Goal: Task Accomplishment & Management: Use online tool/utility

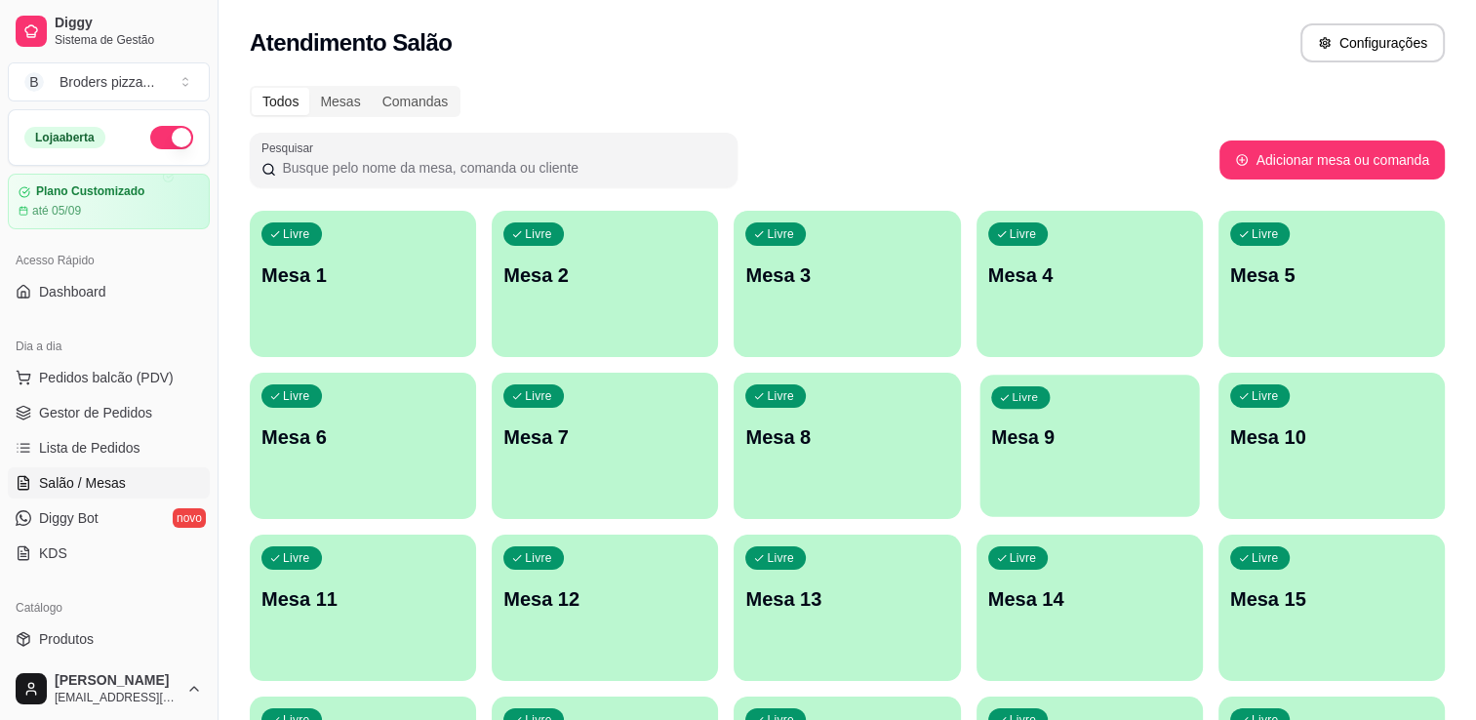
click at [1013, 481] on div "Livre Mesa 9" at bounding box center [1090, 434] width 220 height 119
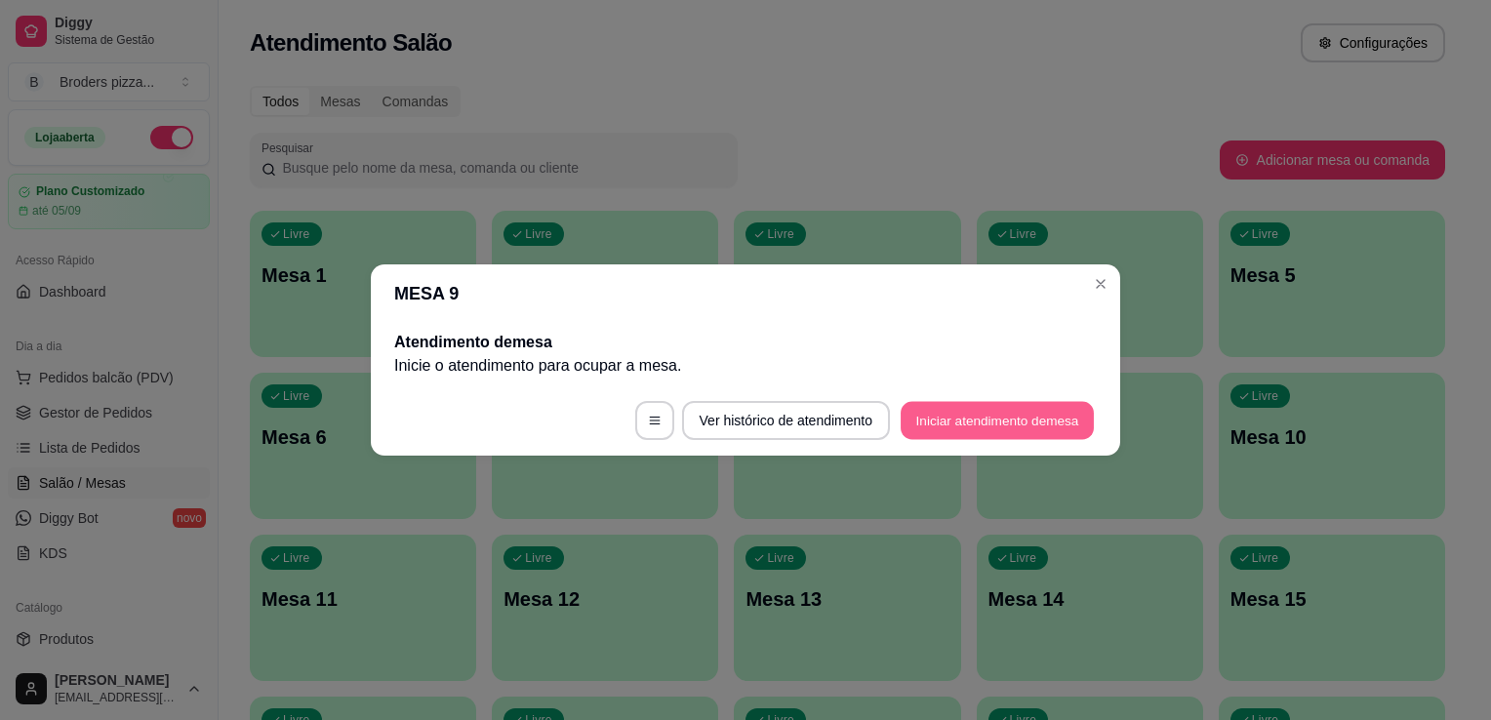
click at [1027, 403] on button "Iniciar atendimento de mesa" at bounding box center [997, 421] width 193 height 38
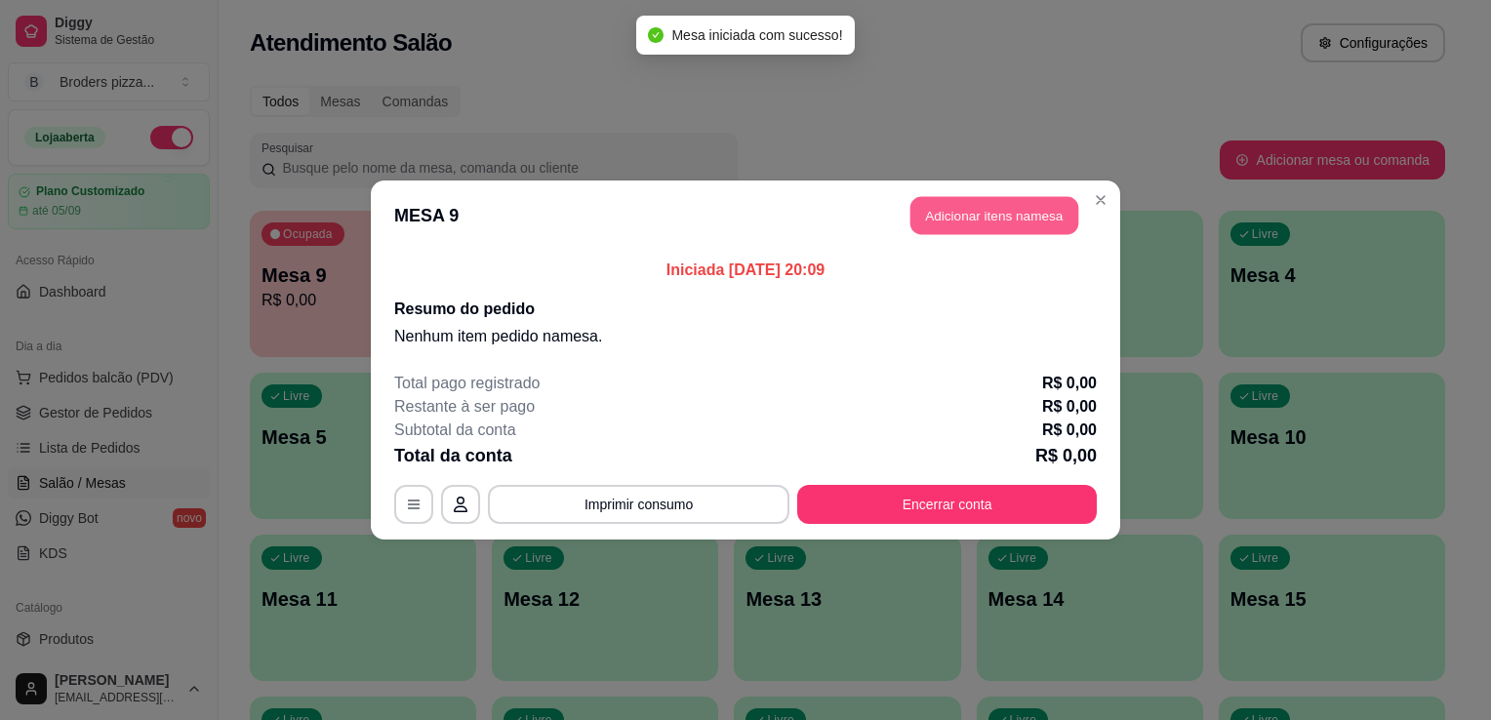
click at [1003, 209] on button "Adicionar itens na mesa" at bounding box center [994, 216] width 168 height 38
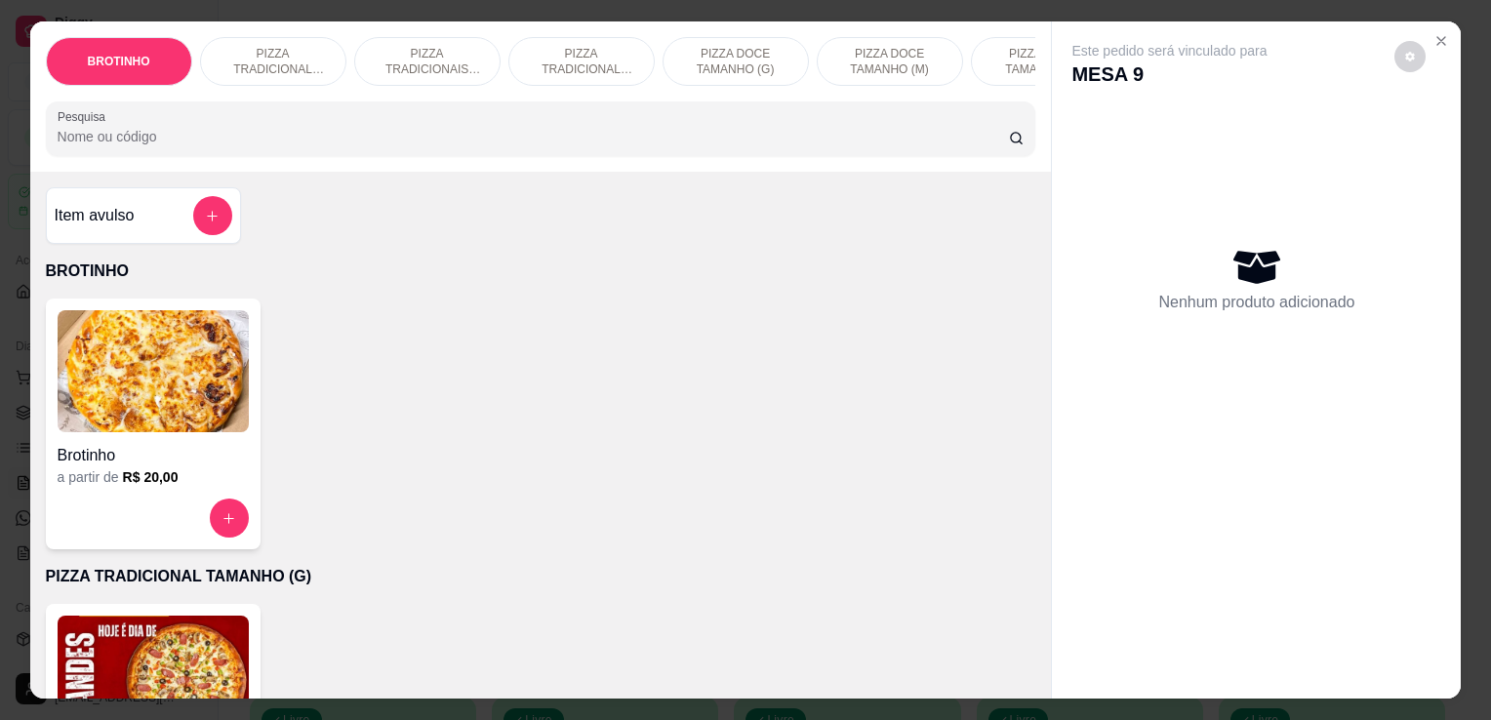
click at [407, 49] on p "PIZZA TRADICIONAIS TAMANHO (M)" at bounding box center [427, 61] width 113 height 31
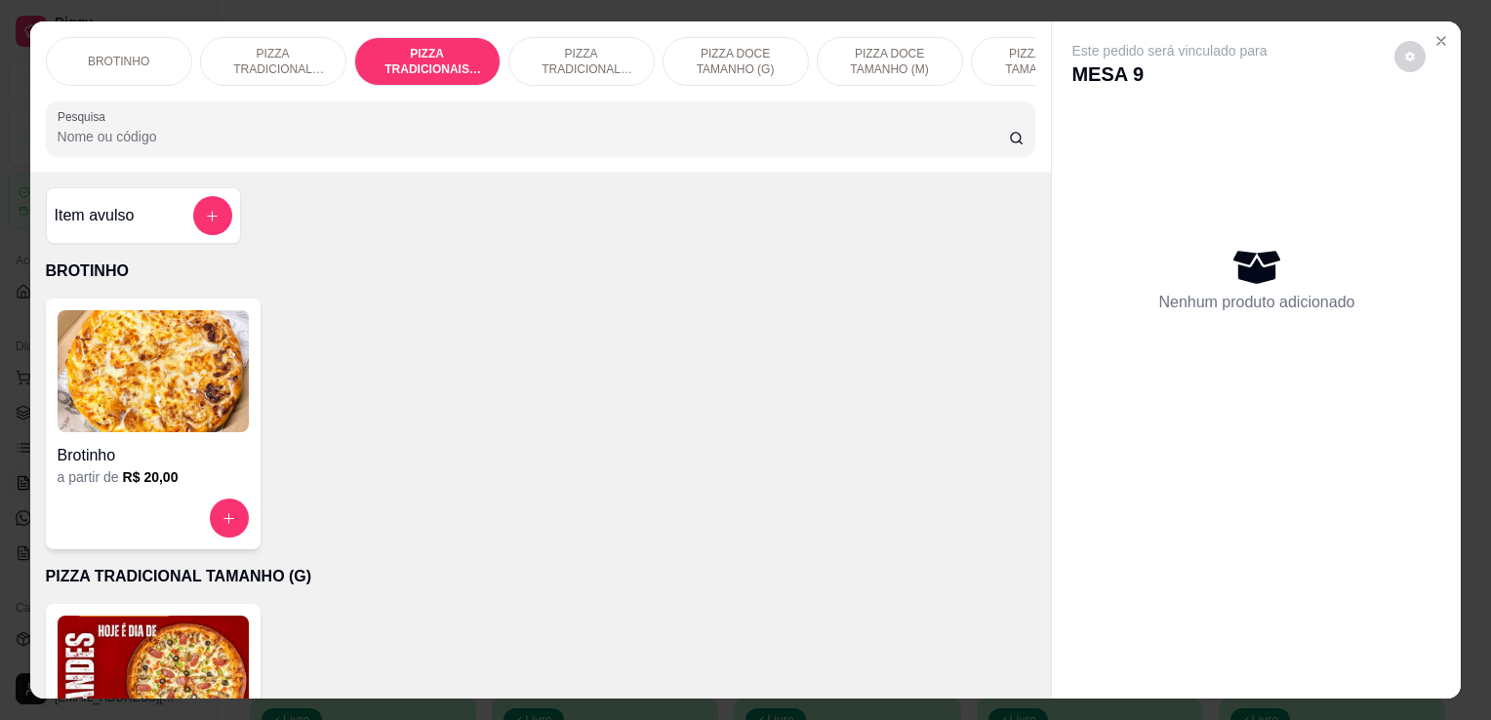
scroll to position [48, 0]
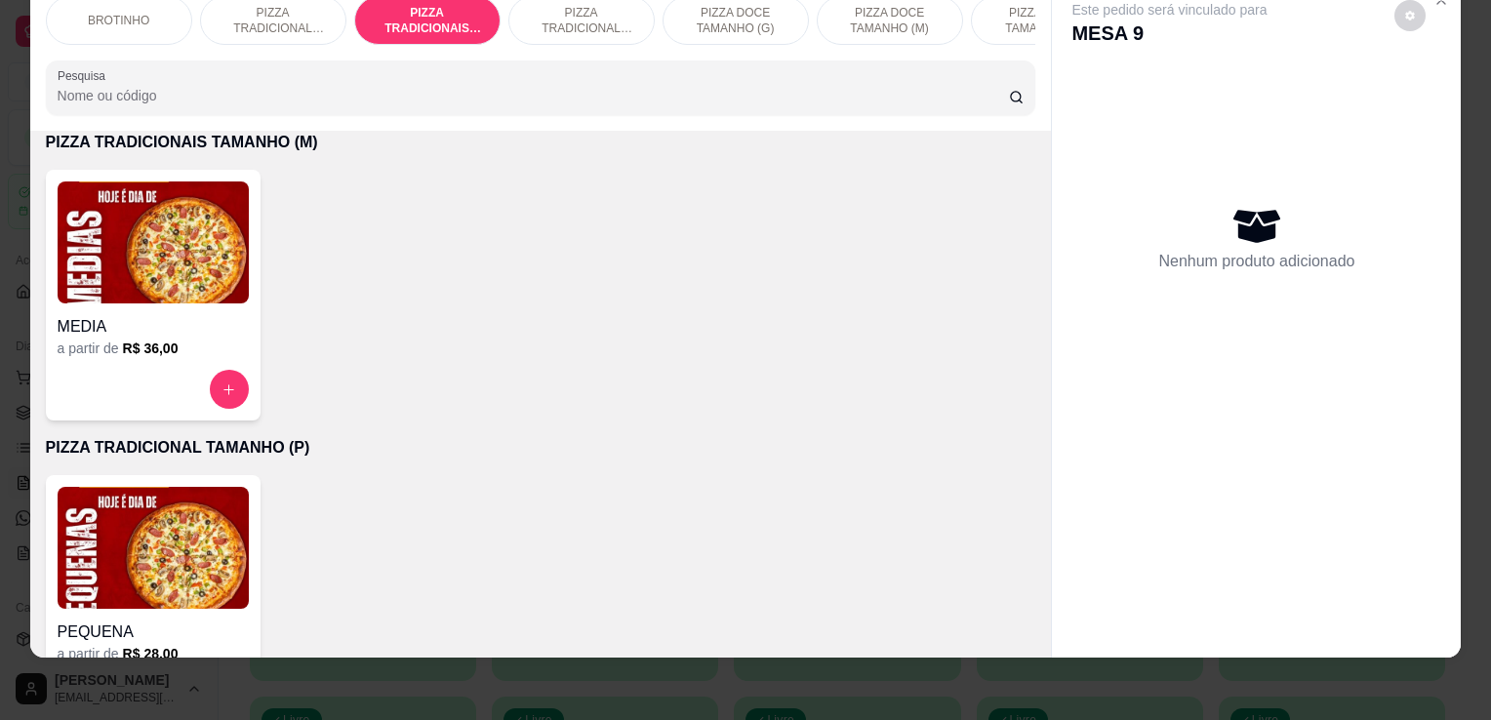
click at [191, 322] on h4 "MEDIA" at bounding box center [153, 326] width 191 height 23
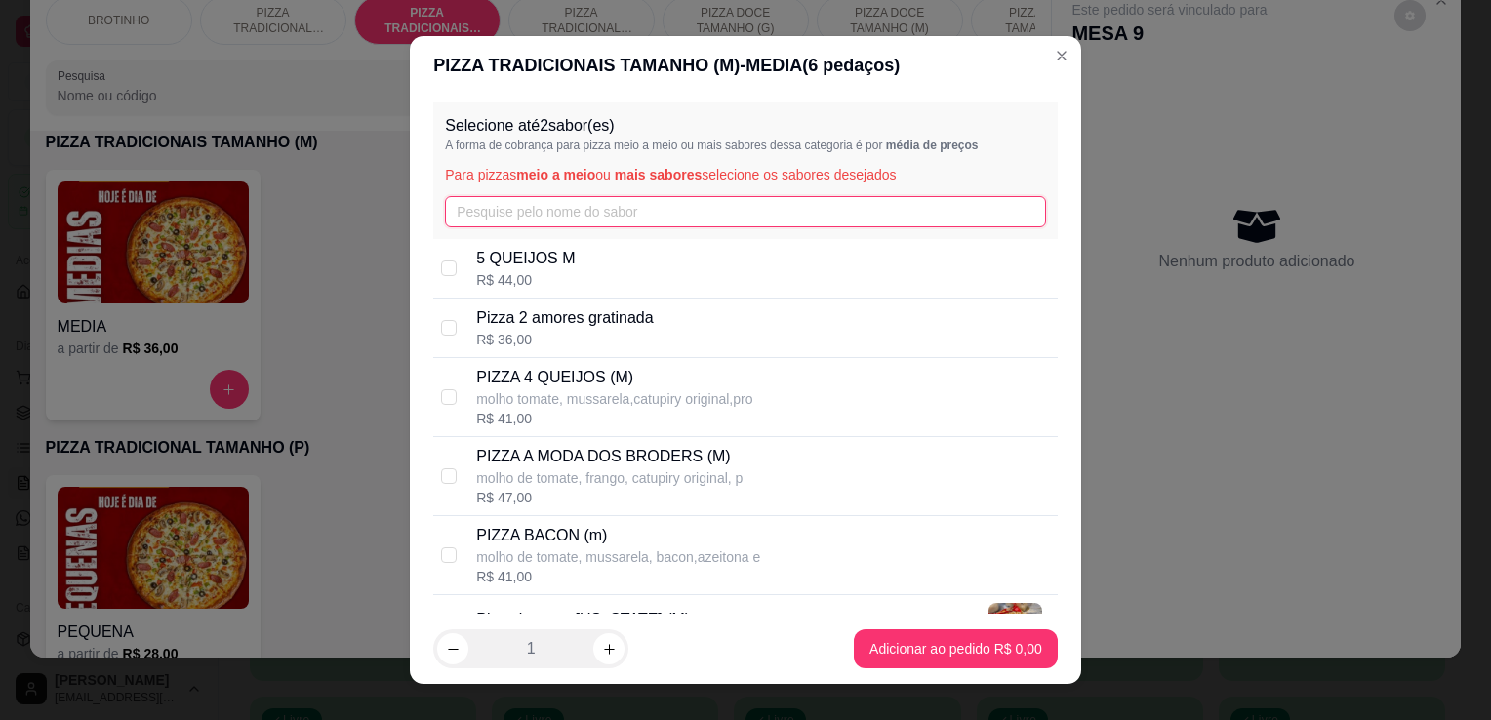
click at [538, 218] on input "text" at bounding box center [745, 211] width 601 height 31
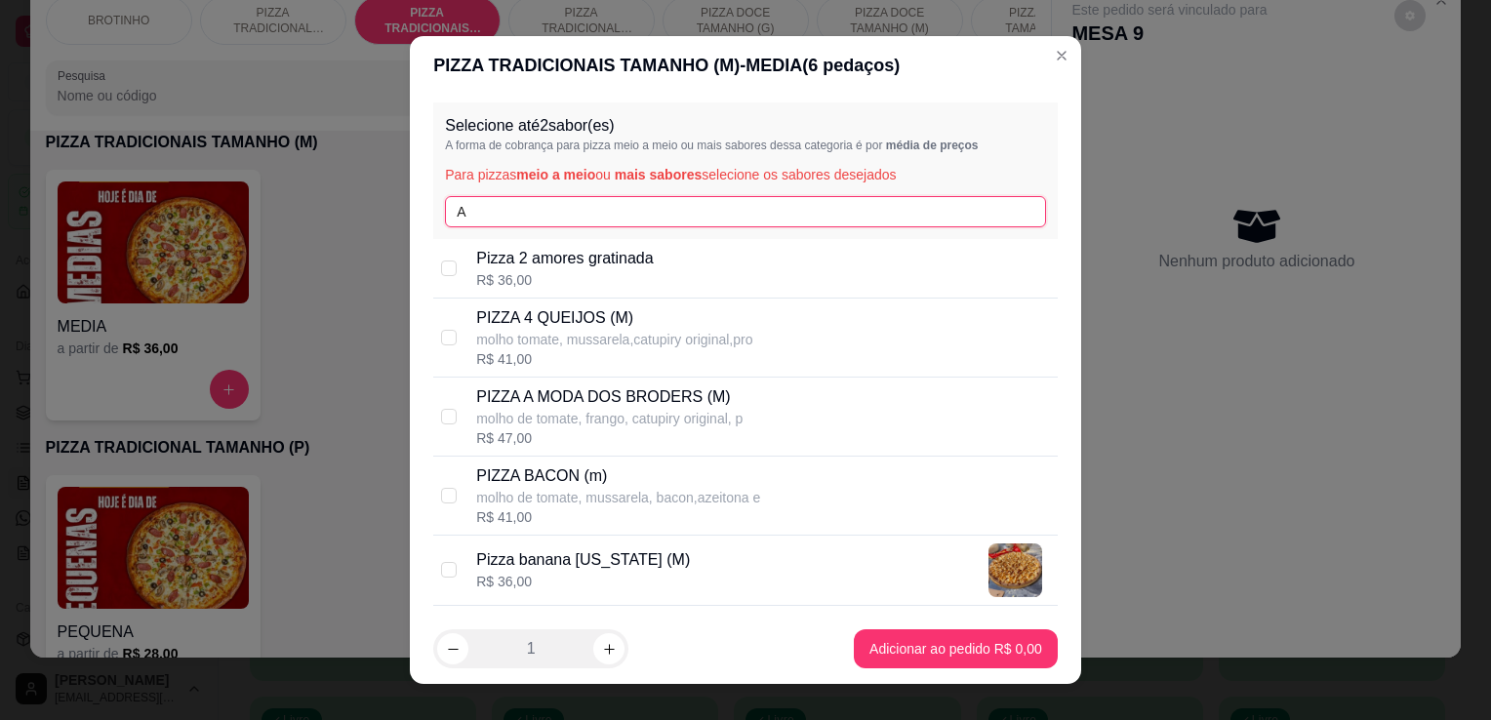
type input "A"
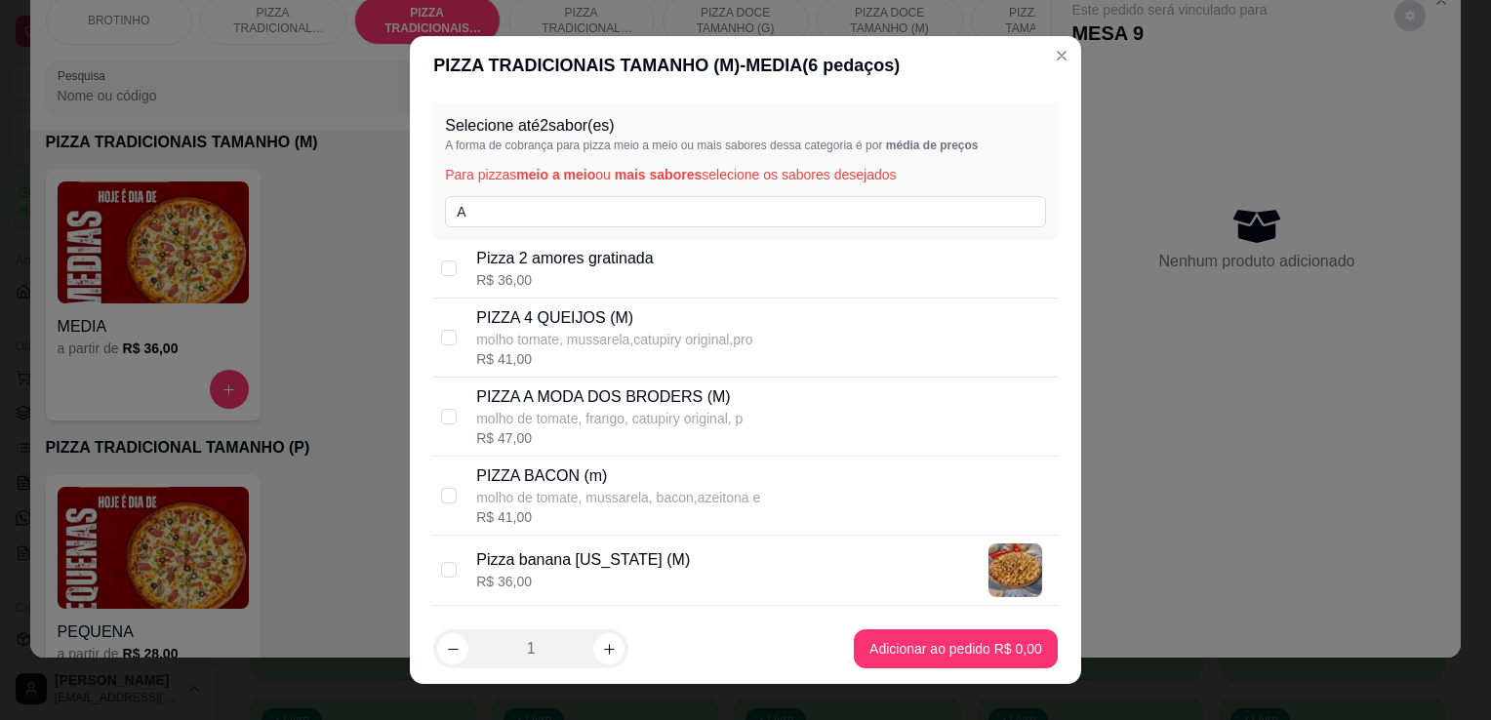
click at [636, 416] on p "molho de tomate, frango, catupiry original, p" at bounding box center [609, 419] width 266 height 20
checkbox input "true"
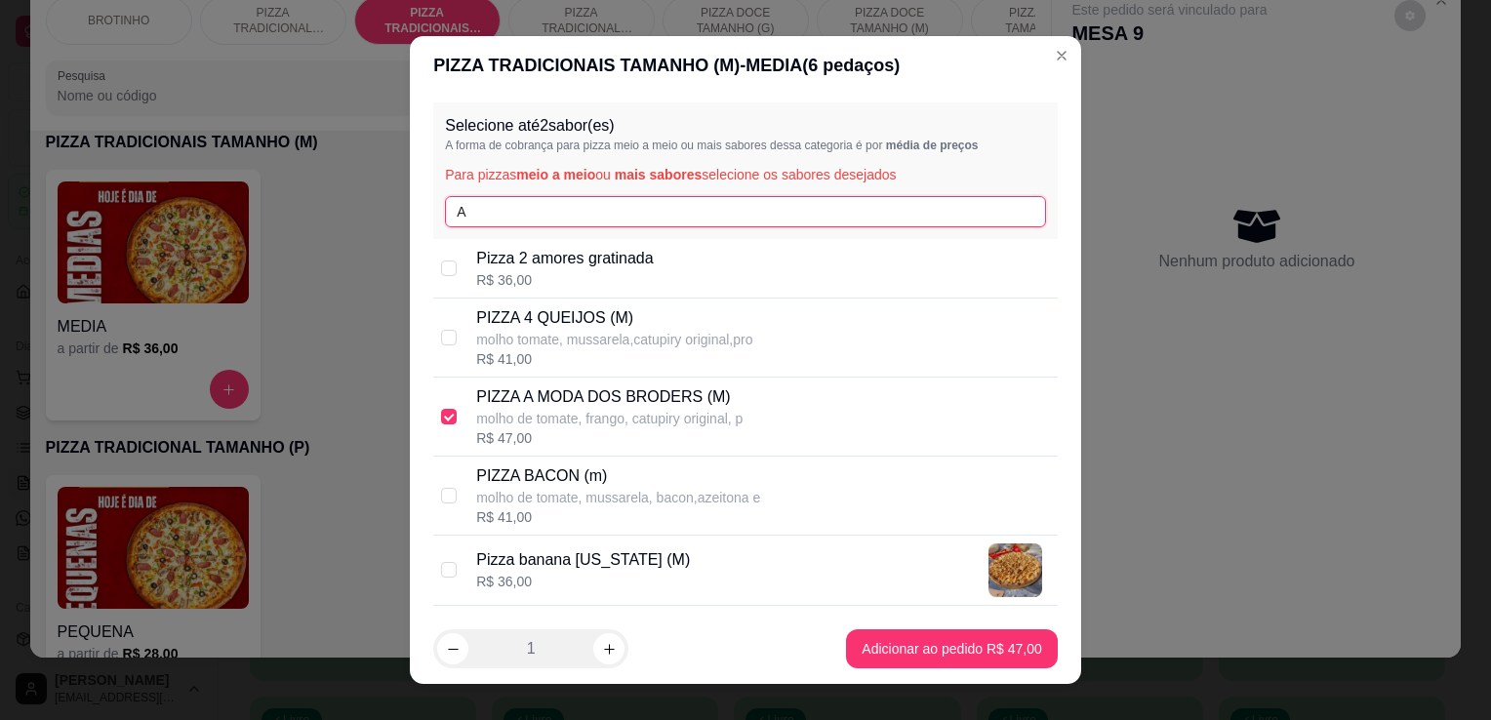
click at [604, 196] on input "A" at bounding box center [745, 211] width 601 height 31
type input "A"
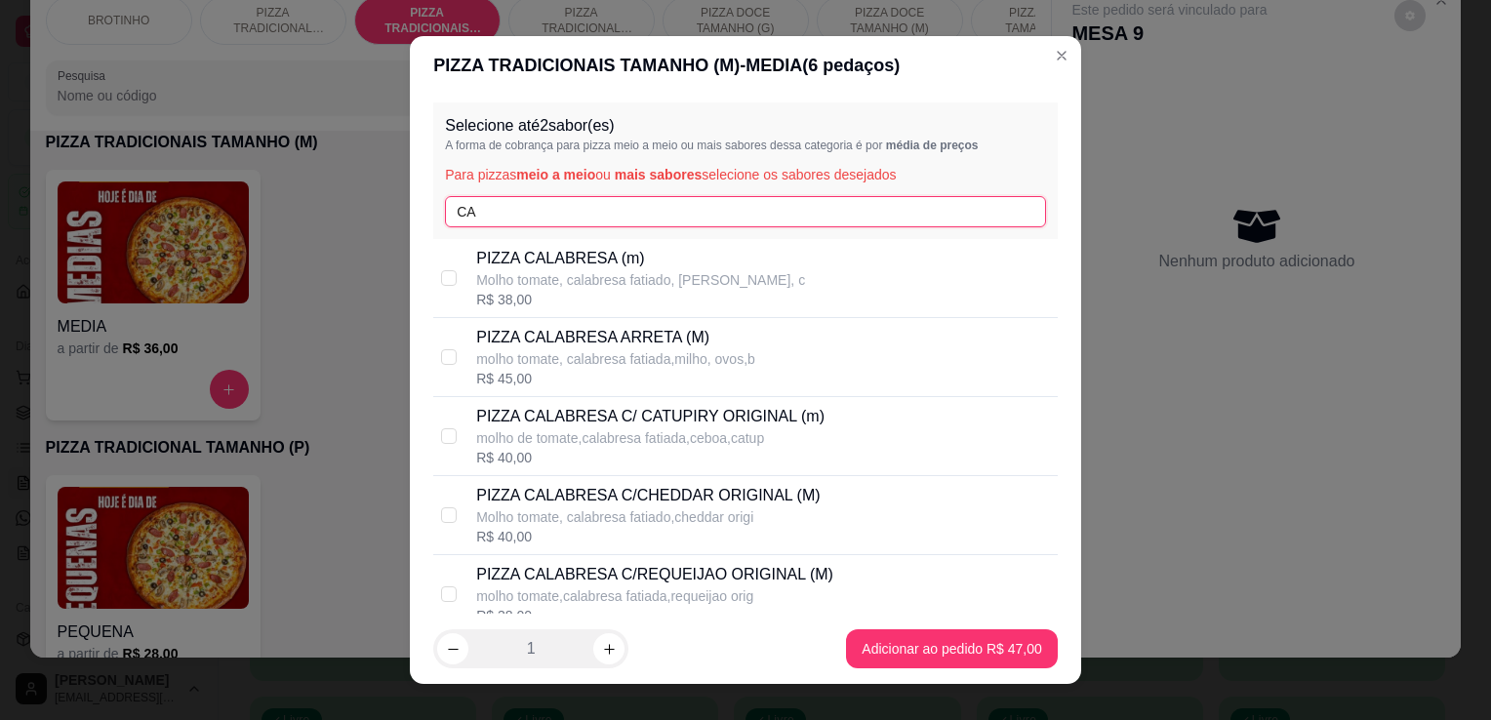
type input "CA"
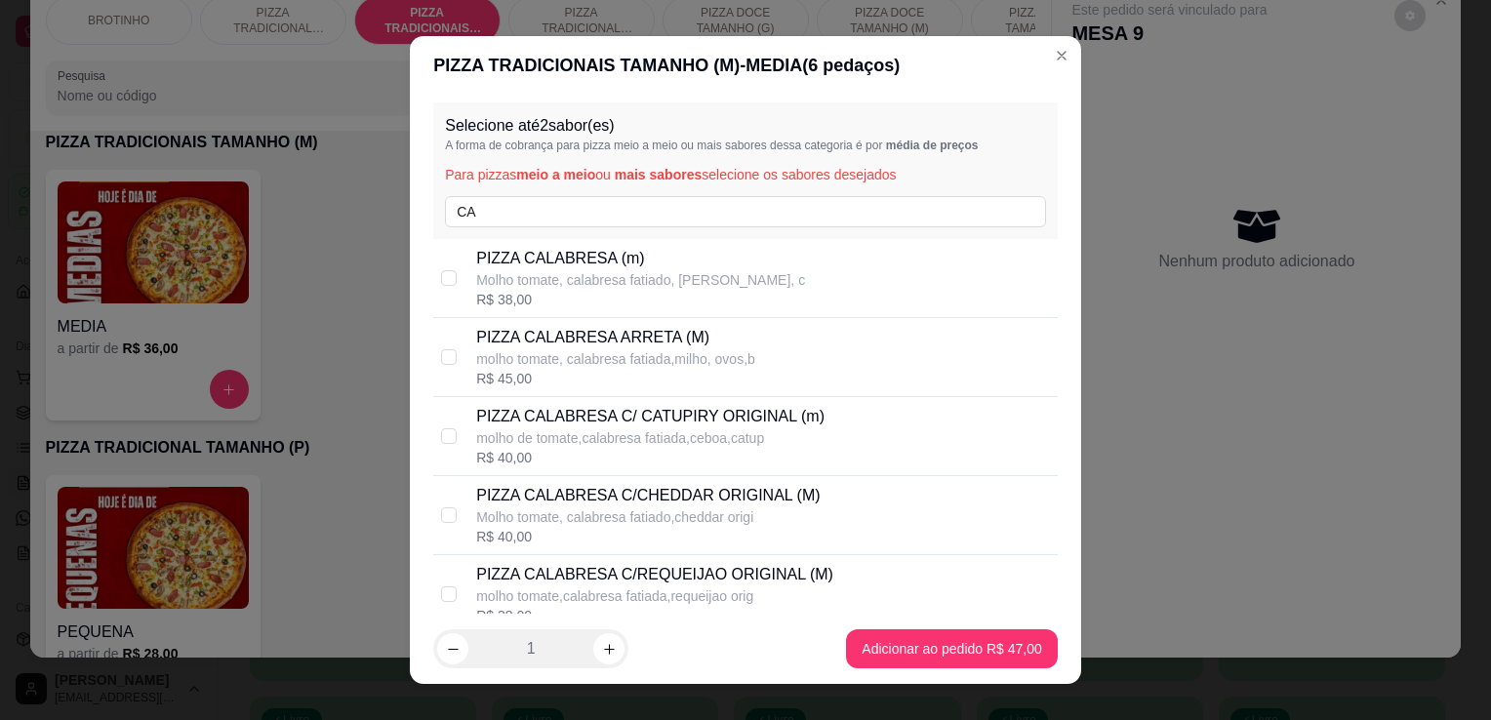
click at [597, 267] on p "PIZZA CALABRESA (m)" at bounding box center [640, 258] width 329 height 23
checkbox input "true"
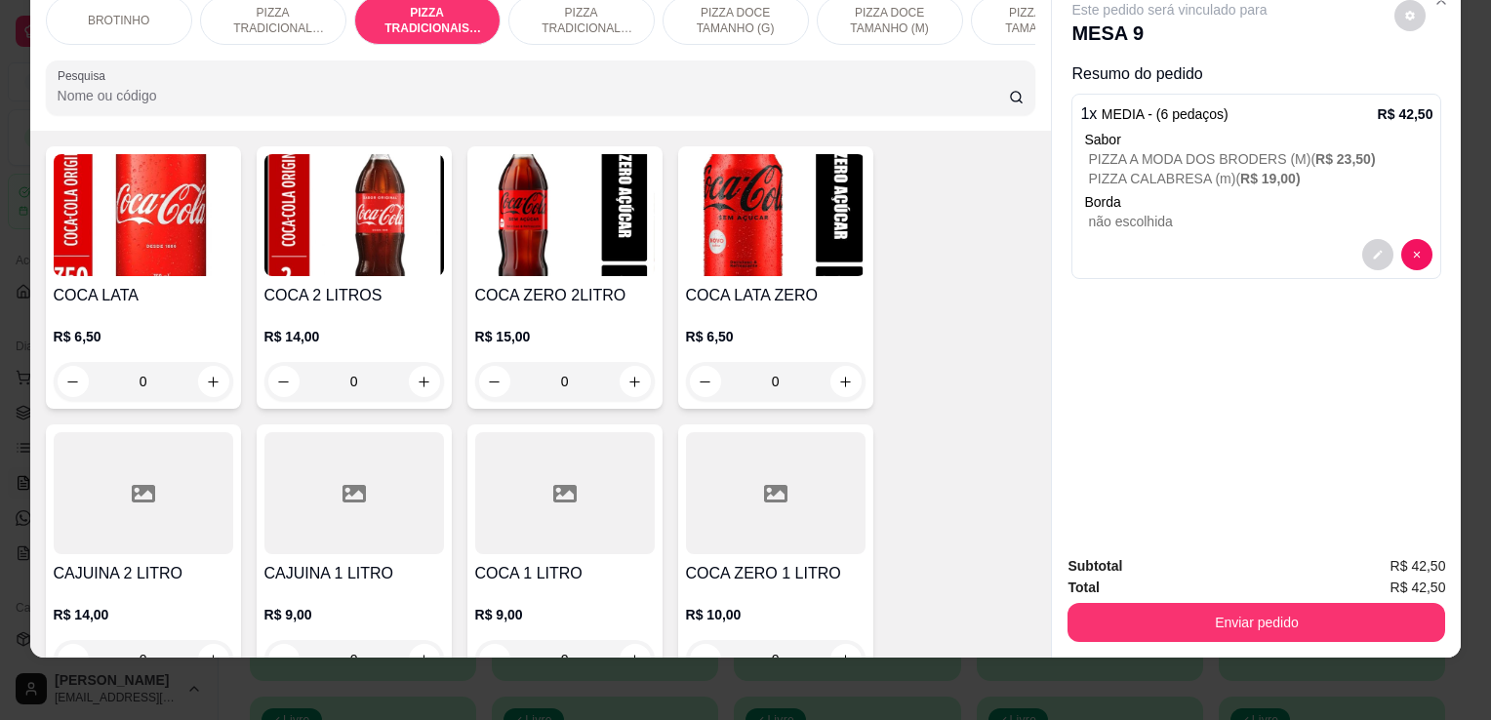
scroll to position [2300, 0]
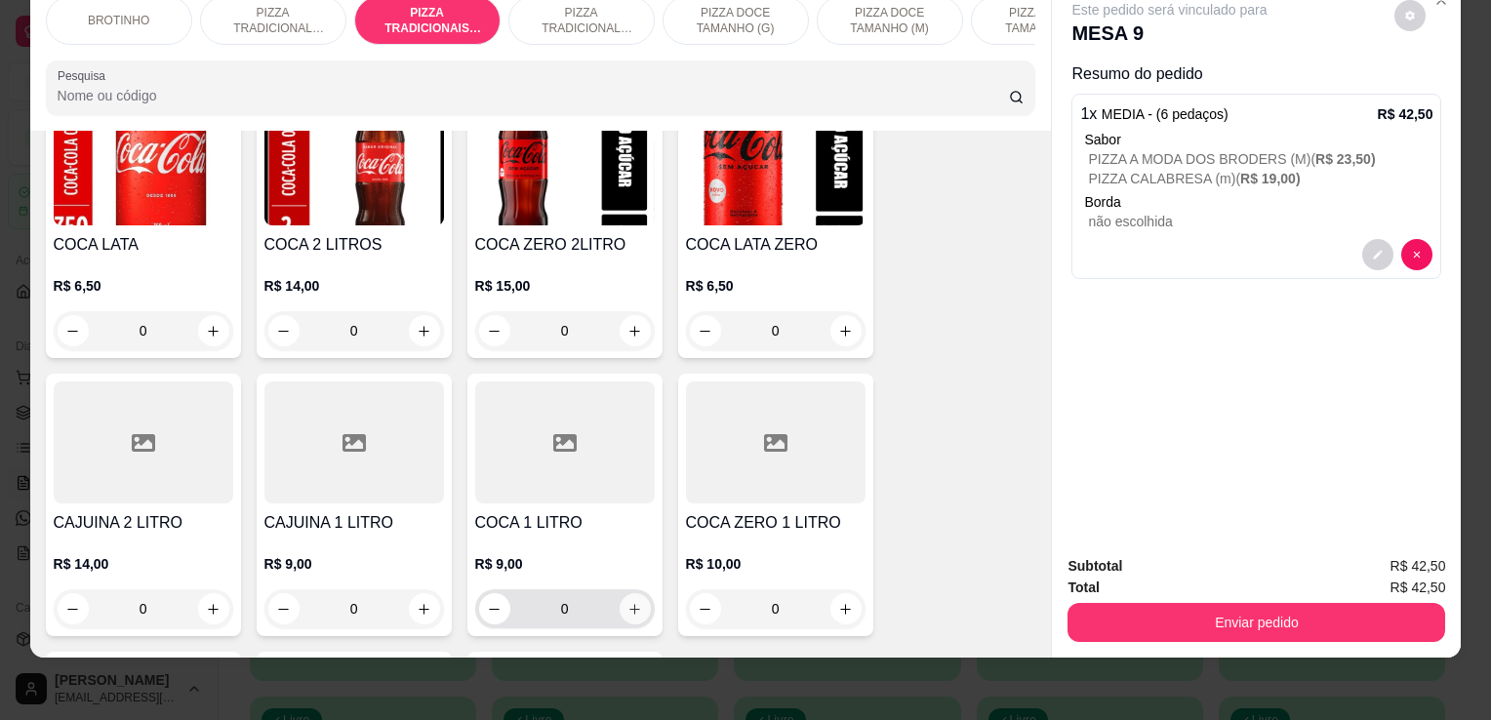
click at [634, 602] on icon "increase-product-quantity" at bounding box center [634, 609] width 15 height 15
type input "1"
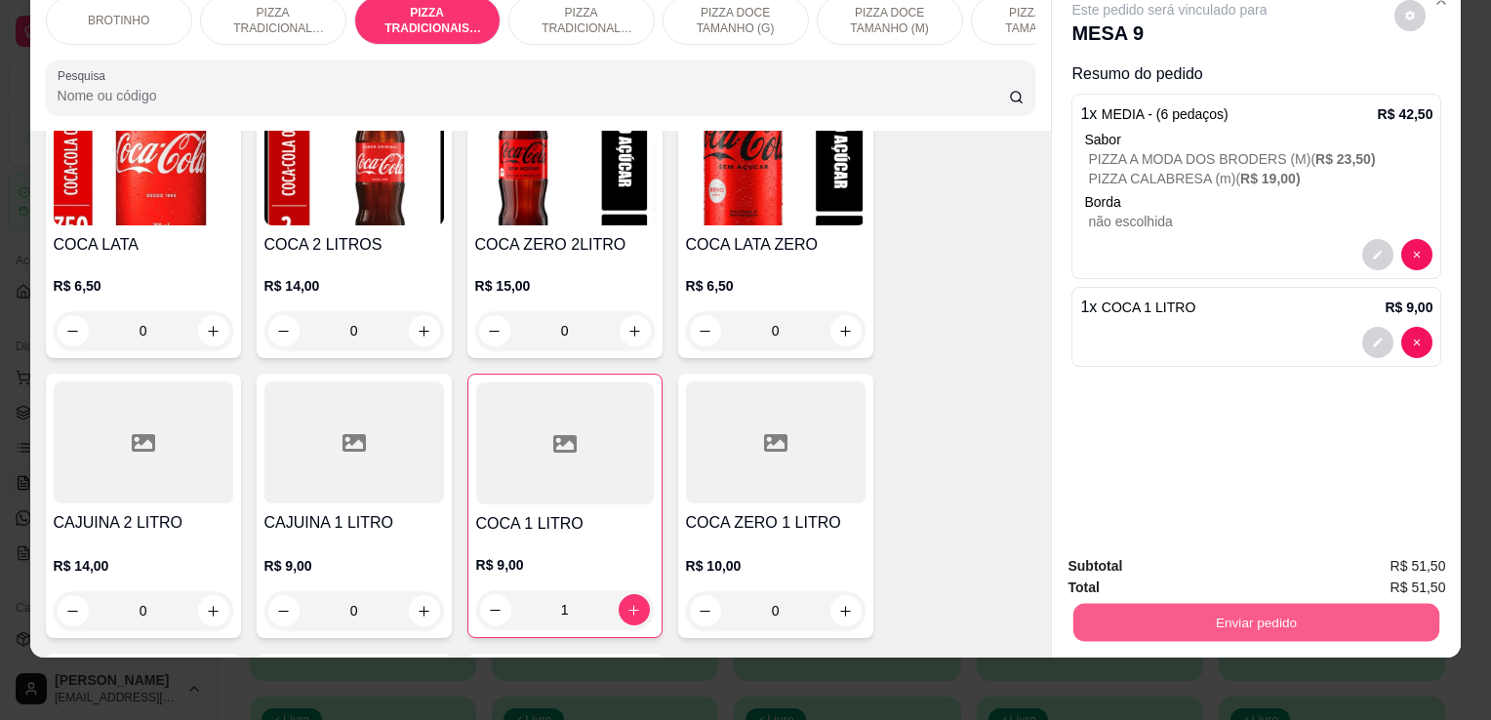
click at [1129, 603] on button "Enviar pedido" at bounding box center [1256, 622] width 366 height 38
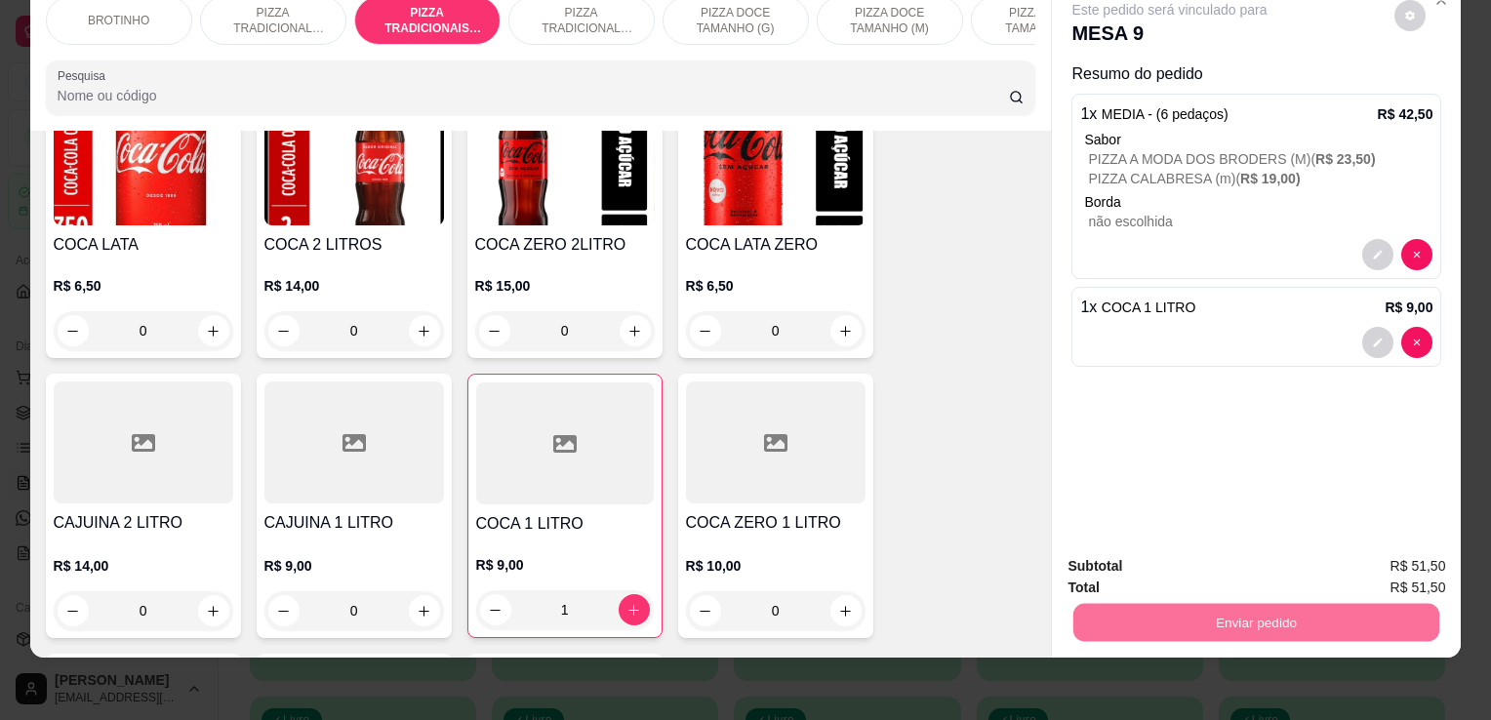
click at [1116, 561] on button "Não registrar e enviar pedido" at bounding box center [1192, 560] width 197 height 36
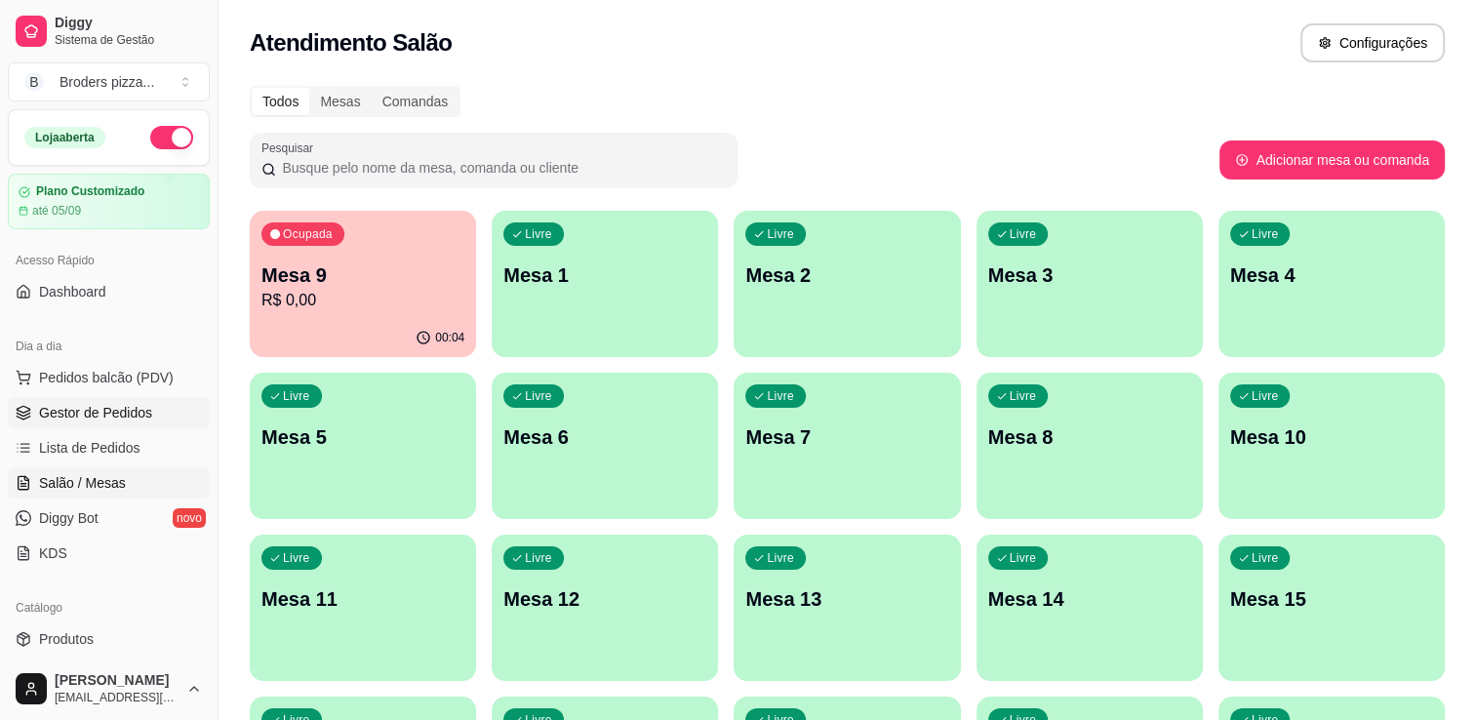
click at [114, 411] on span "Gestor de Pedidos" at bounding box center [95, 413] width 113 height 20
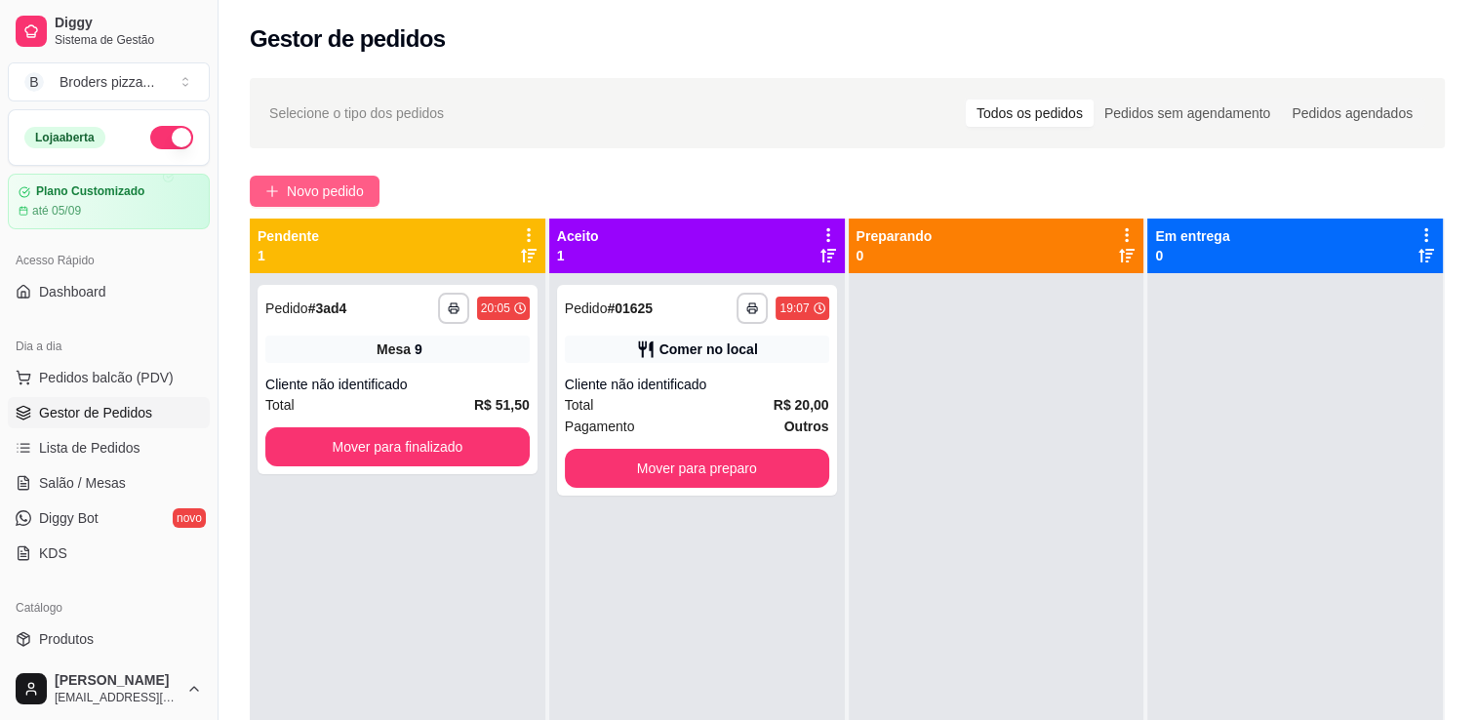
click at [329, 201] on span "Novo pedido" at bounding box center [325, 191] width 77 height 21
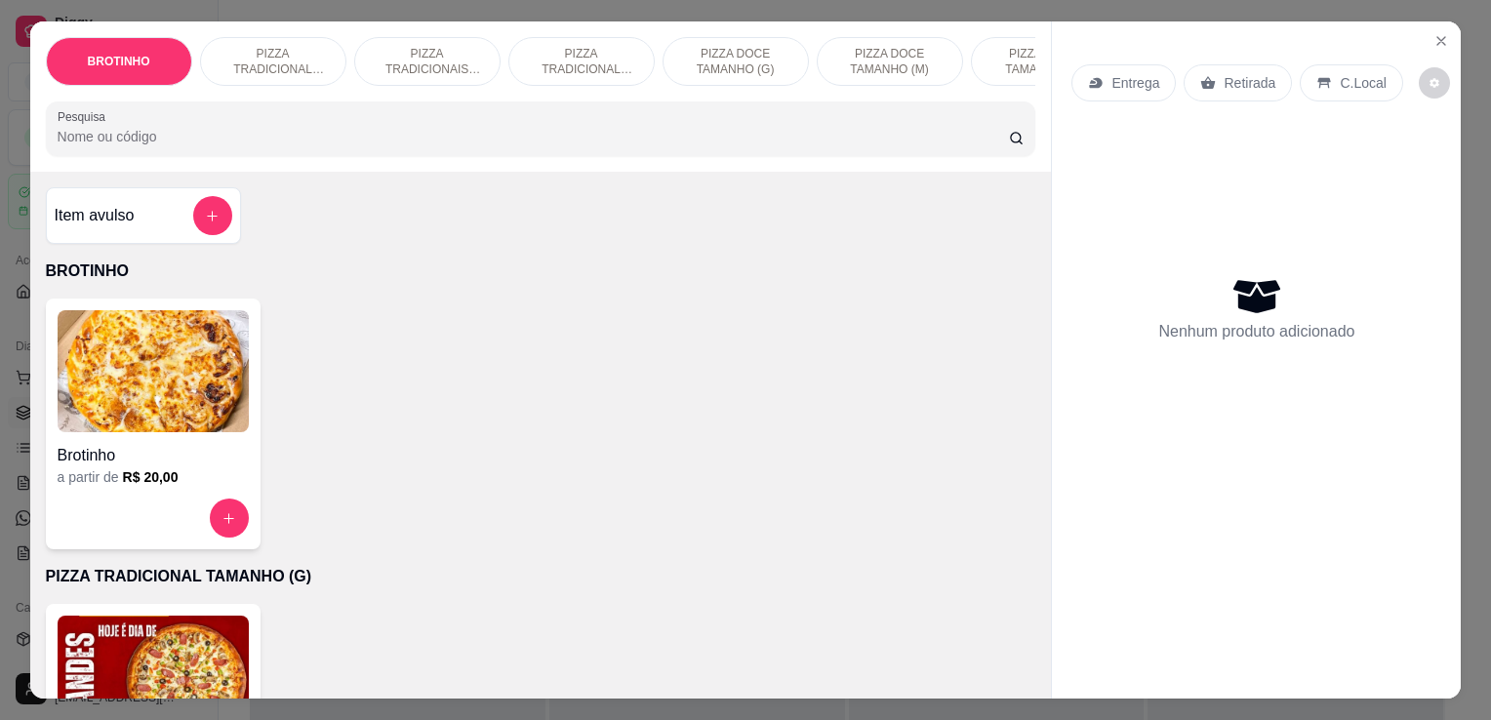
click at [94, 664] on img at bounding box center [153, 677] width 191 height 122
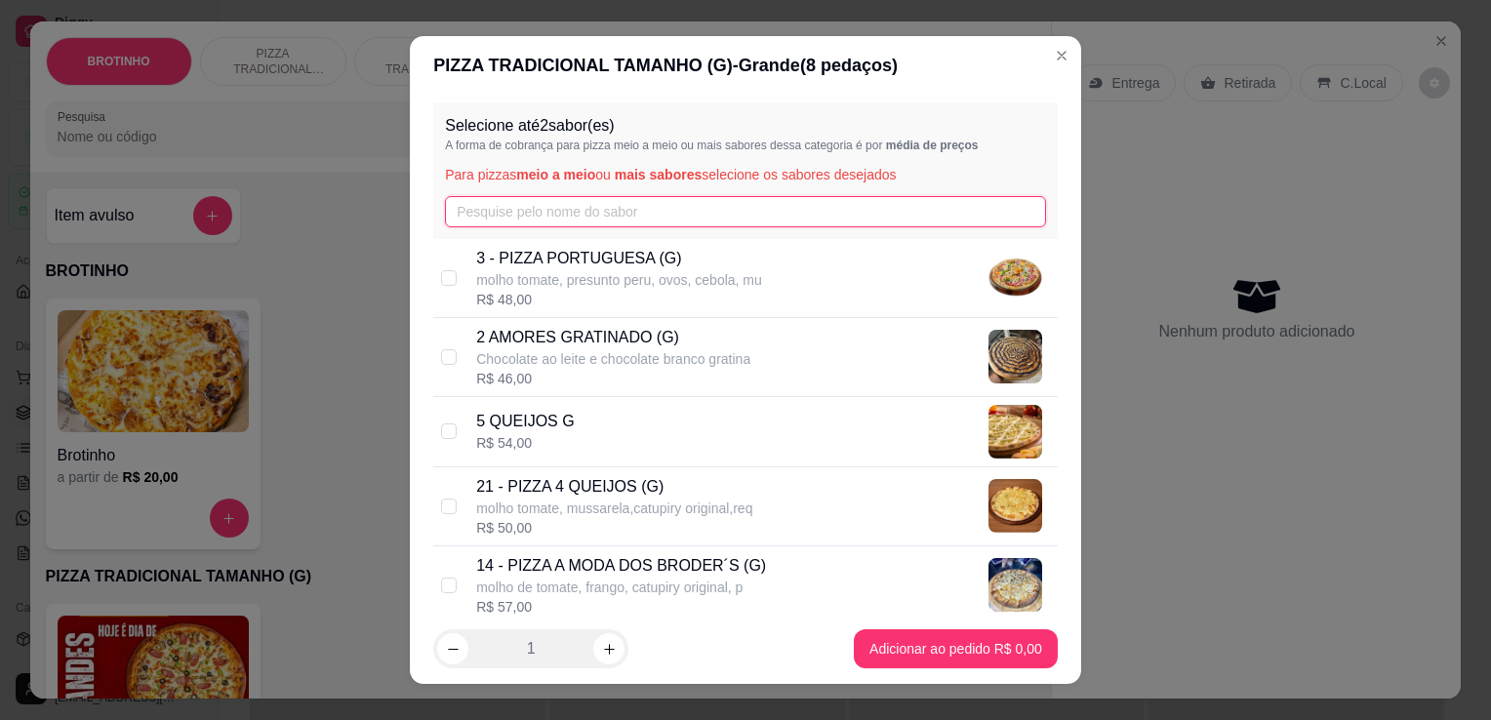
click at [534, 217] on input "text" at bounding box center [745, 211] width 601 height 31
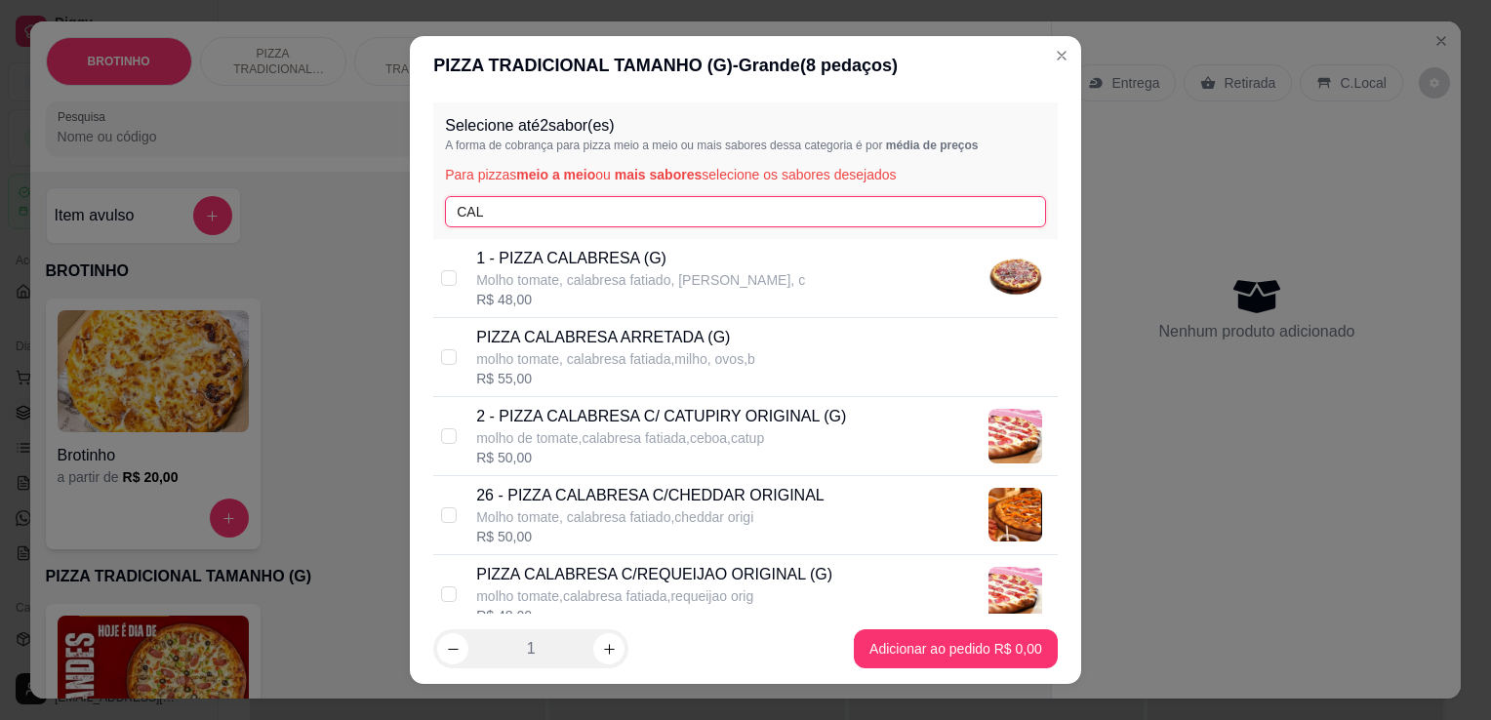
type input "CAL"
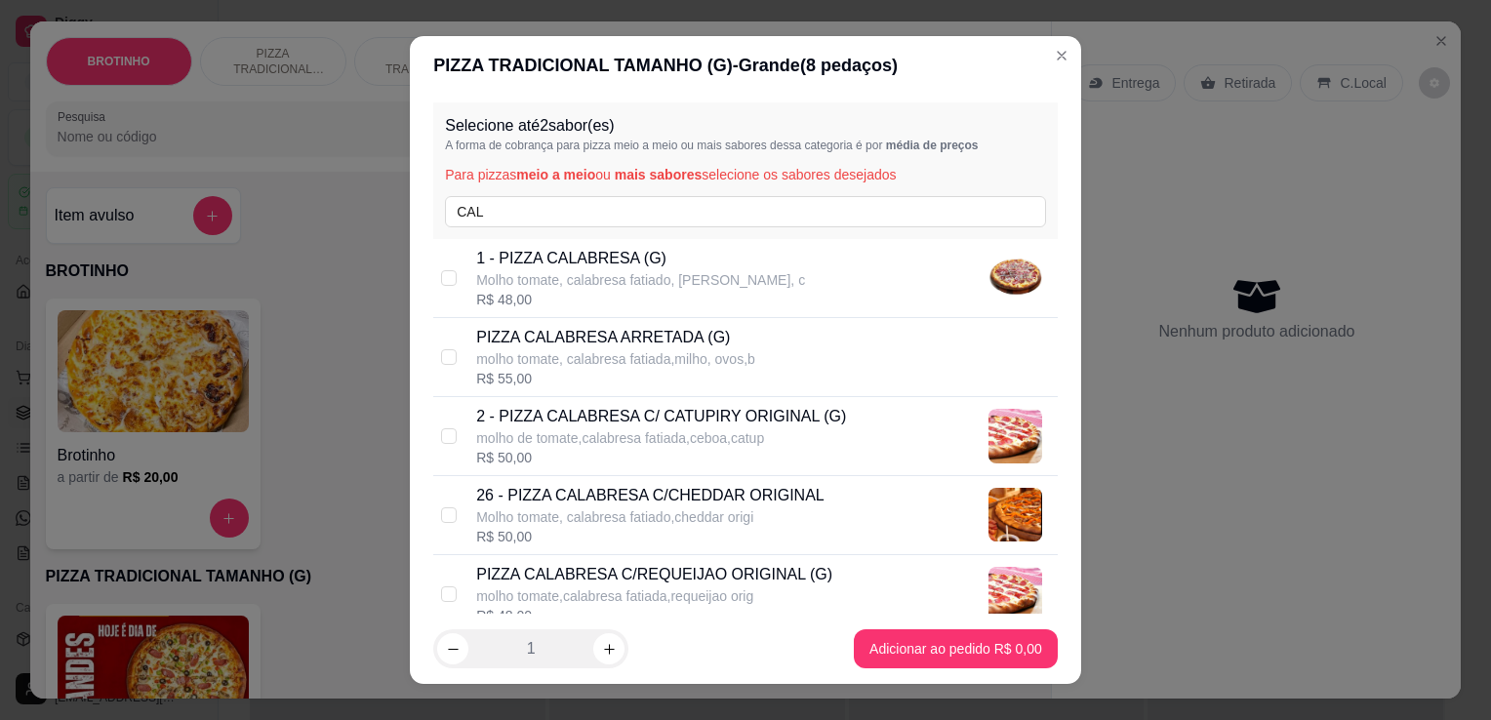
click at [725, 425] on p "2 - PIZZA CALABRESA C/ CATUPIRY ORIGINAL (G)" at bounding box center [661, 416] width 370 height 23
checkbox input "true"
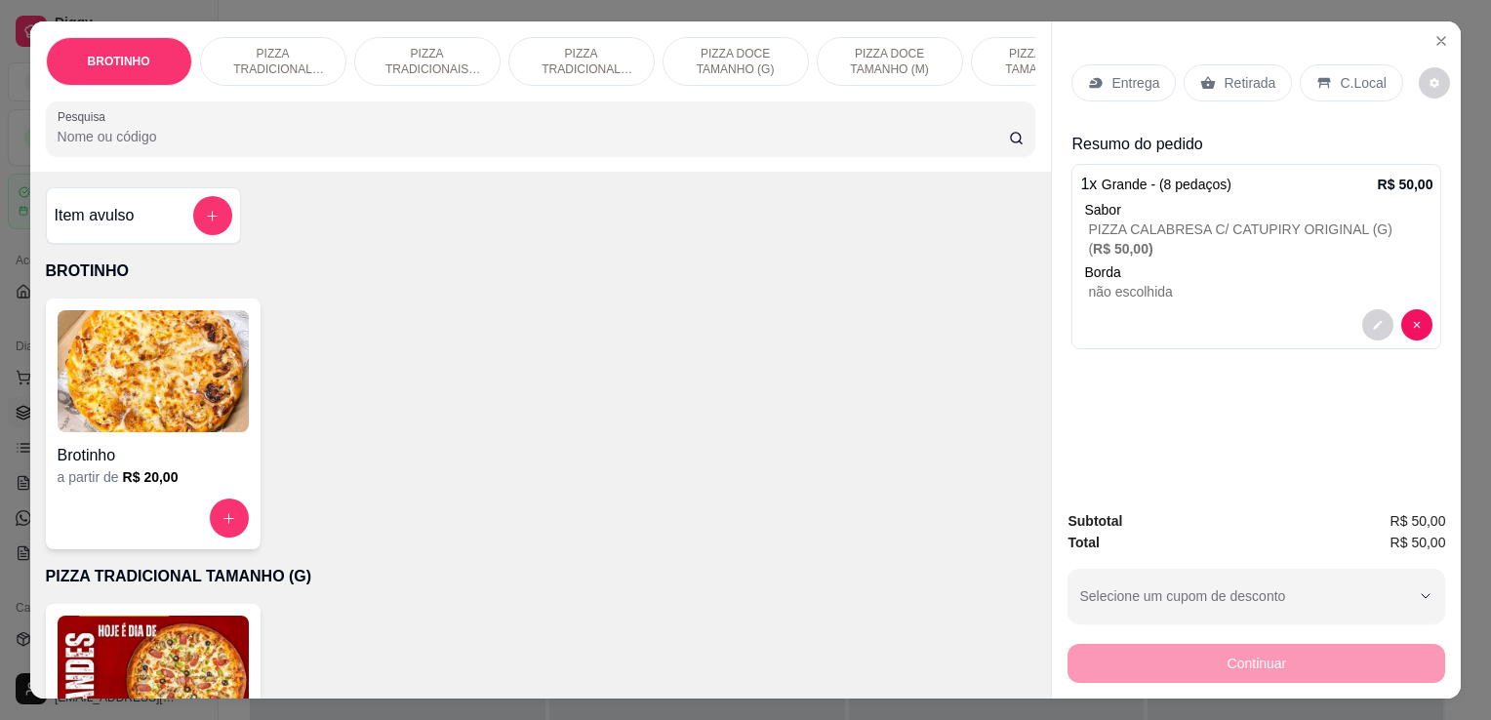
click at [197, 458] on h4 "Brotinho" at bounding box center [153, 455] width 191 height 23
click at [198, 627] on img at bounding box center [153, 677] width 191 height 122
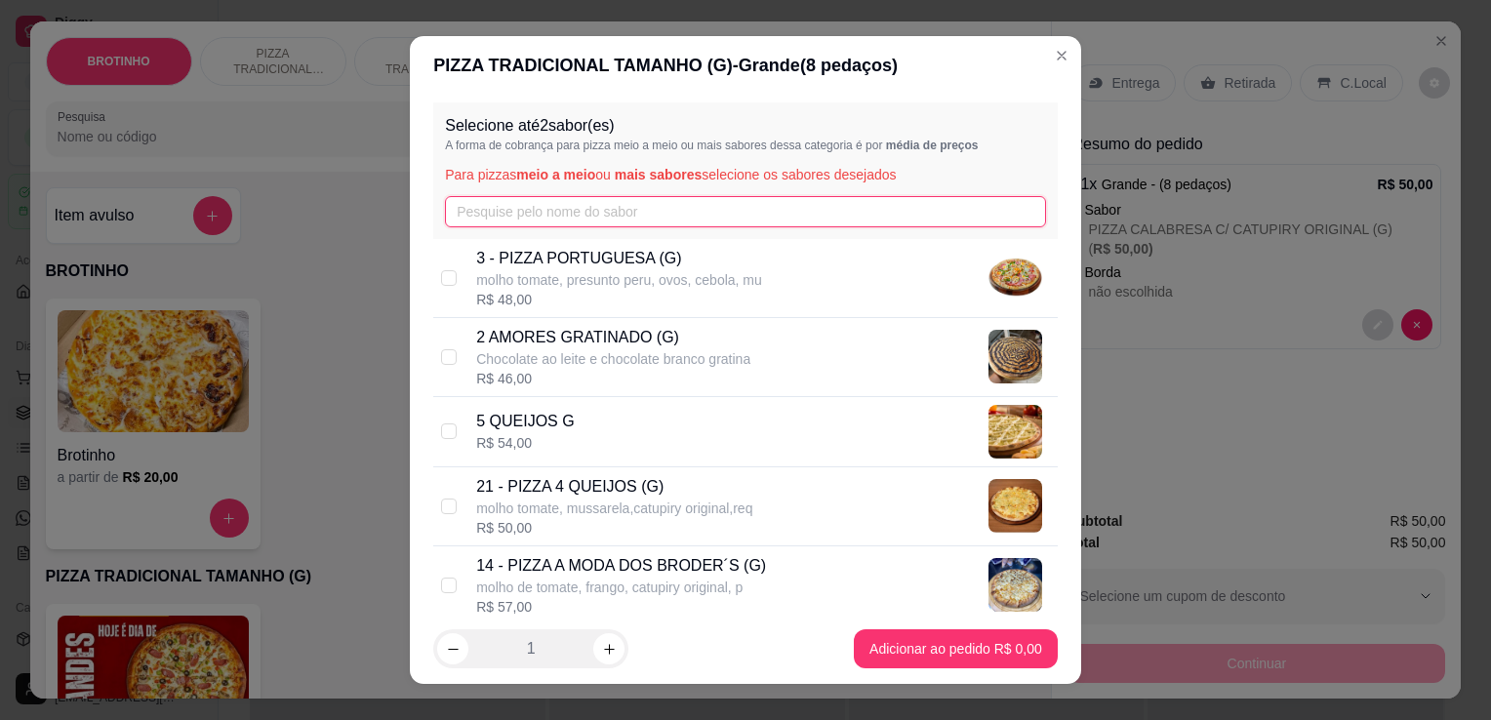
click at [671, 213] on input "text" at bounding box center [745, 211] width 601 height 31
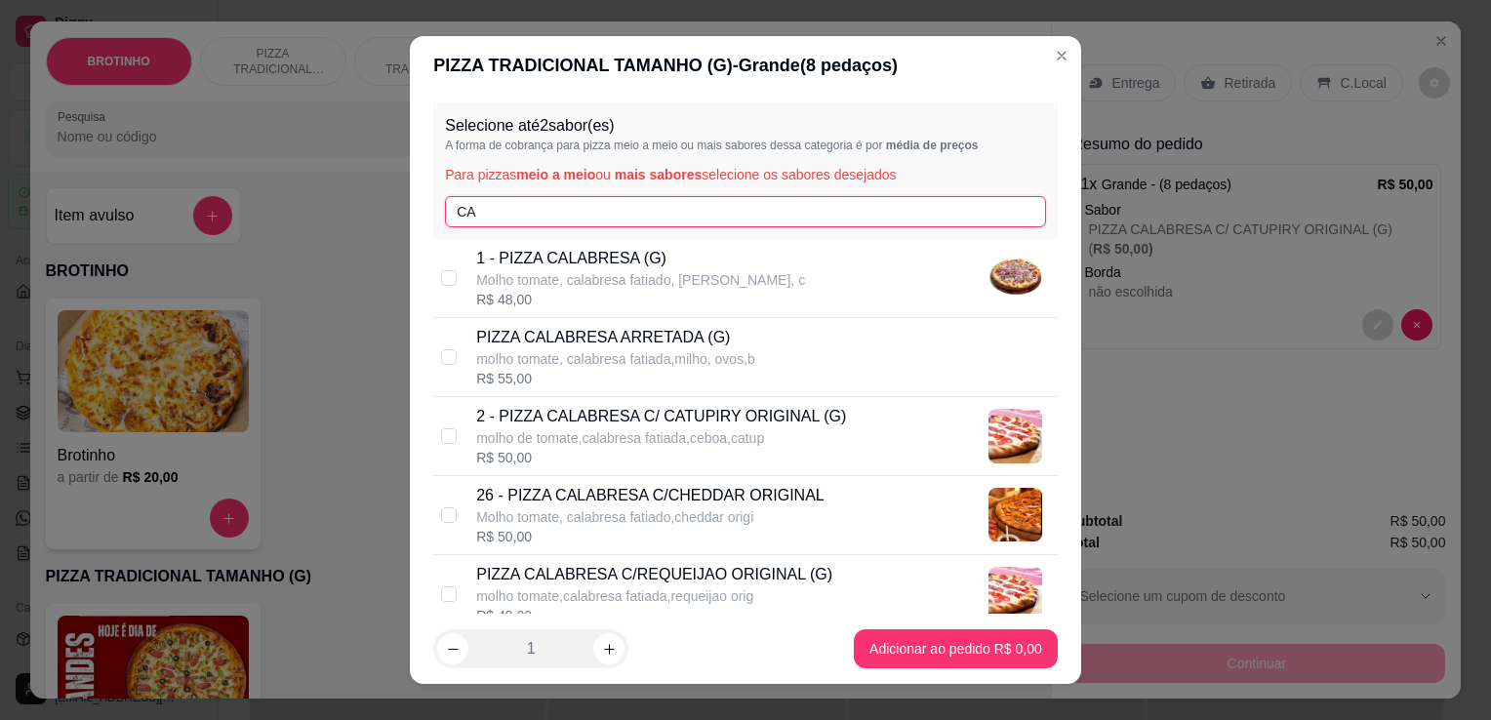
type input "CA"
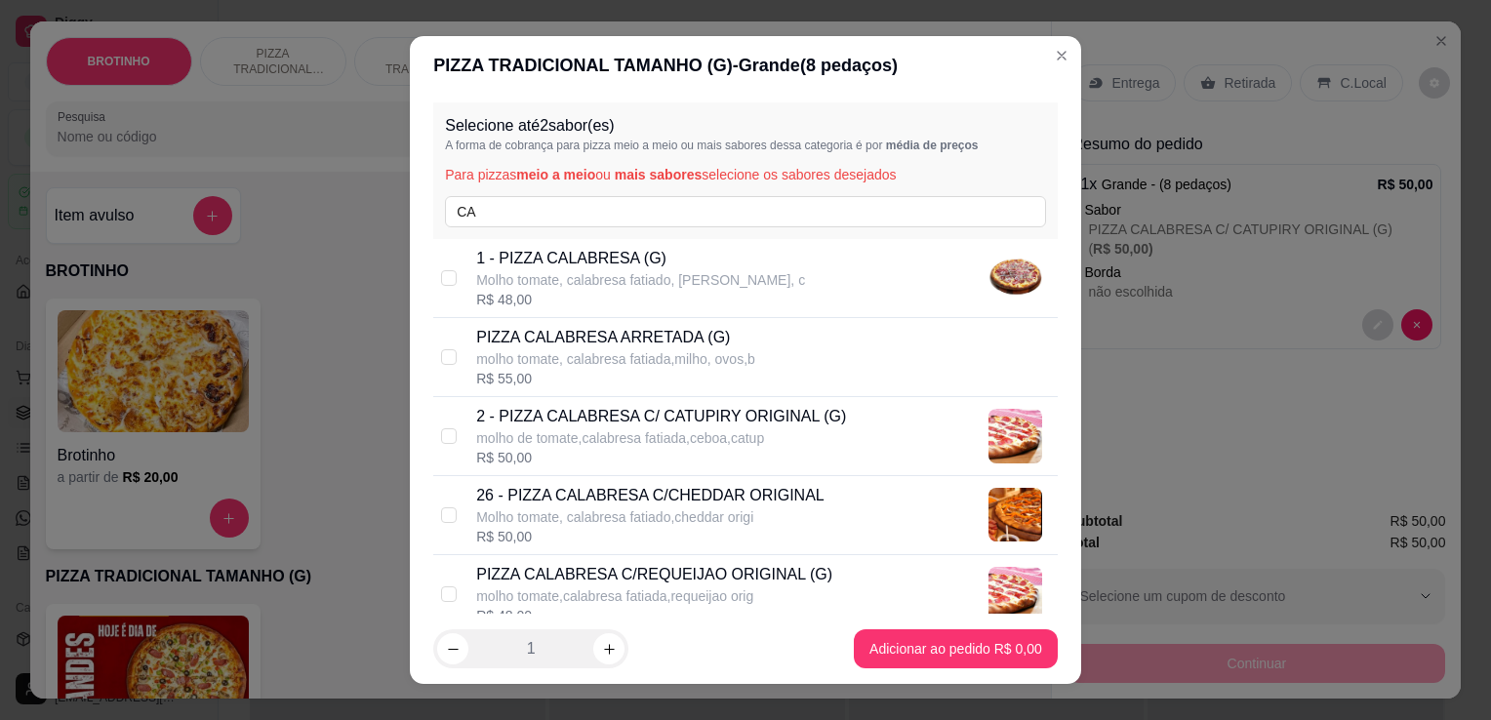
click at [752, 442] on p "molho de tomate,calabresa fatiada,ceboa,catup" at bounding box center [661, 438] width 370 height 20
checkbox input "true"
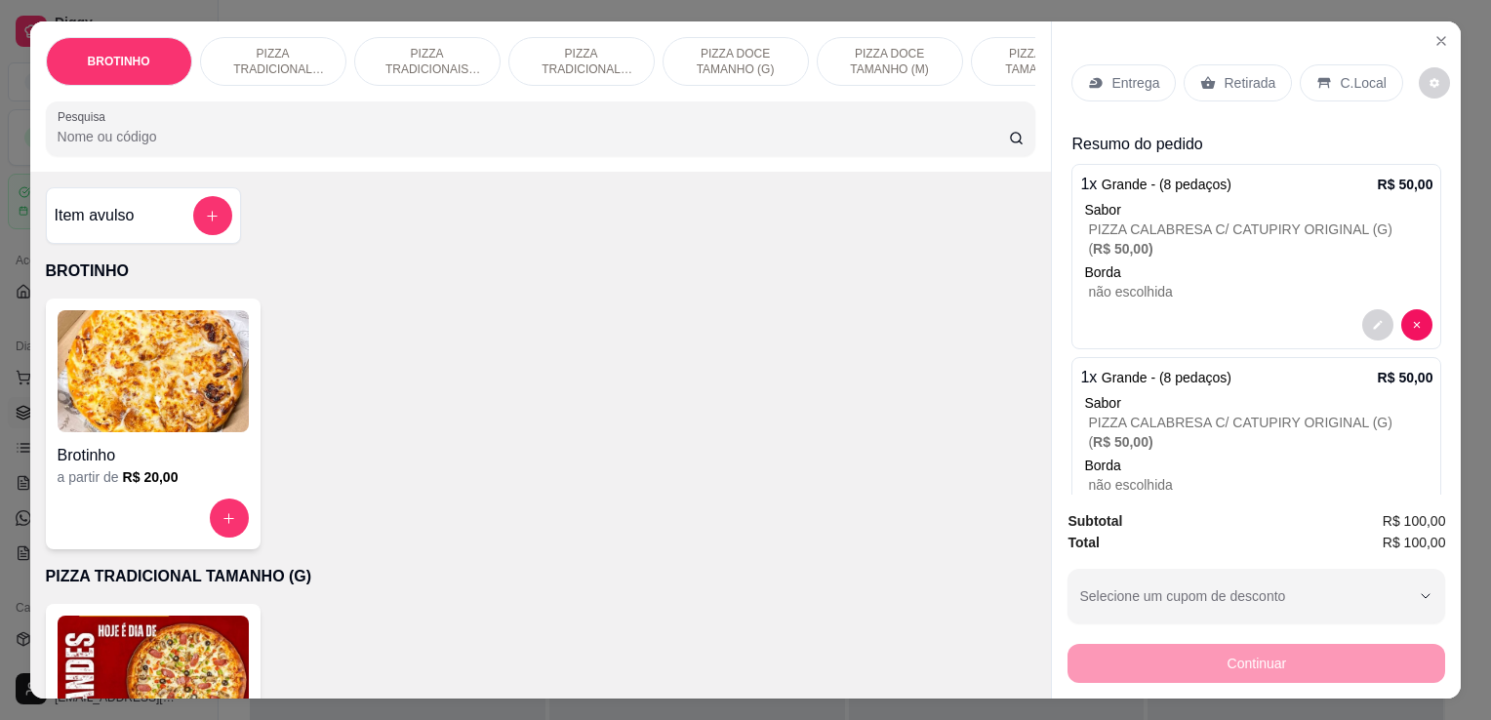
click at [1103, 64] on div "Entrega" at bounding box center [1123, 82] width 104 height 37
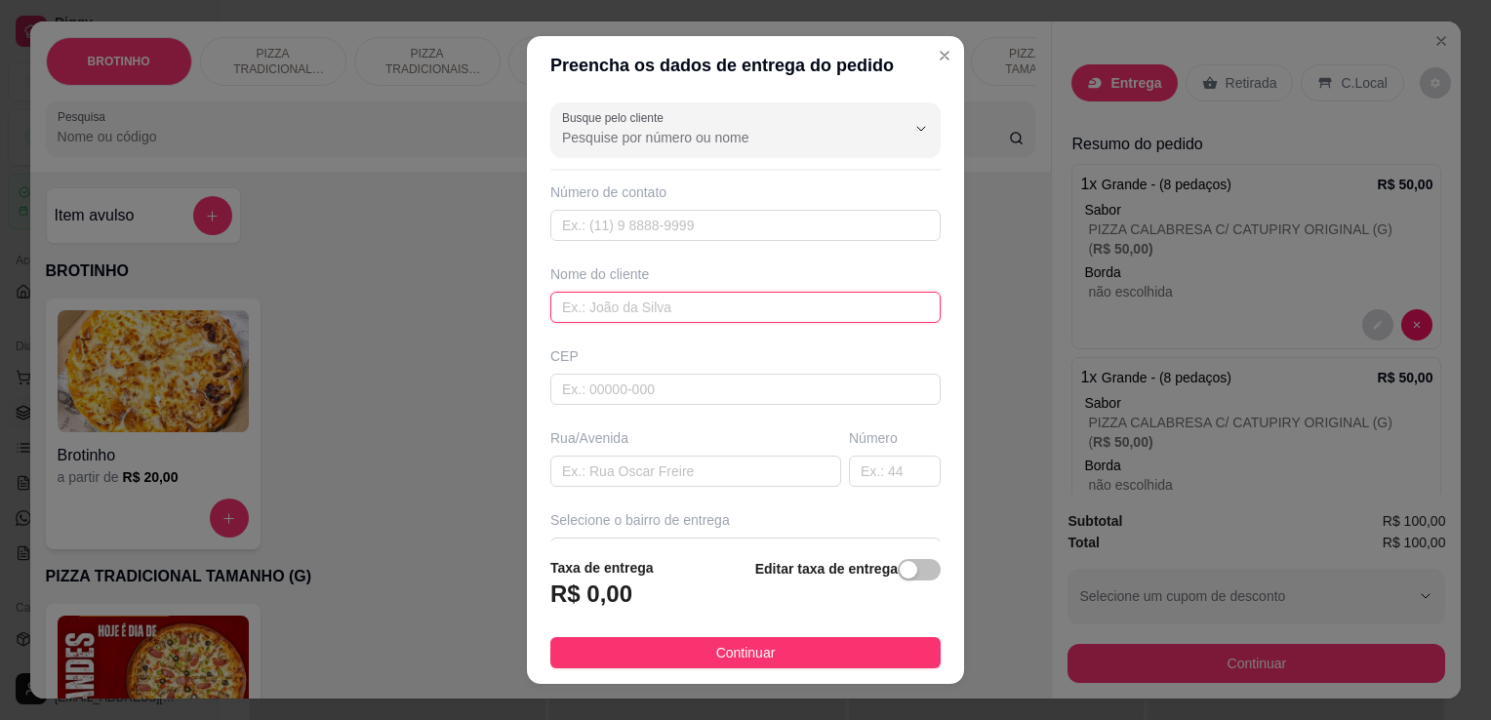
click at [710, 310] on input "text" at bounding box center [745, 307] width 390 height 31
type input "GILDIVAN"
click at [652, 472] on input "text" at bounding box center [695, 471] width 291 height 31
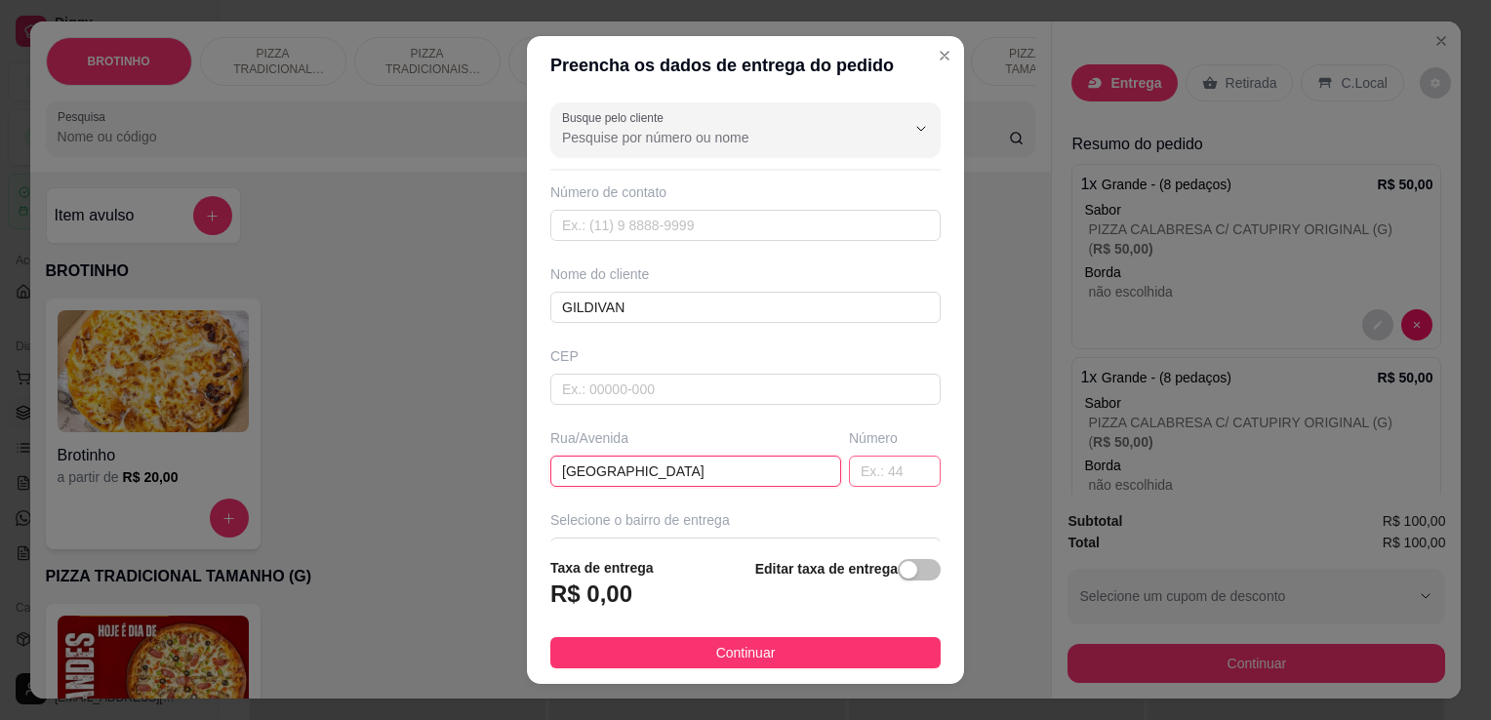
type input "[GEOGRAPHIC_DATA]"
click at [849, 470] on input "text" at bounding box center [895, 471] width 92 height 31
type input "787"
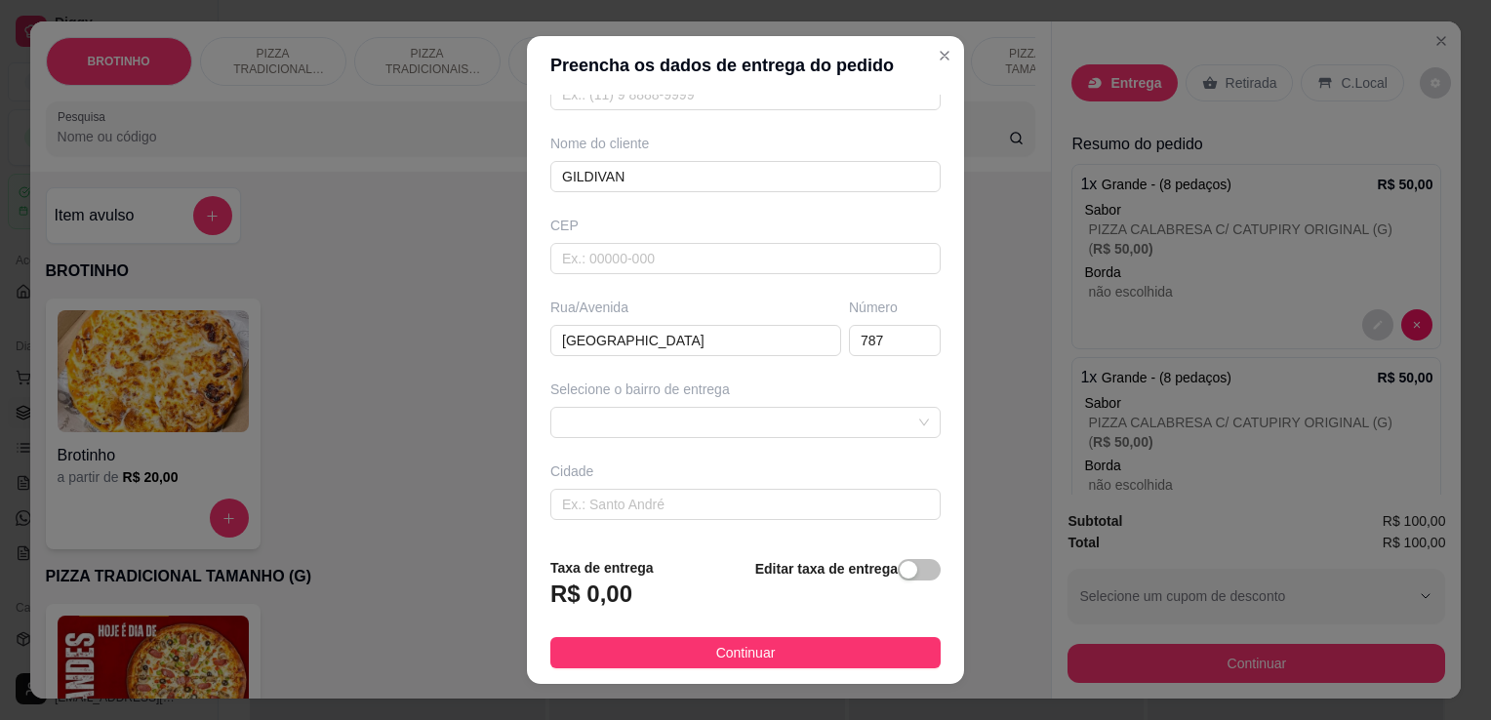
scroll to position [141, 0]
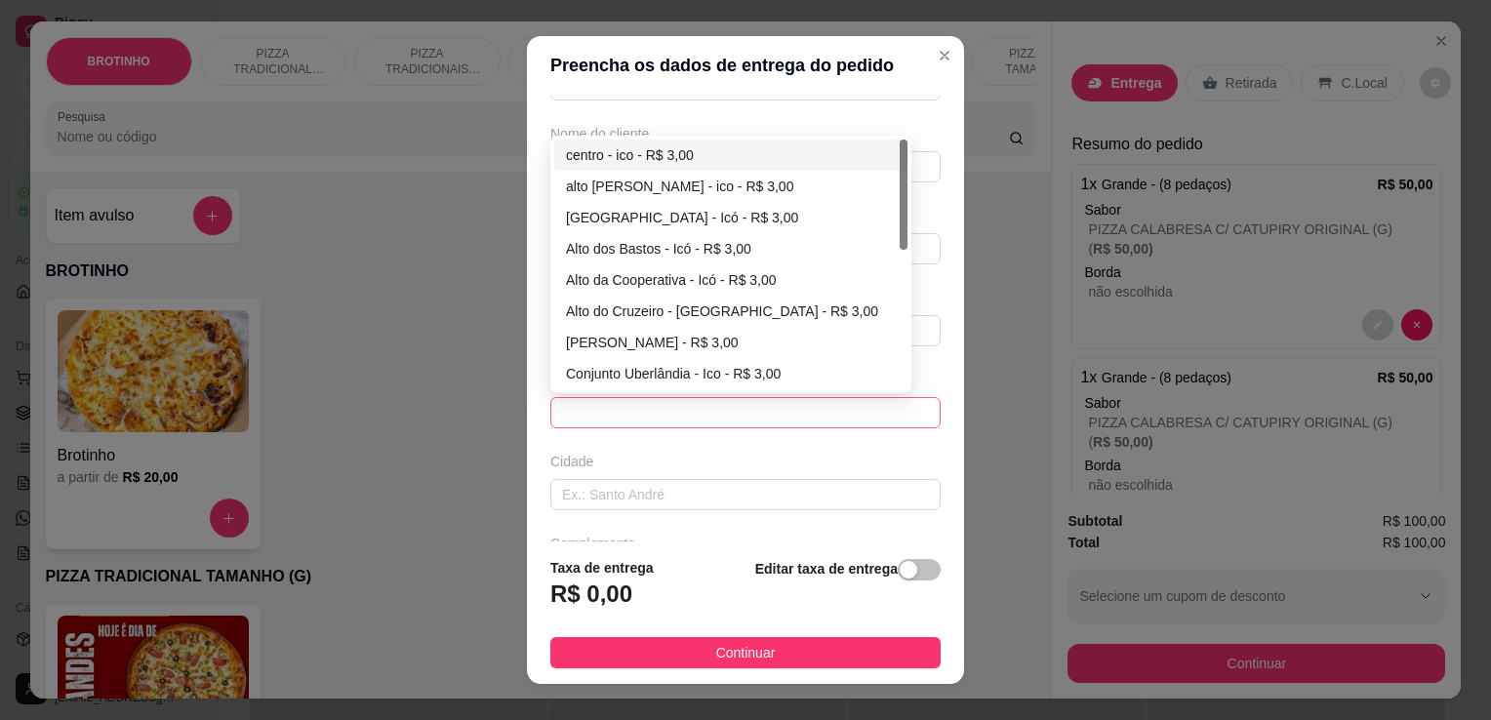
click at [882, 405] on span at bounding box center [745, 412] width 367 height 29
click at [900, 254] on div at bounding box center [904, 265] width 8 height 250
drag, startPoint x: 896, startPoint y: 254, endPoint x: 892, endPoint y: 238, distance: 16.1
click at [900, 238] on div at bounding box center [904, 265] width 8 height 250
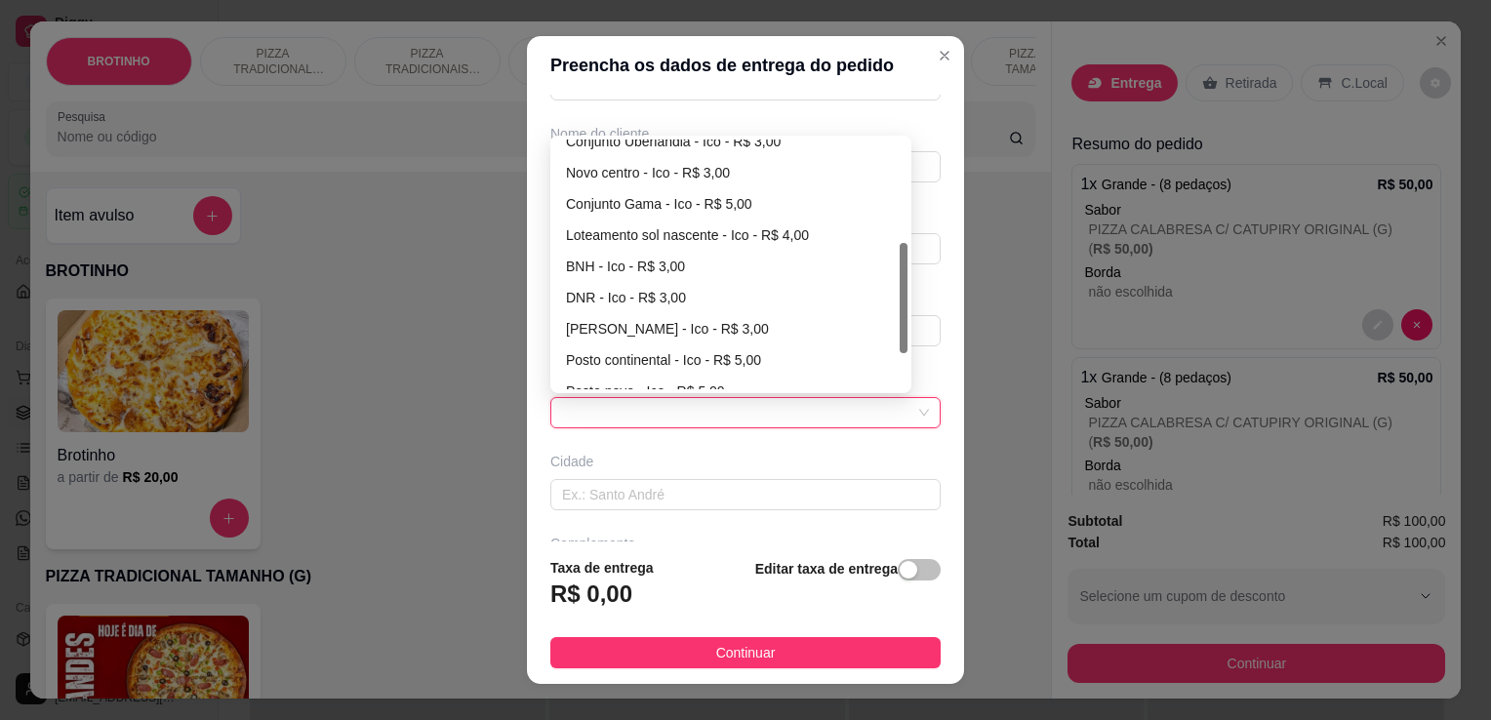
scroll to position [241, 0]
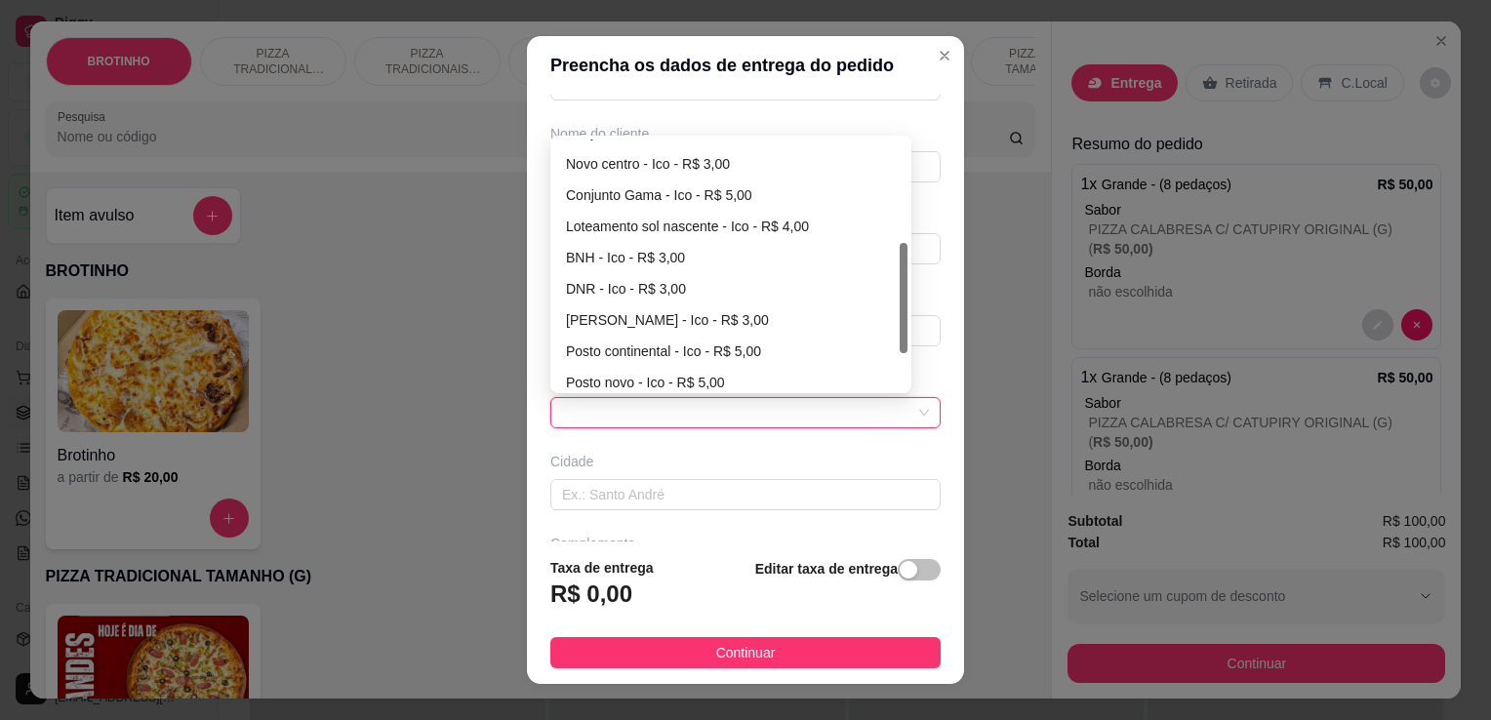
drag, startPoint x: 892, startPoint y: 238, endPoint x: 906, endPoint y: 345, distance: 108.2
click at [906, 345] on div "Busque pelo cliente Número de contato Nome do cliente GILDIVAN CEP Rua/[GEOGRAP…" at bounding box center [745, 318] width 437 height 447
click at [609, 292] on div "DNR - Ico - R$ 3,00" at bounding box center [731, 288] width 330 height 21
type input "Ico"
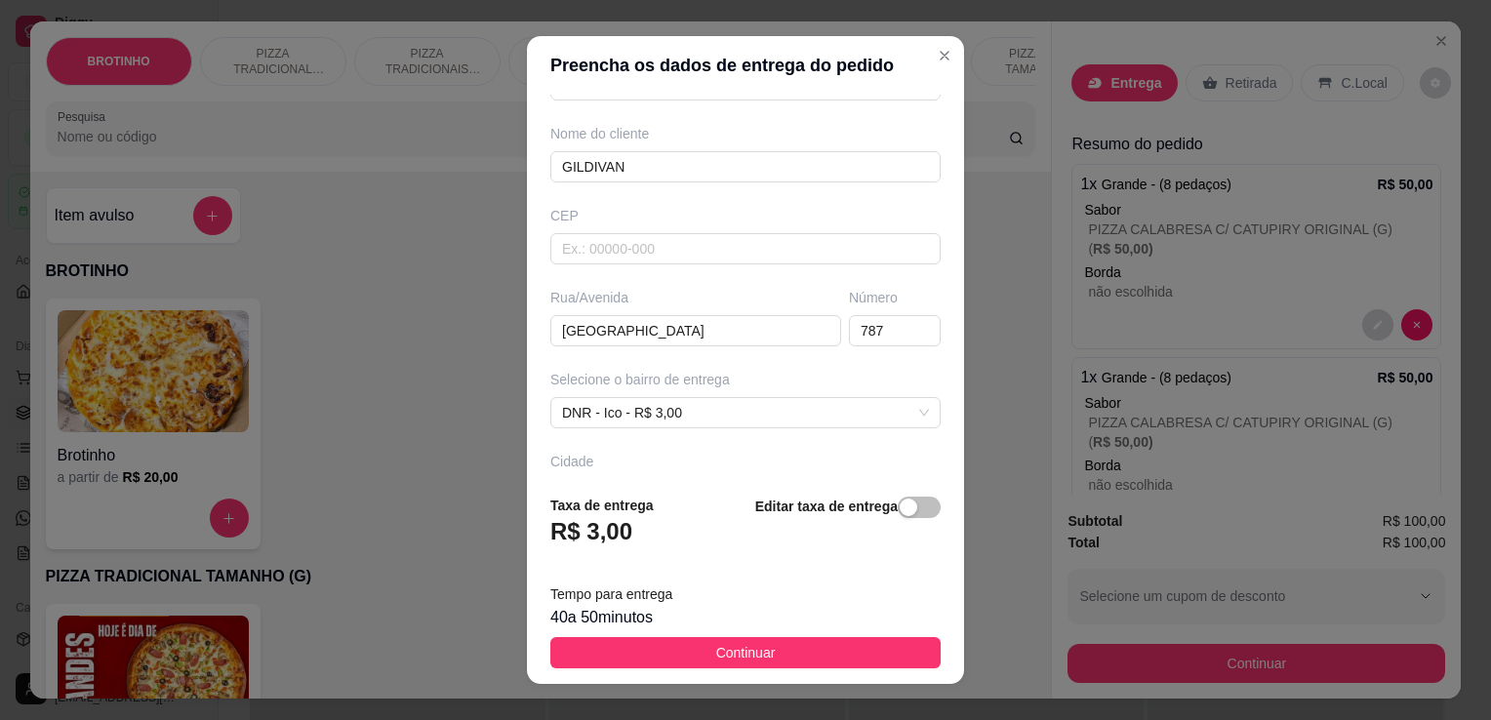
scroll to position [269, 0]
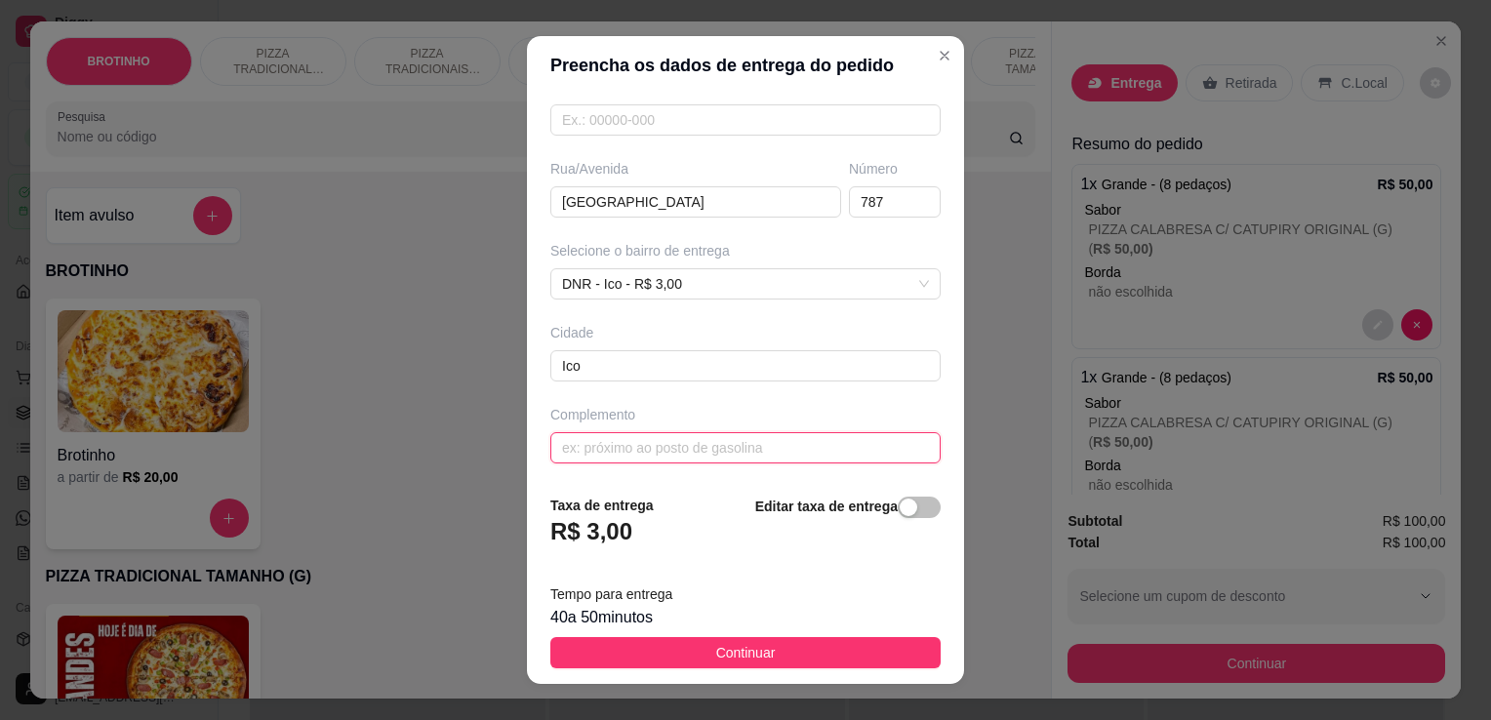
click at [790, 452] on input "text" at bounding box center [745, 447] width 390 height 31
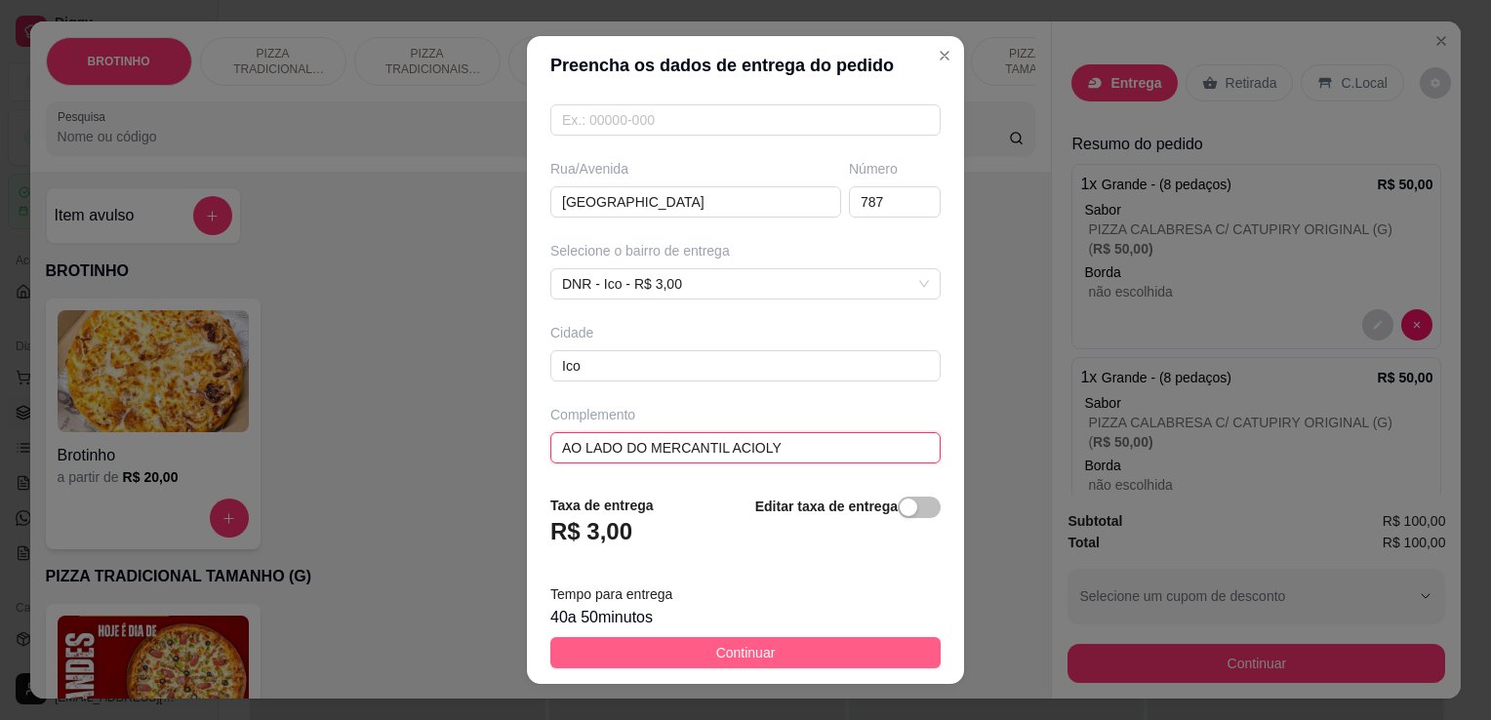
type input "AO LADO DO MERCANTIL ACIOLY"
click at [726, 655] on span "Continuar" at bounding box center [746, 652] width 60 height 21
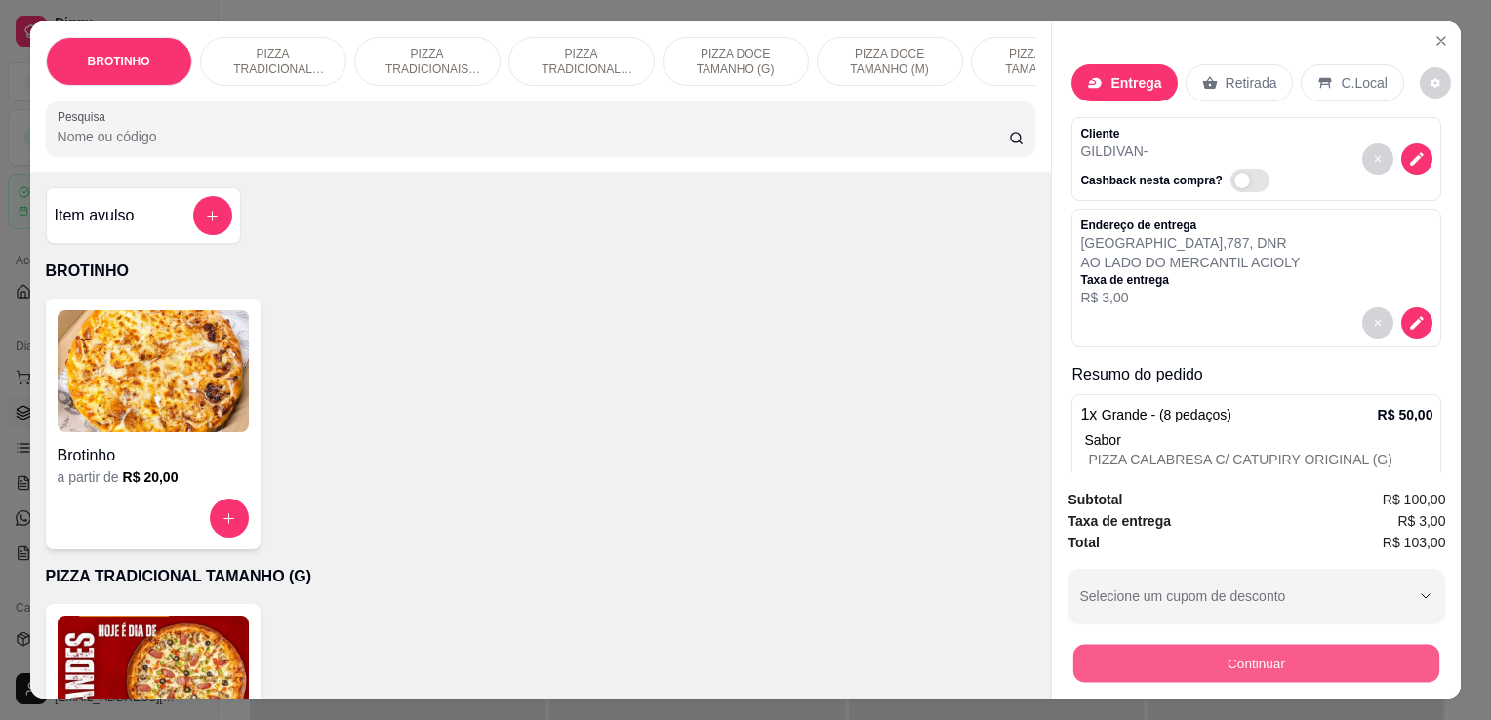
click at [1144, 645] on button "Continuar" at bounding box center [1256, 663] width 366 height 38
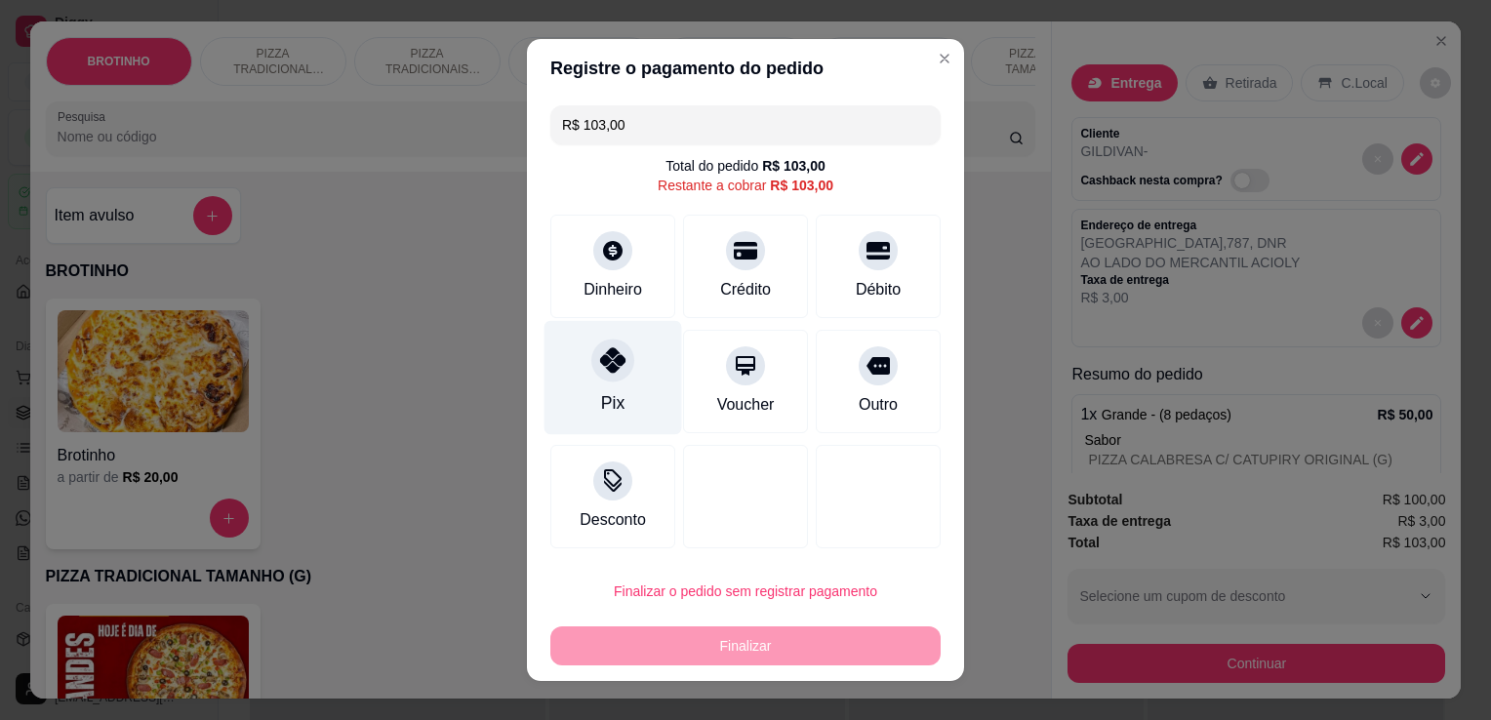
click at [613, 361] on icon at bounding box center [612, 359] width 25 height 25
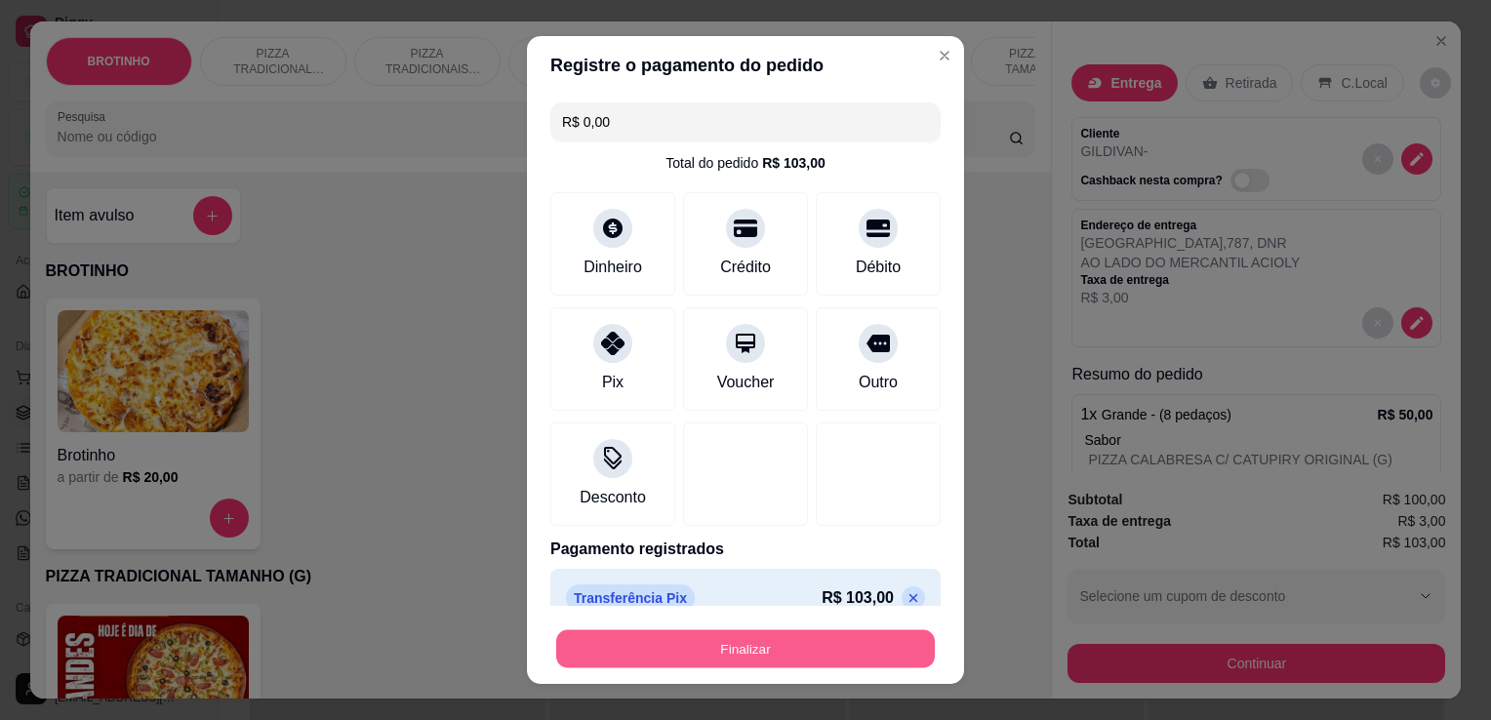
click at [751, 645] on button "Finalizar" at bounding box center [745, 649] width 379 height 38
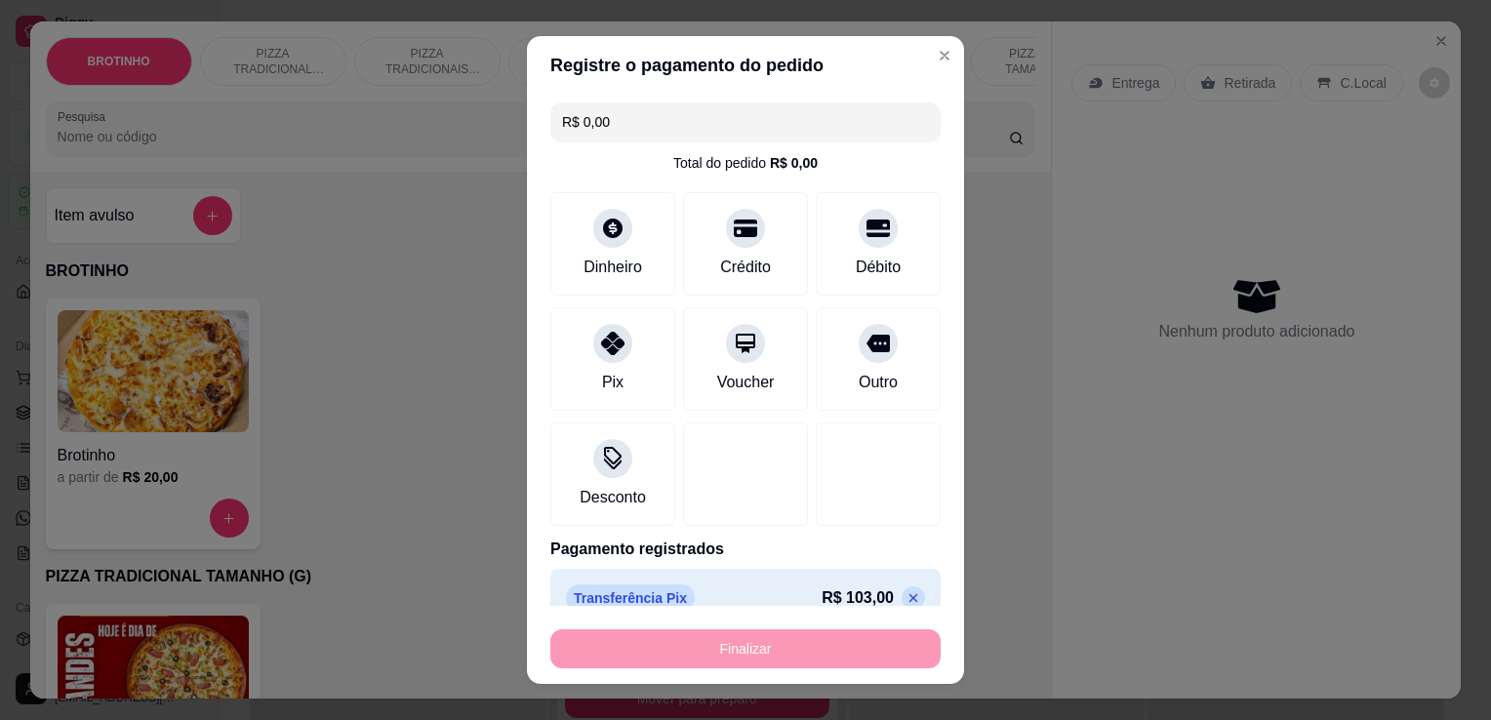
type input "-R$ 103,00"
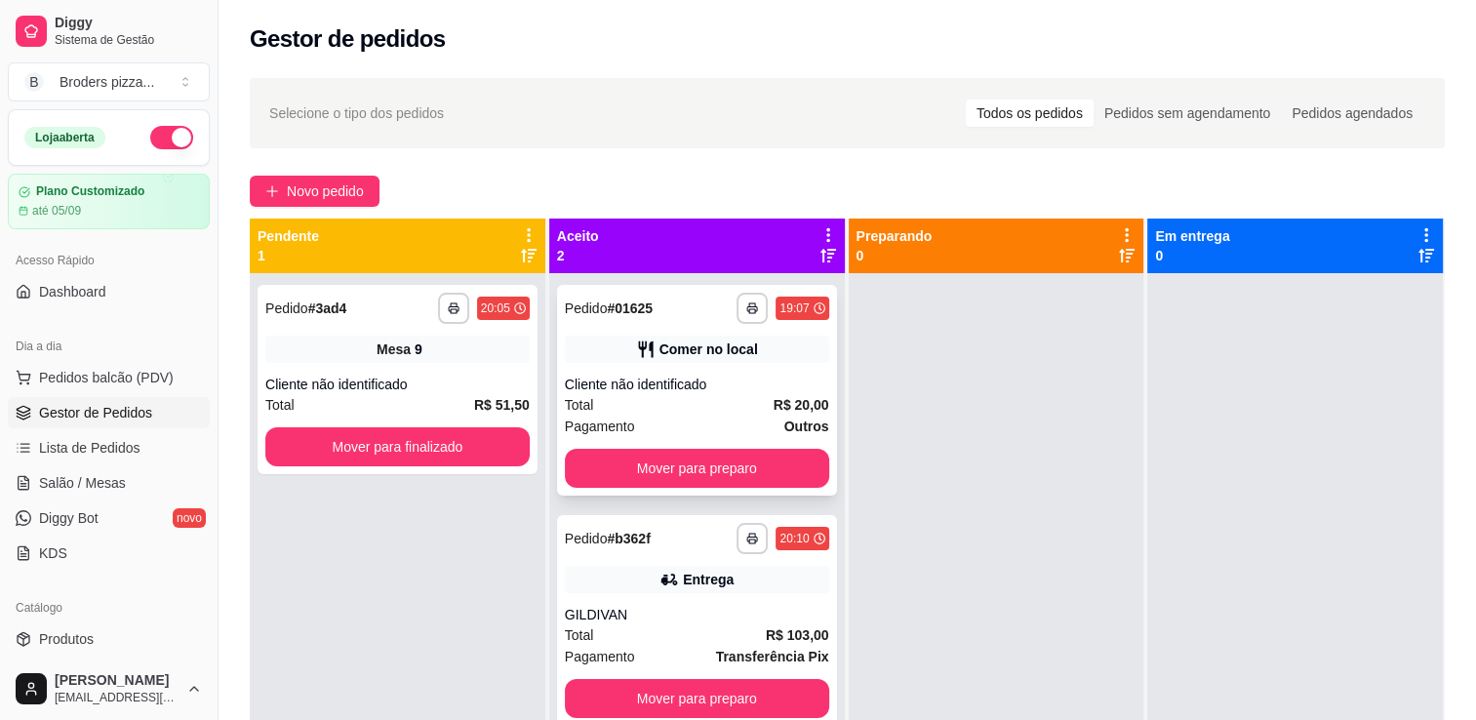
click at [719, 371] on div "**********" at bounding box center [697, 390] width 280 height 211
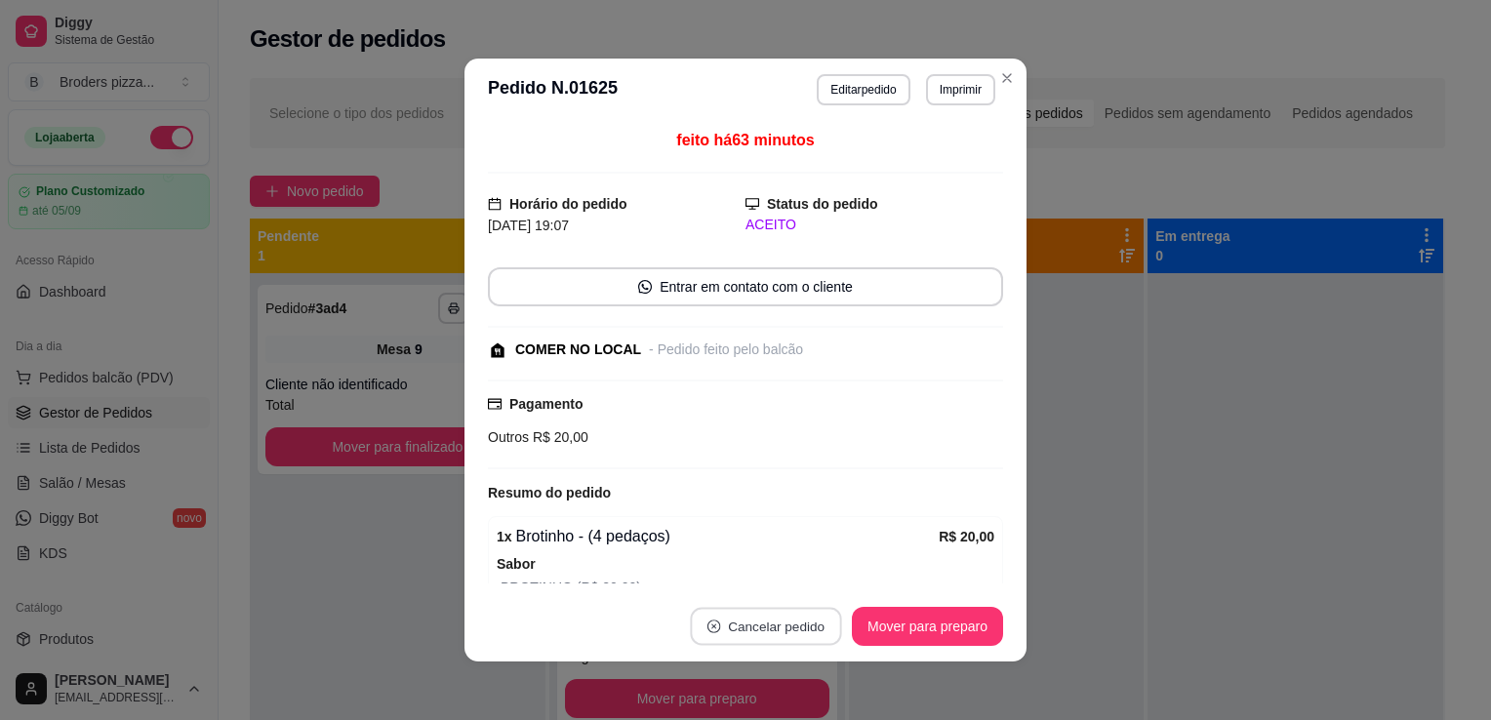
click at [757, 620] on button "Cancelar pedido" at bounding box center [765, 627] width 151 height 38
click at [806, 571] on button "Sim" at bounding box center [813, 578] width 76 height 38
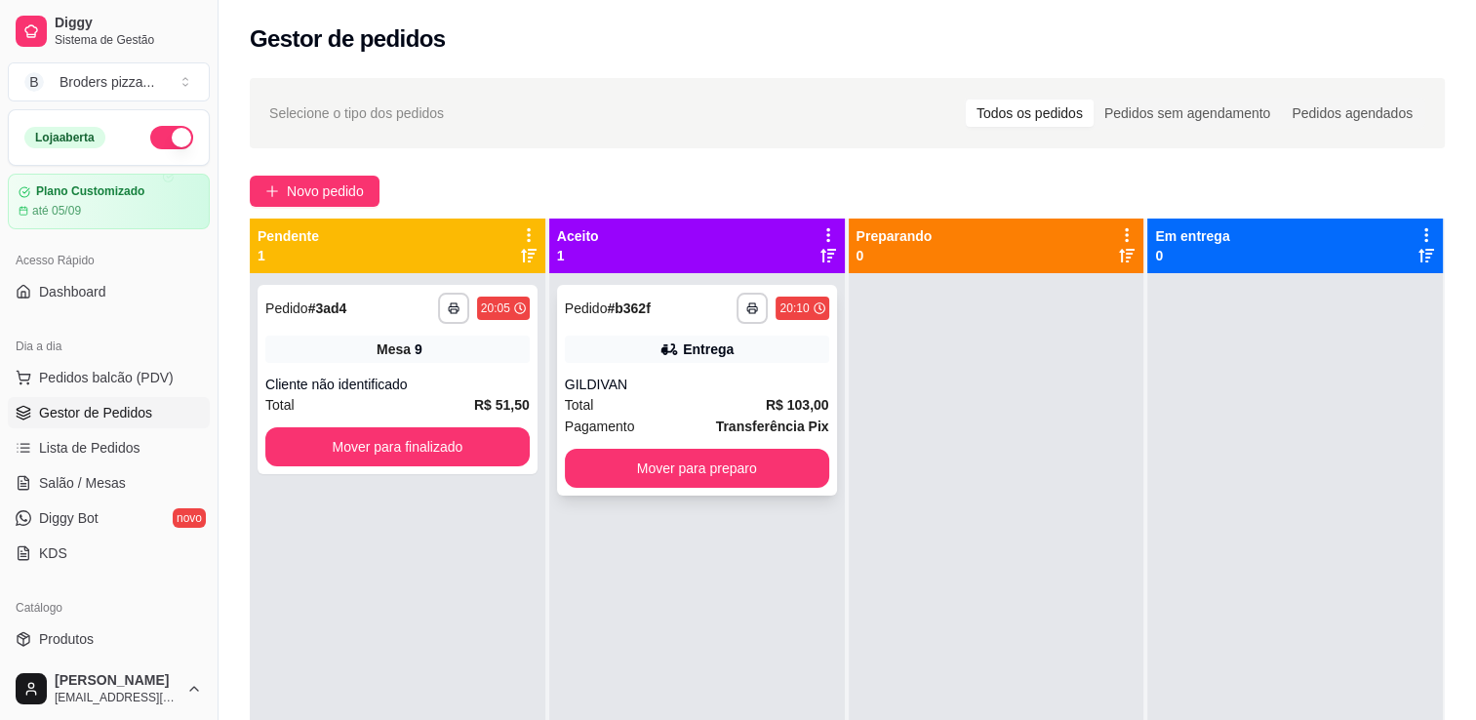
click at [766, 369] on div "**********" at bounding box center [697, 390] width 280 height 211
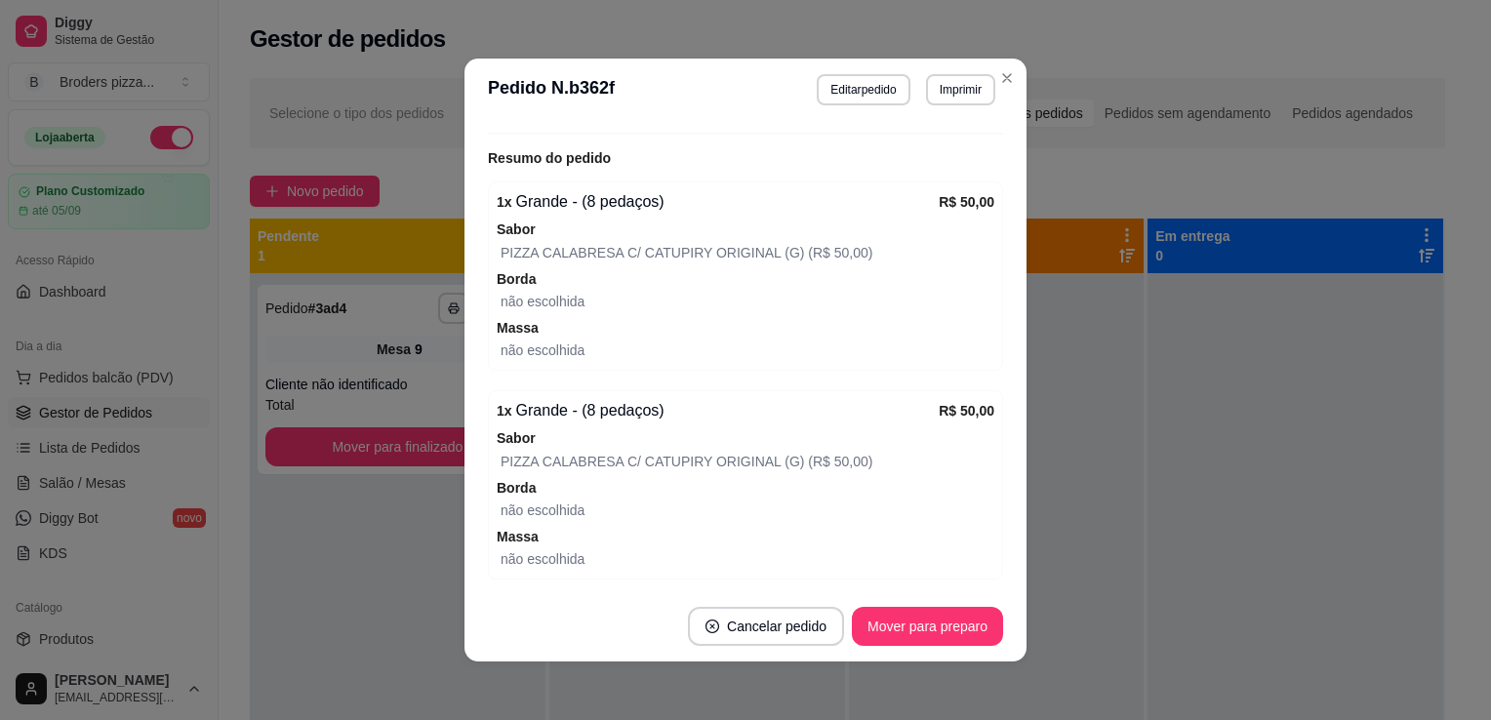
scroll to position [598, 0]
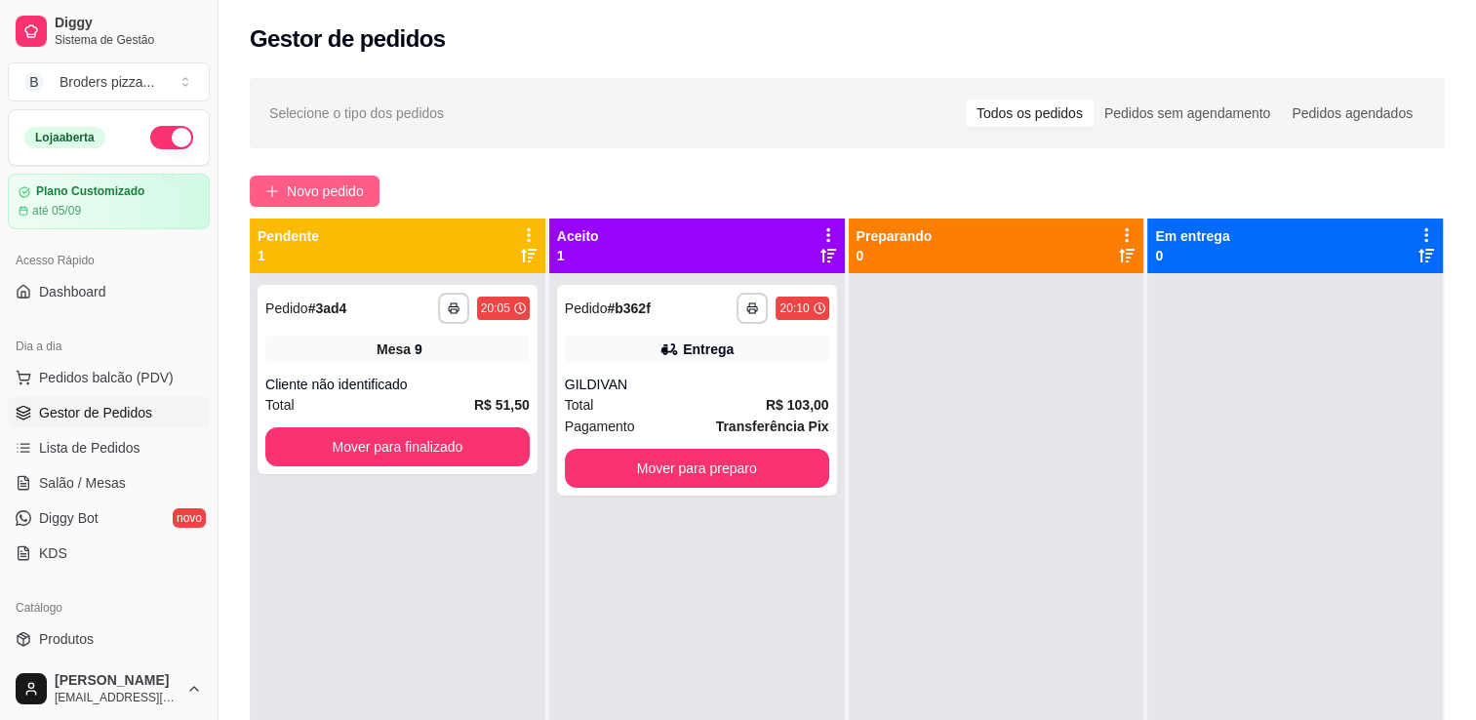
click at [304, 198] on span "Novo pedido" at bounding box center [325, 191] width 77 height 21
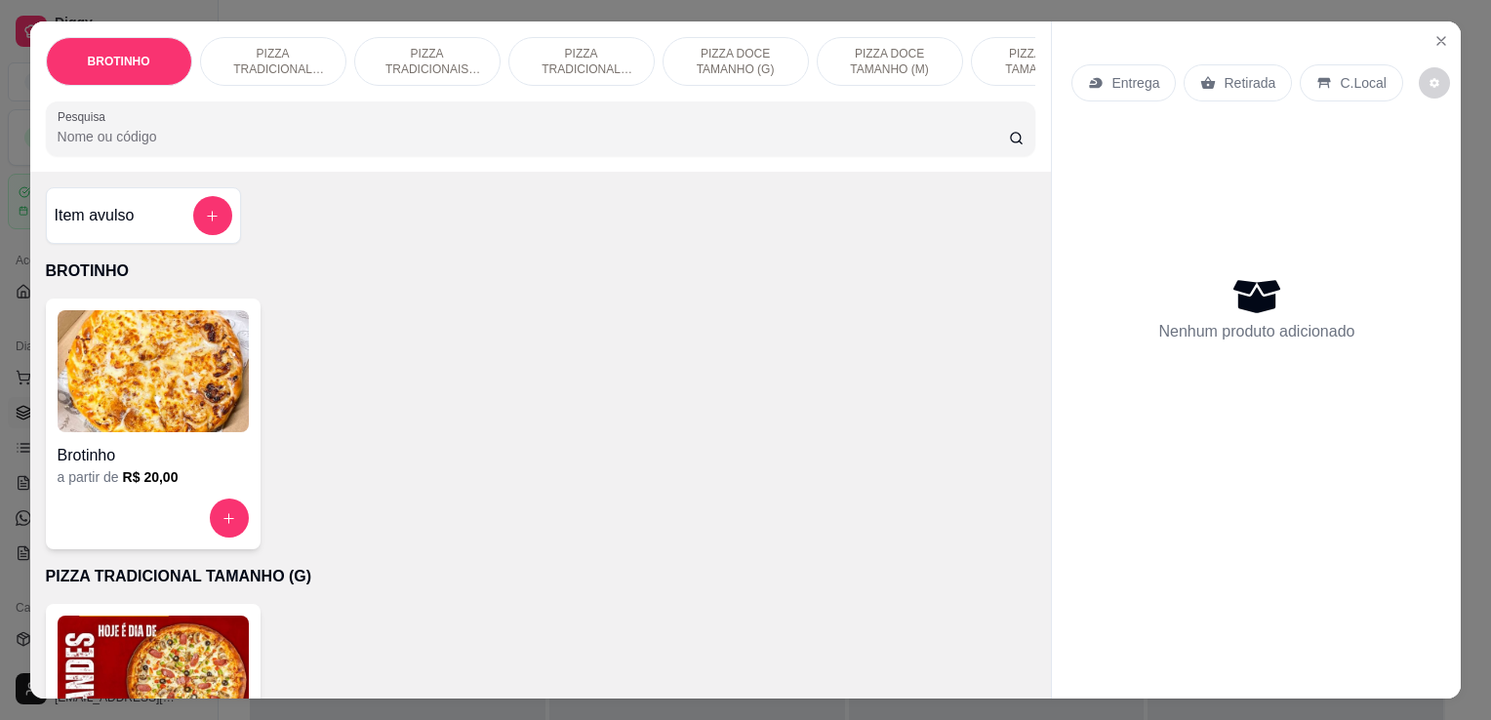
click at [423, 37] on div "PIZZA TRADICIONAIS TAMANHO (M)" at bounding box center [427, 61] width 146 height 49
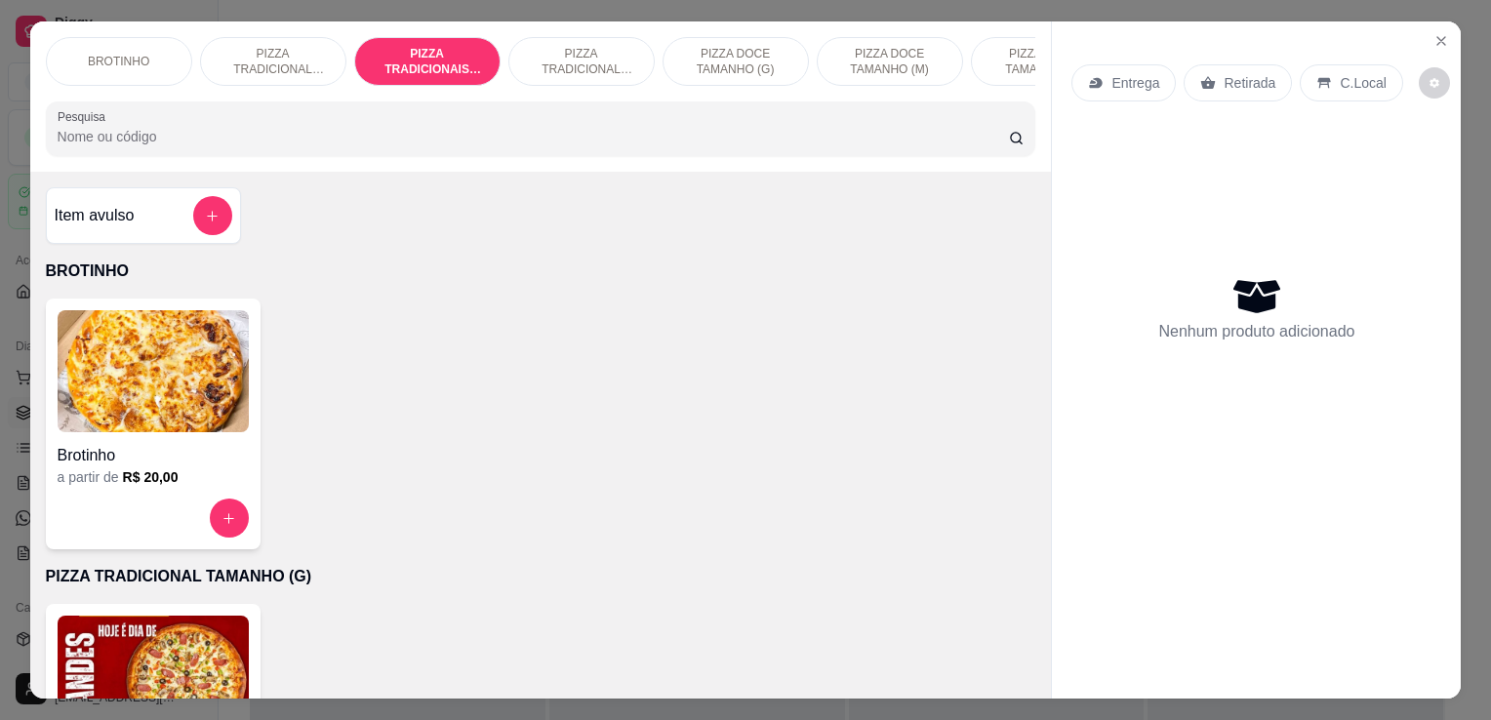
scroll to position [48, 0]
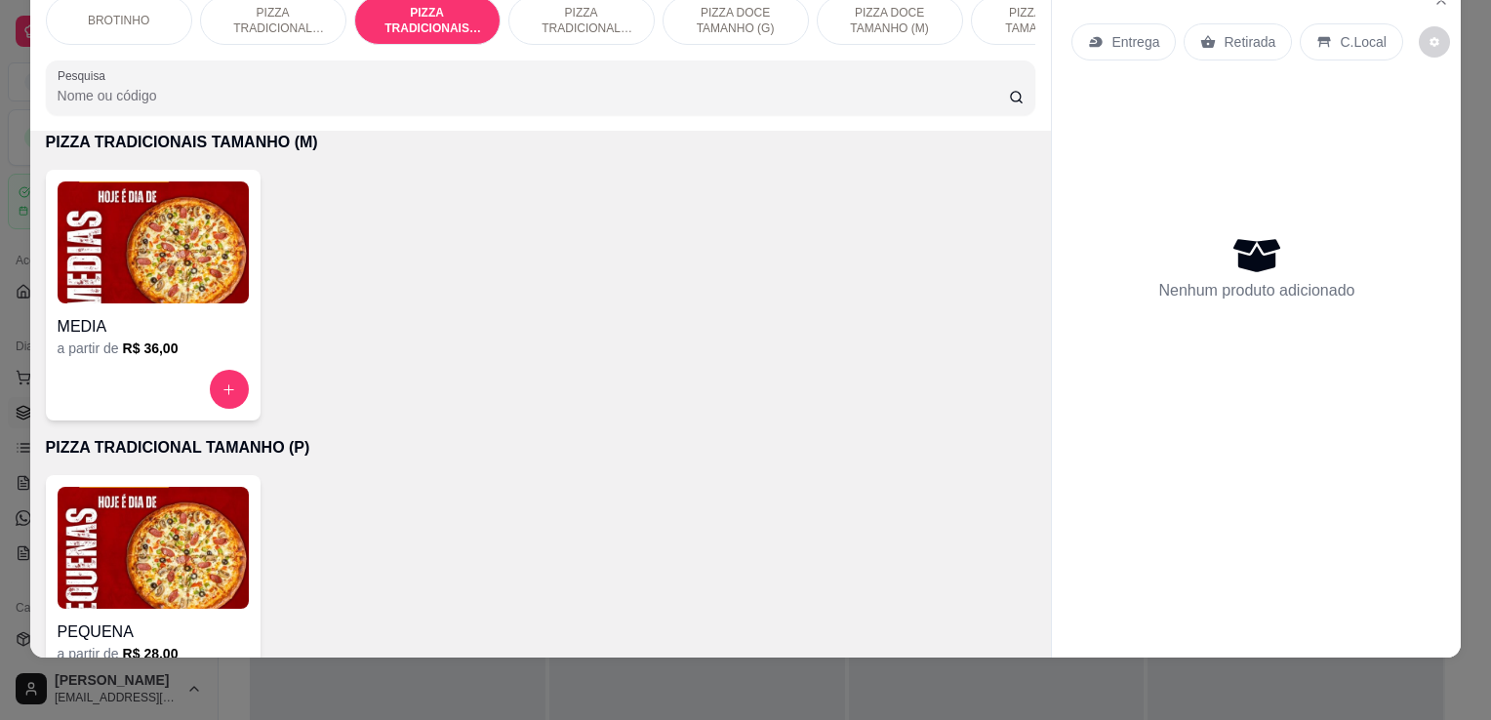
click at [232, 222] on img at bounding box center [153, 242] width 191 height 122
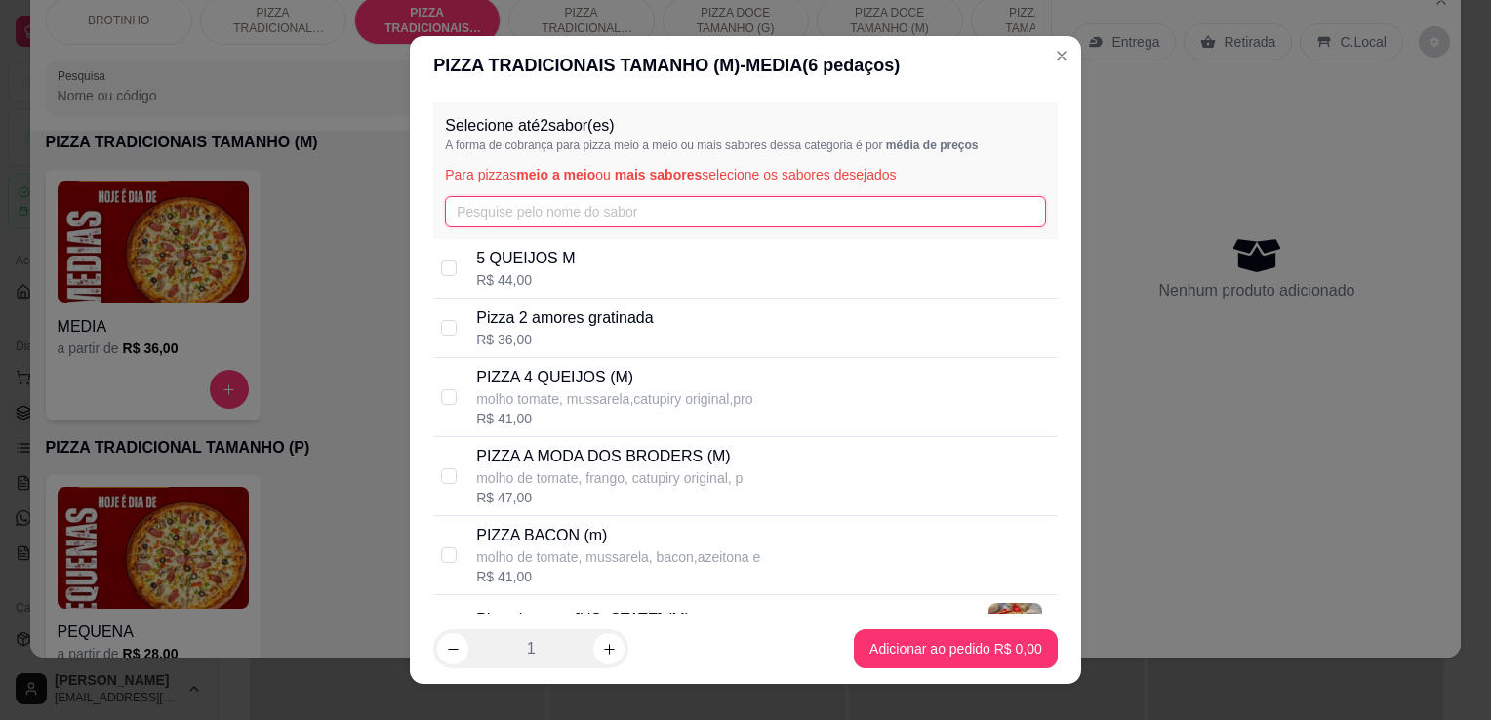
click at [618, 222] on input "text" at bounding box center [745, 211] width 601 height 31
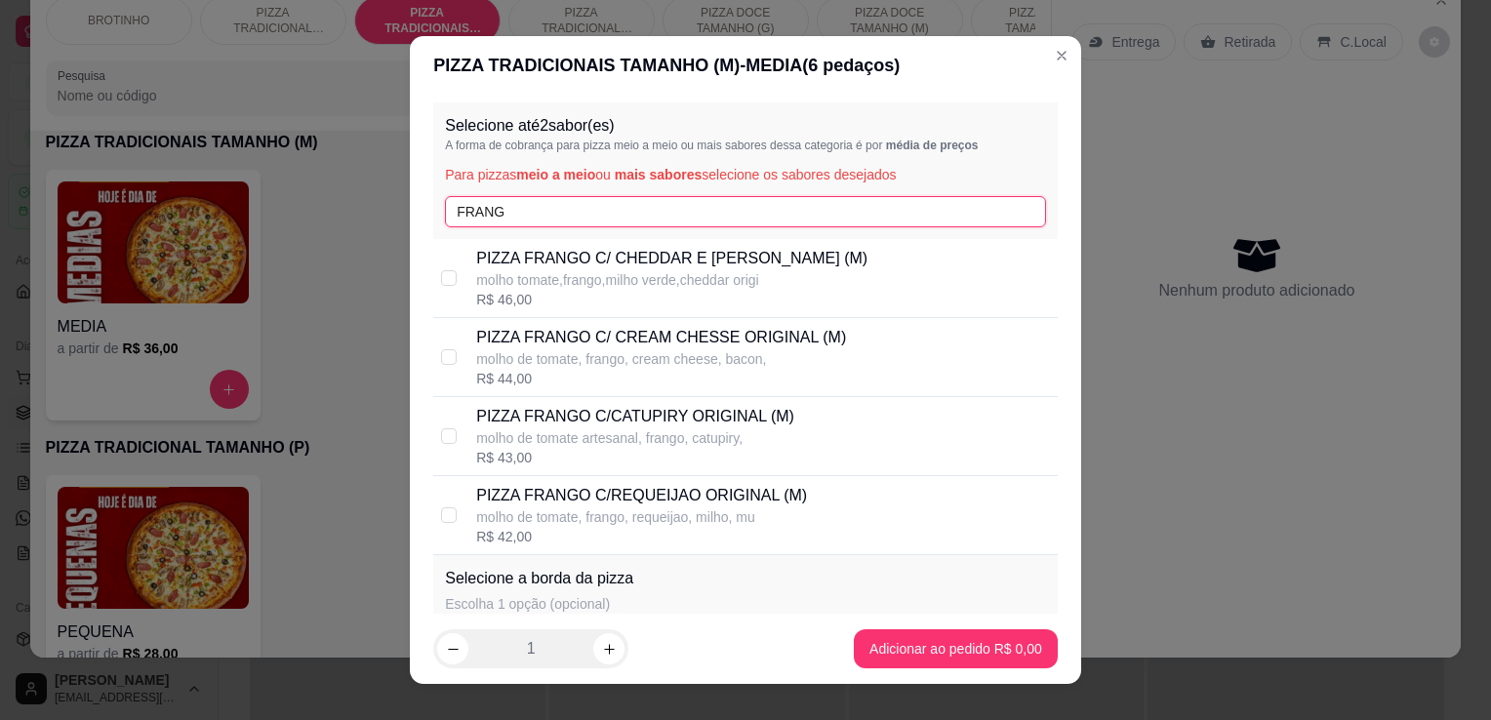
type input "FRANG"
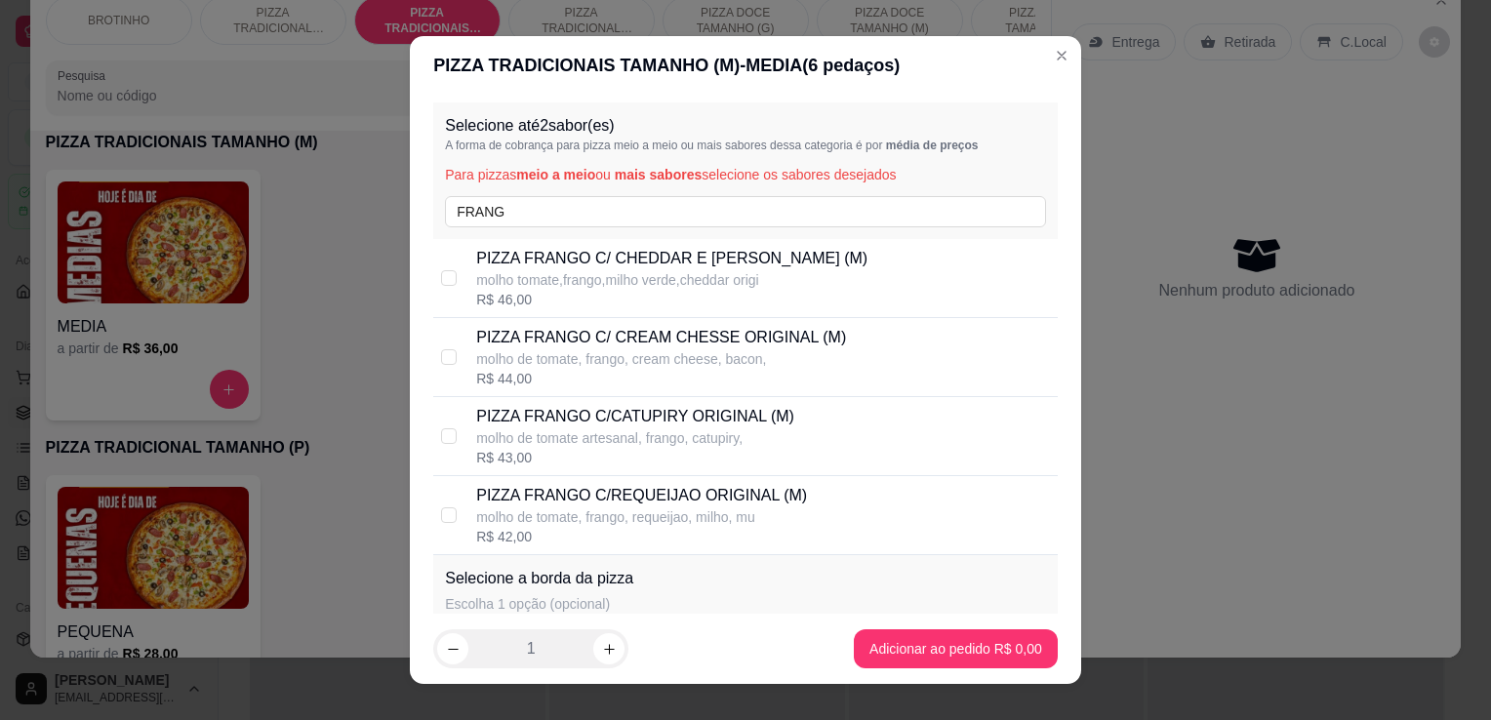
click at [669, 516] on p "molho de tomate, frango, requeijao, milho, mu" at bounding box center [641, 517] width 331 height 20
checkbox input "true"
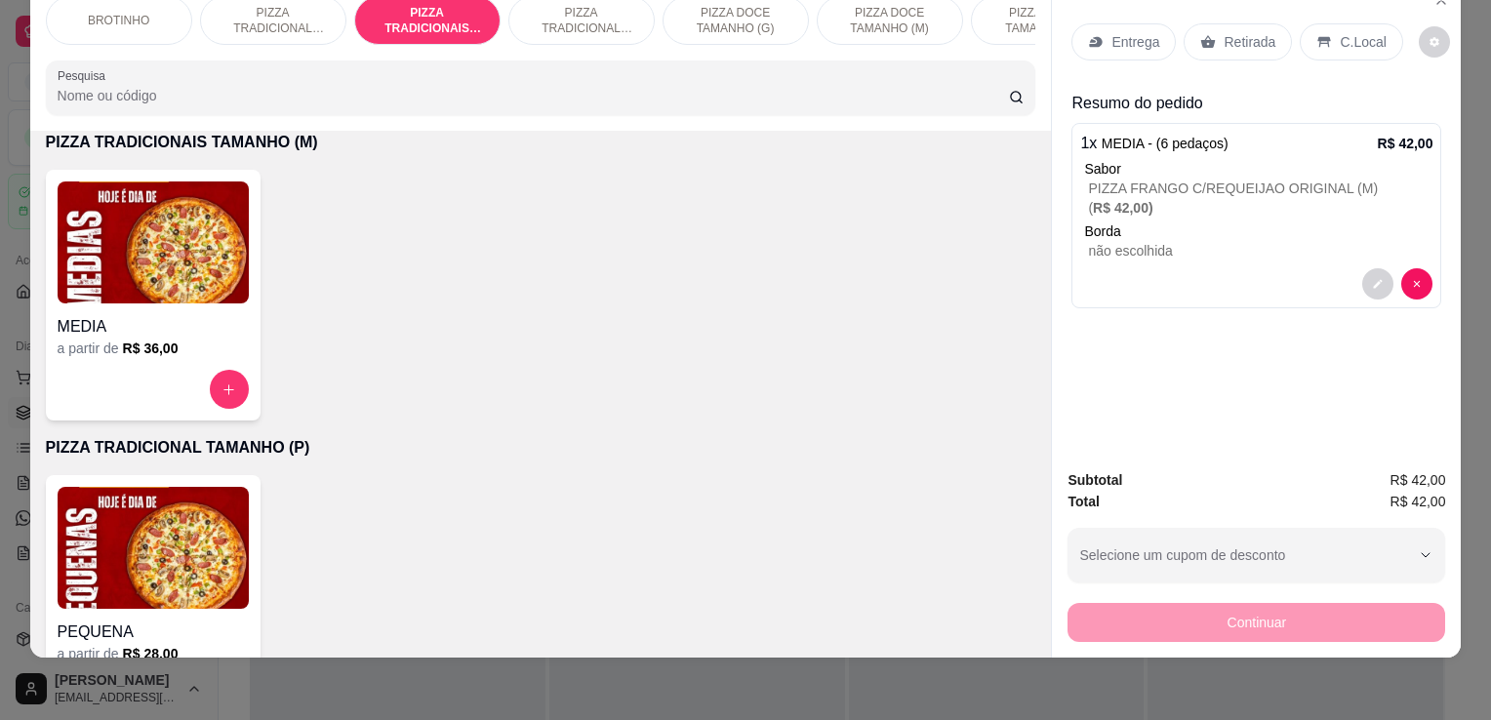
click at [1225, 40] on div "Retirada" at bounding box center [1238, 41] width 108 height 37
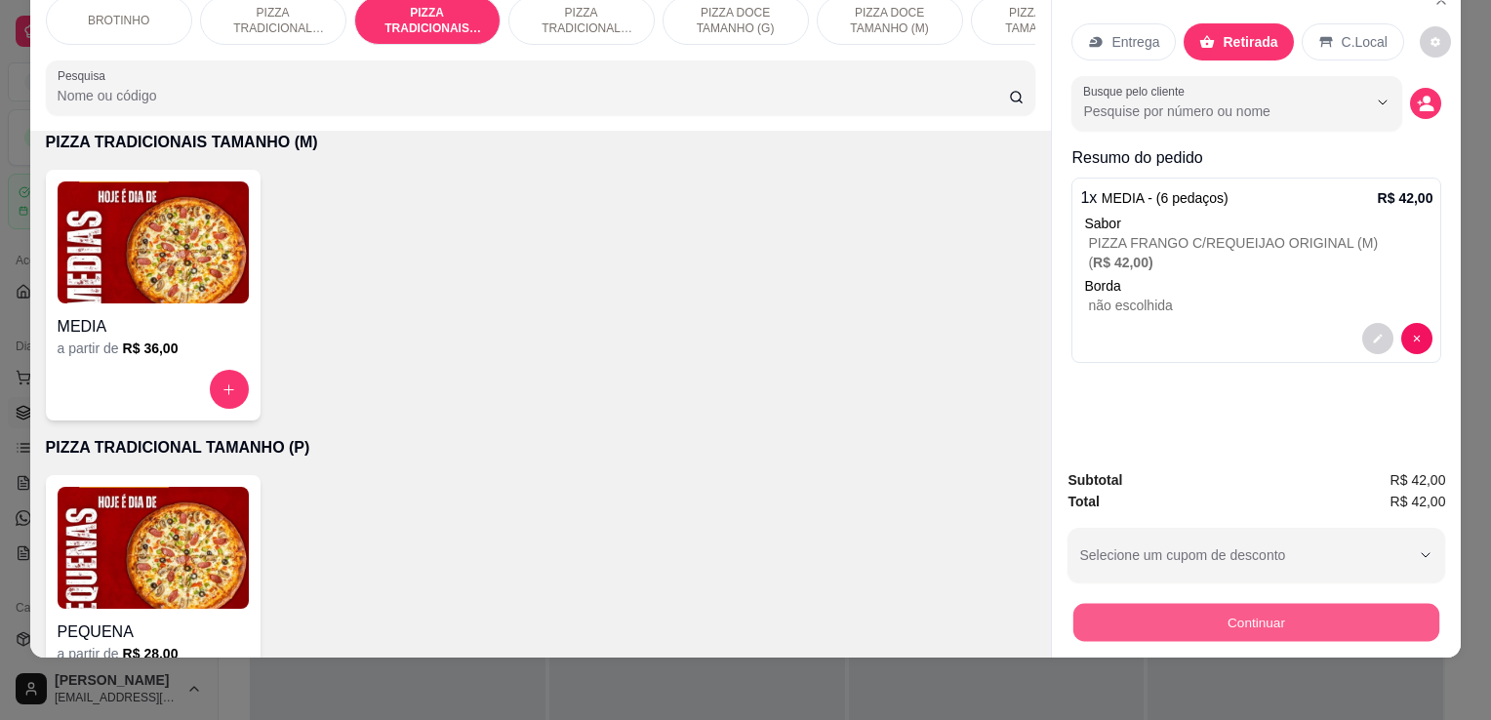
click at [1218, 609] on button "Continuar" at bounding box center [1256, 622] width 366 height 38
click at [1106, 610] on button "Continuar" at bounding box center [1256, 622] width 366 height 38
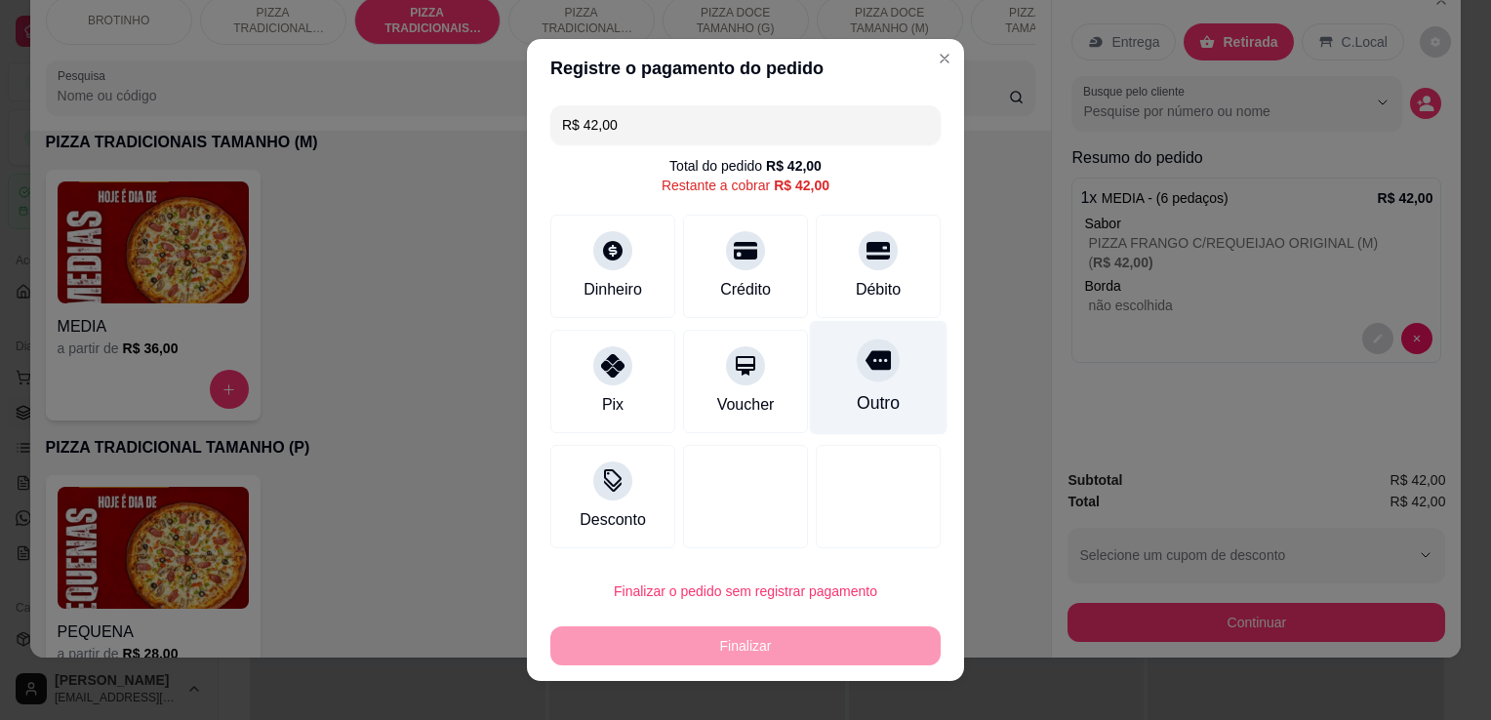
click at [857, 411] on div "Outro" at bounding box center [878, 402] width 43 height 25
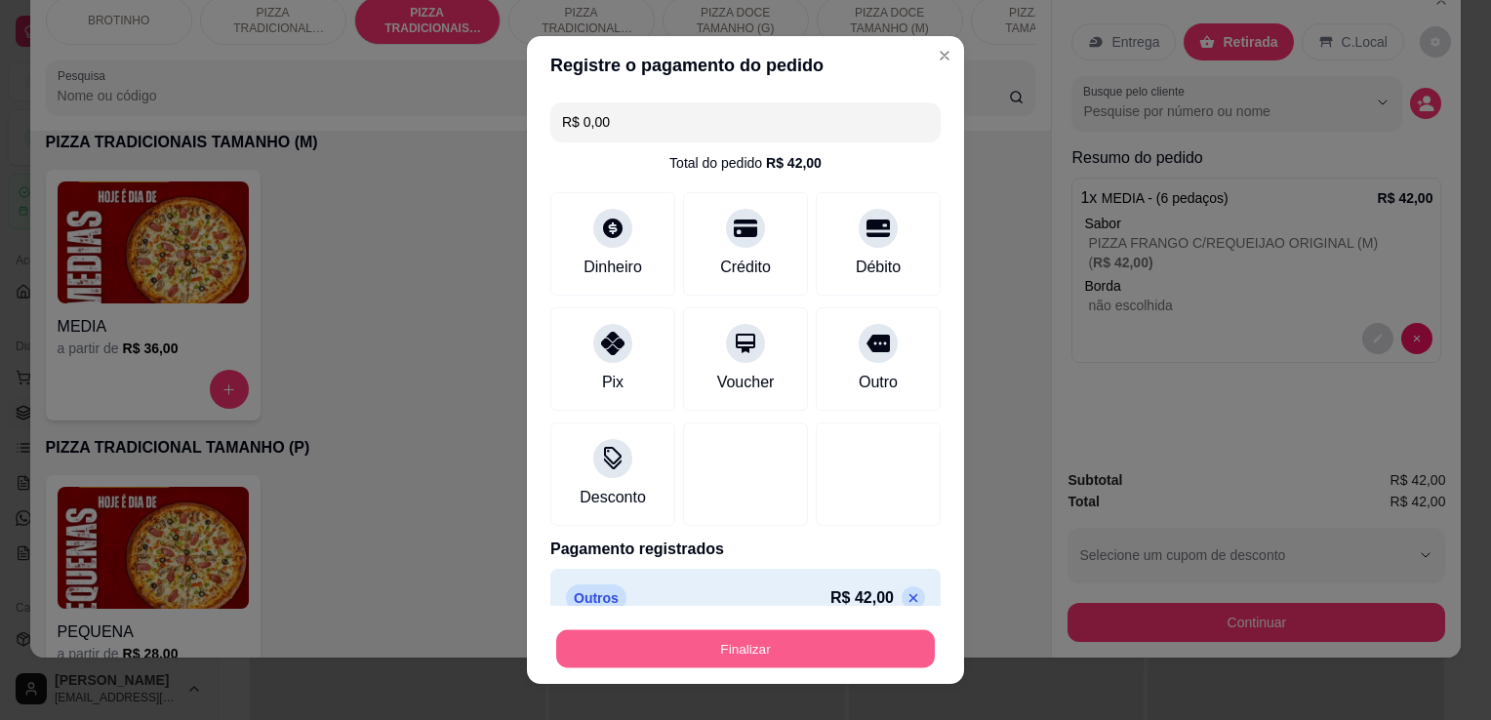
click at [735, 641] on button "Finalizar" at bounding box center [745, 649] width 379 height 38
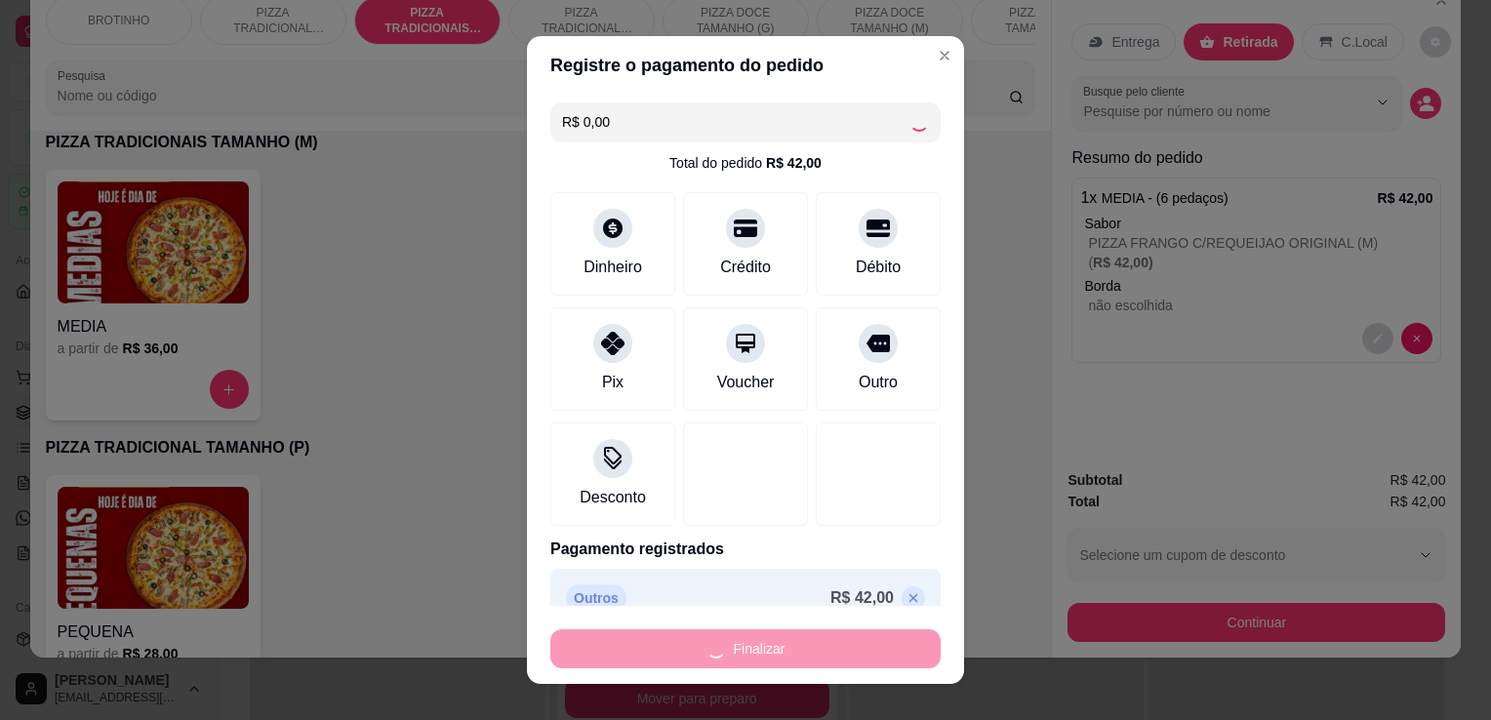
type input "-R$ 42,00"
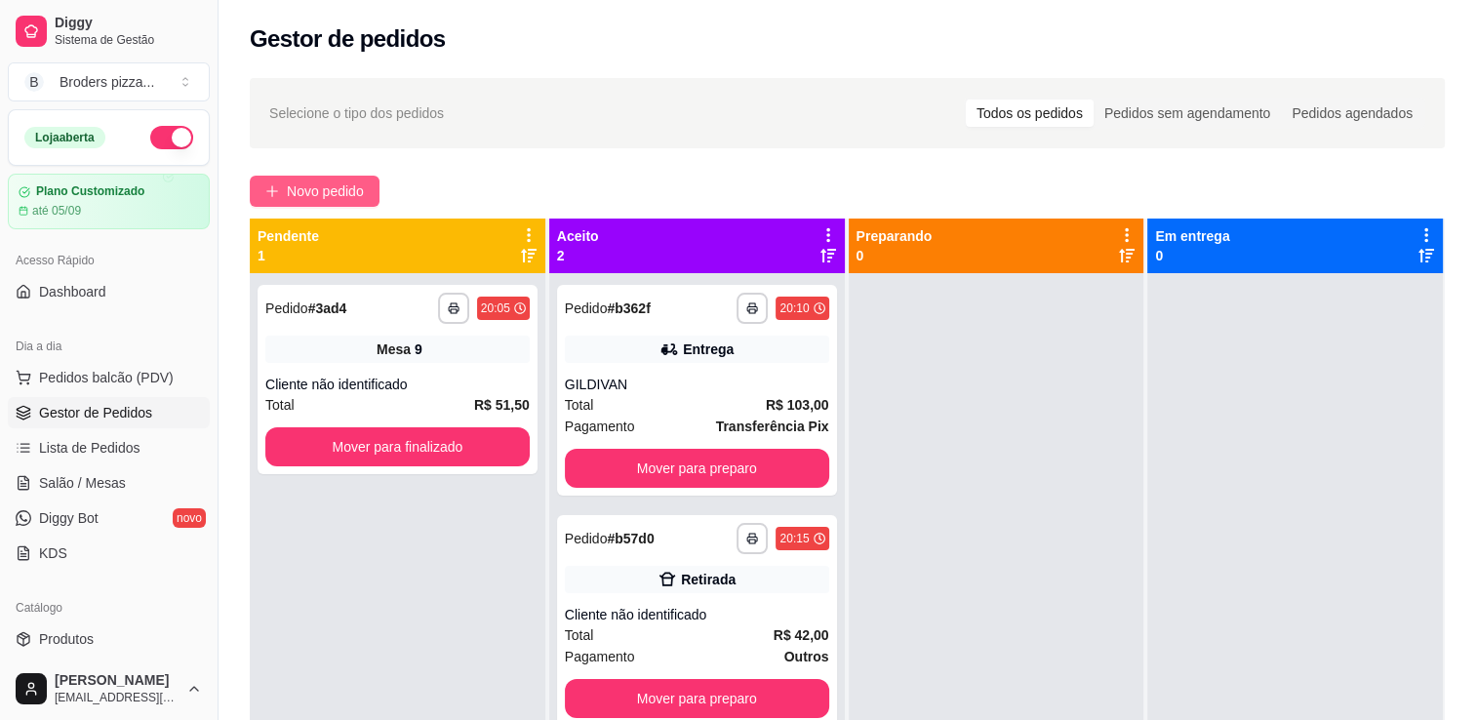
click at [332, 195] on span "Novo pedido" at bounding box center [325, 191] width 77 height 21
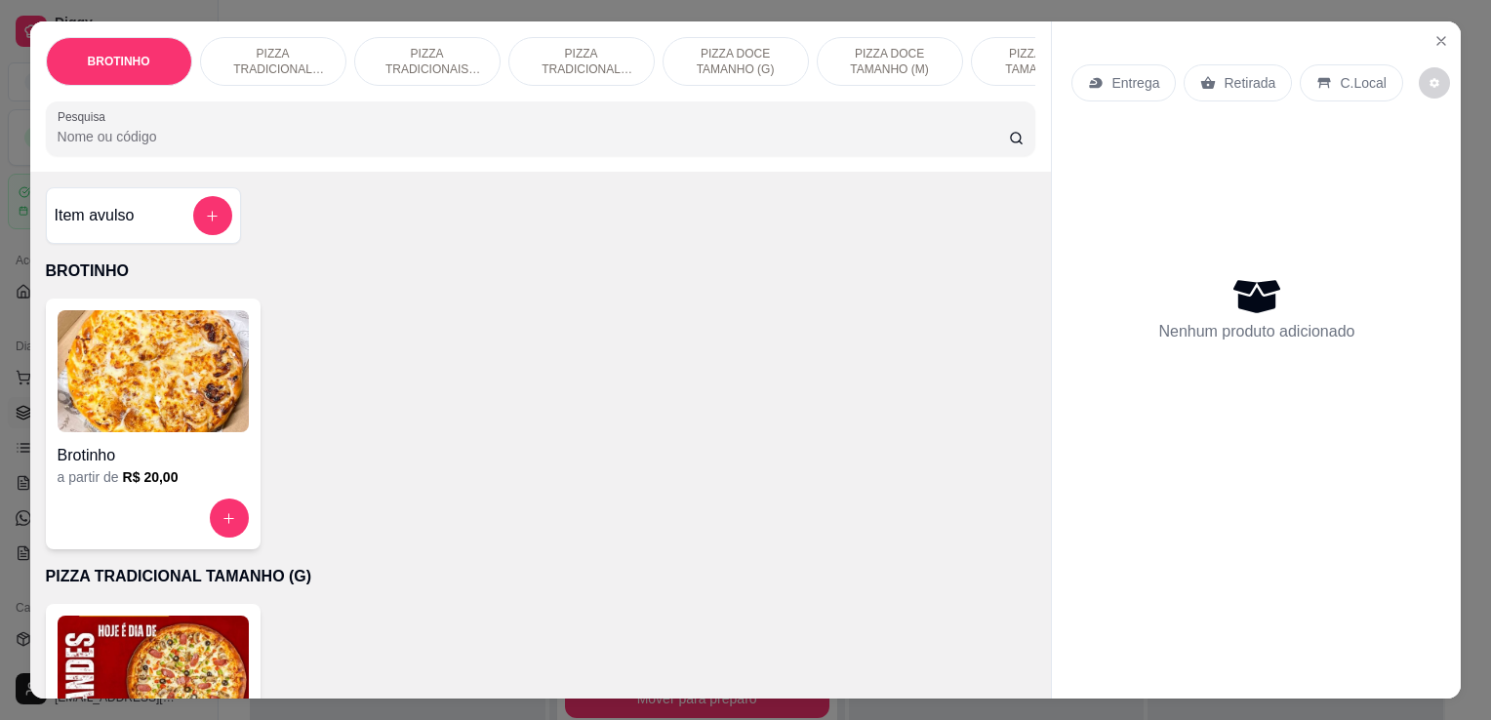
click at [171, 645] on img at bounding box center [153, 677] width 191 height 122
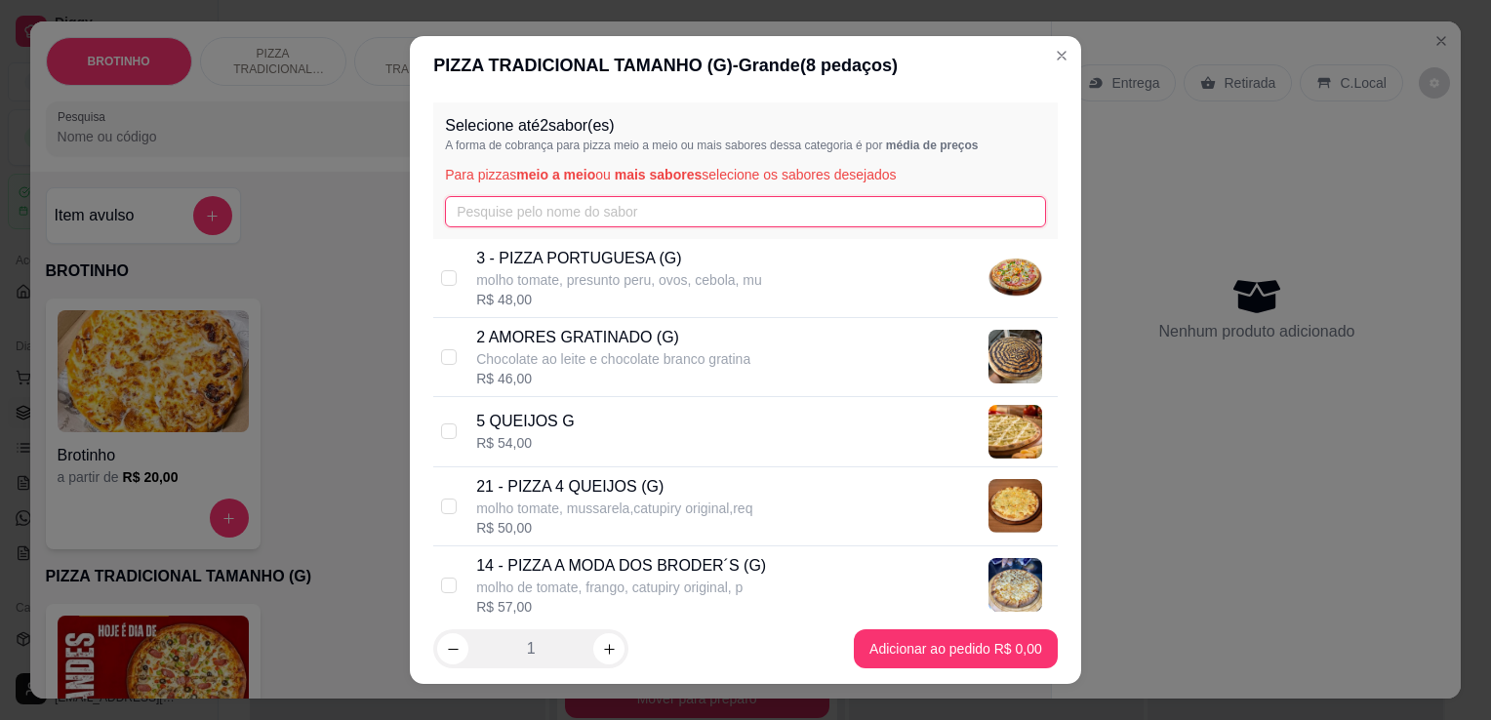
click at [527, 214] on input "text" at bounding box center [745, 211] width 601 height 31
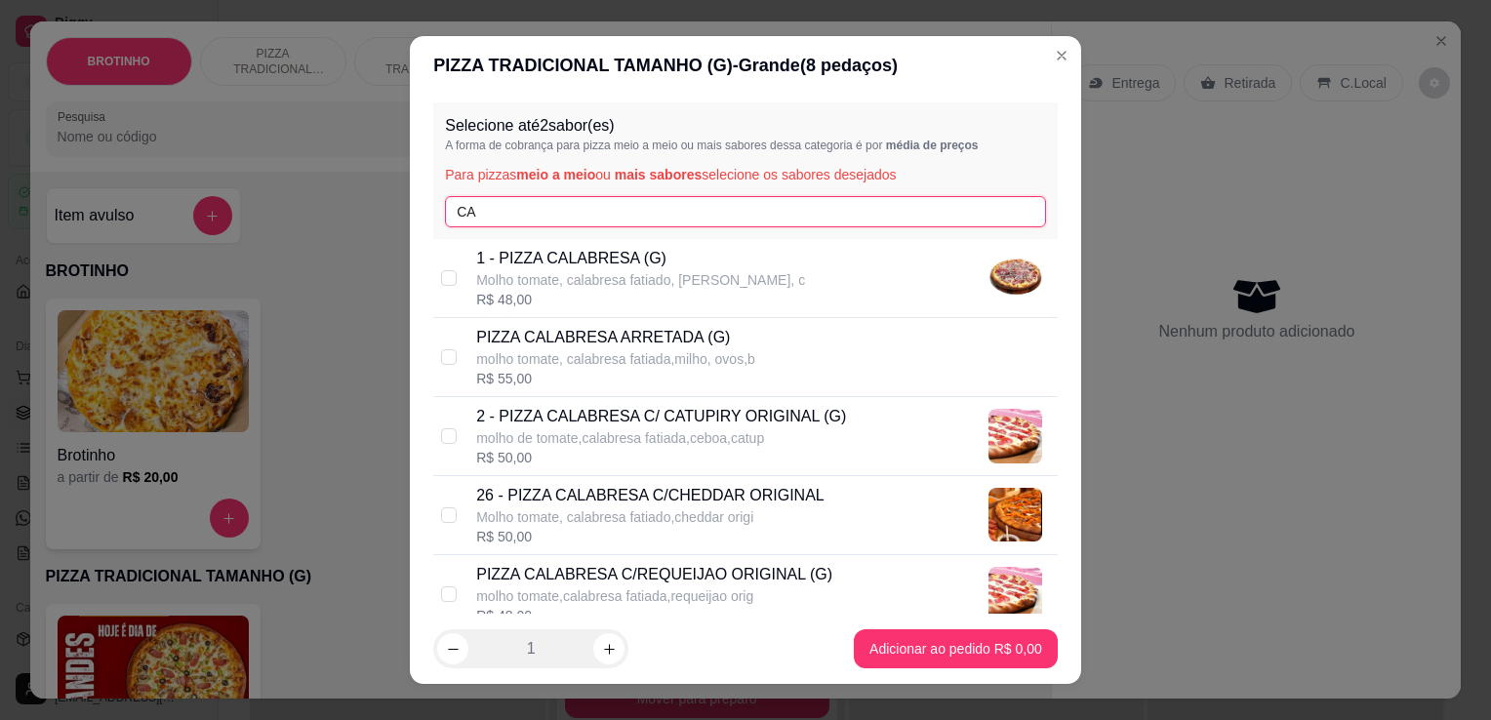
type input "CA"
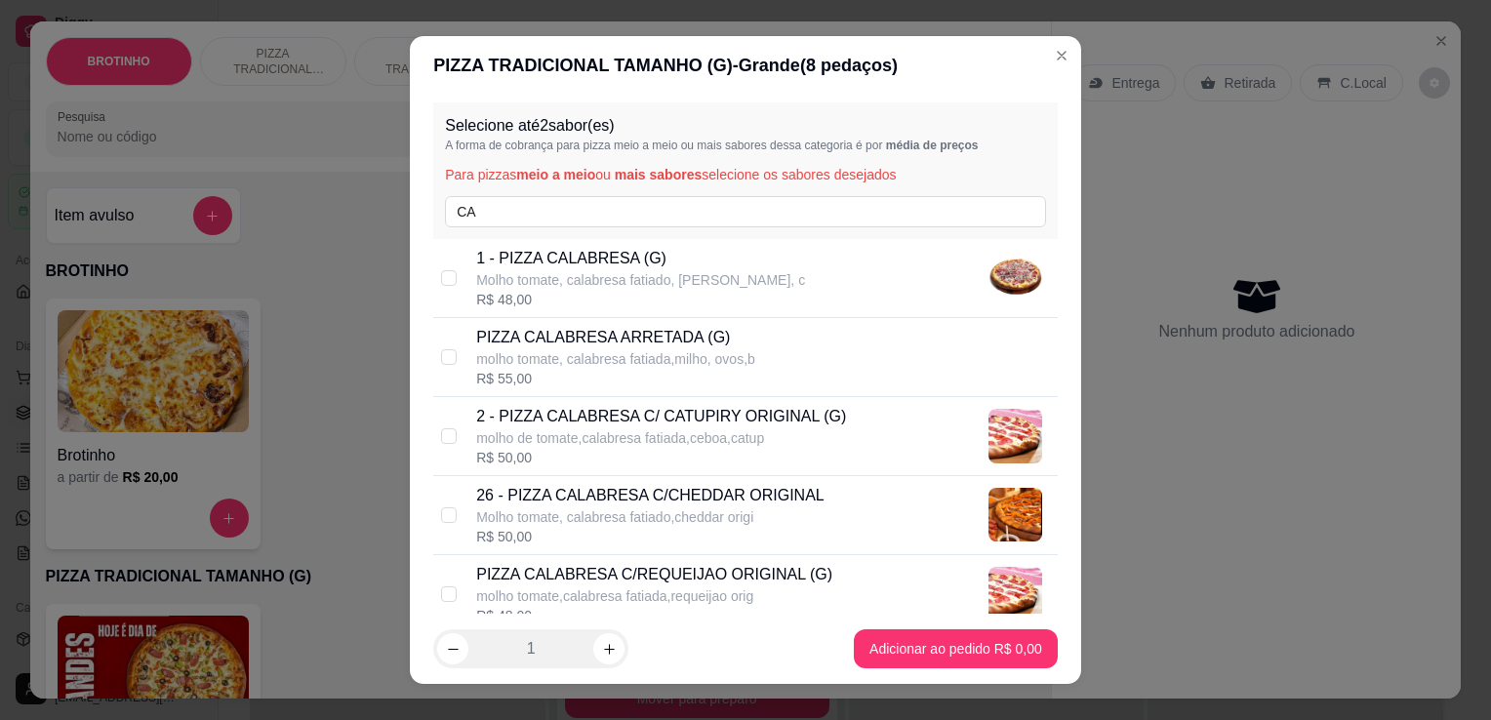
click at [738, 453] on div "R$ 50,00" at bounding box center [661, 458] width 370 height 20
checkbox input "true"
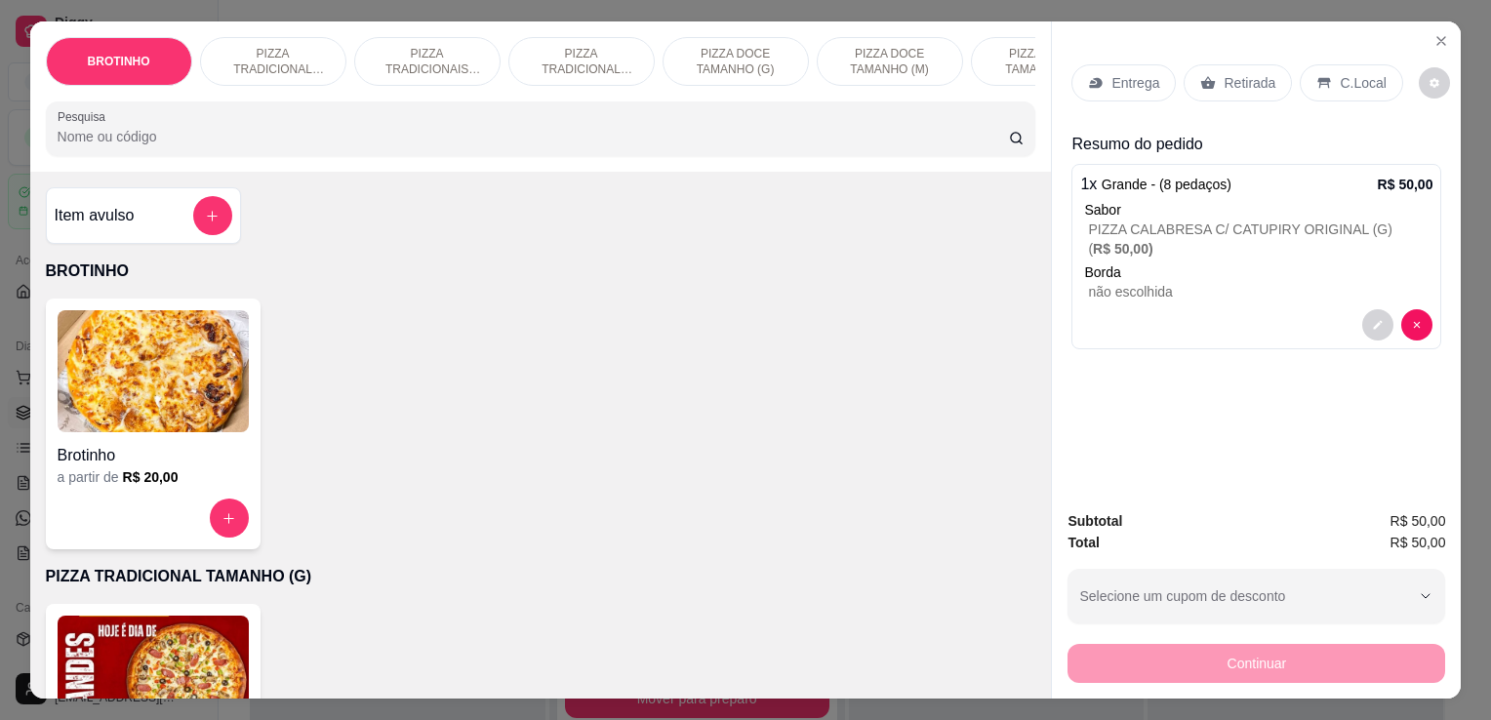
click at [1140, 76] on p "Entrega" at bounding box center [1135, 83] width 48 height 20
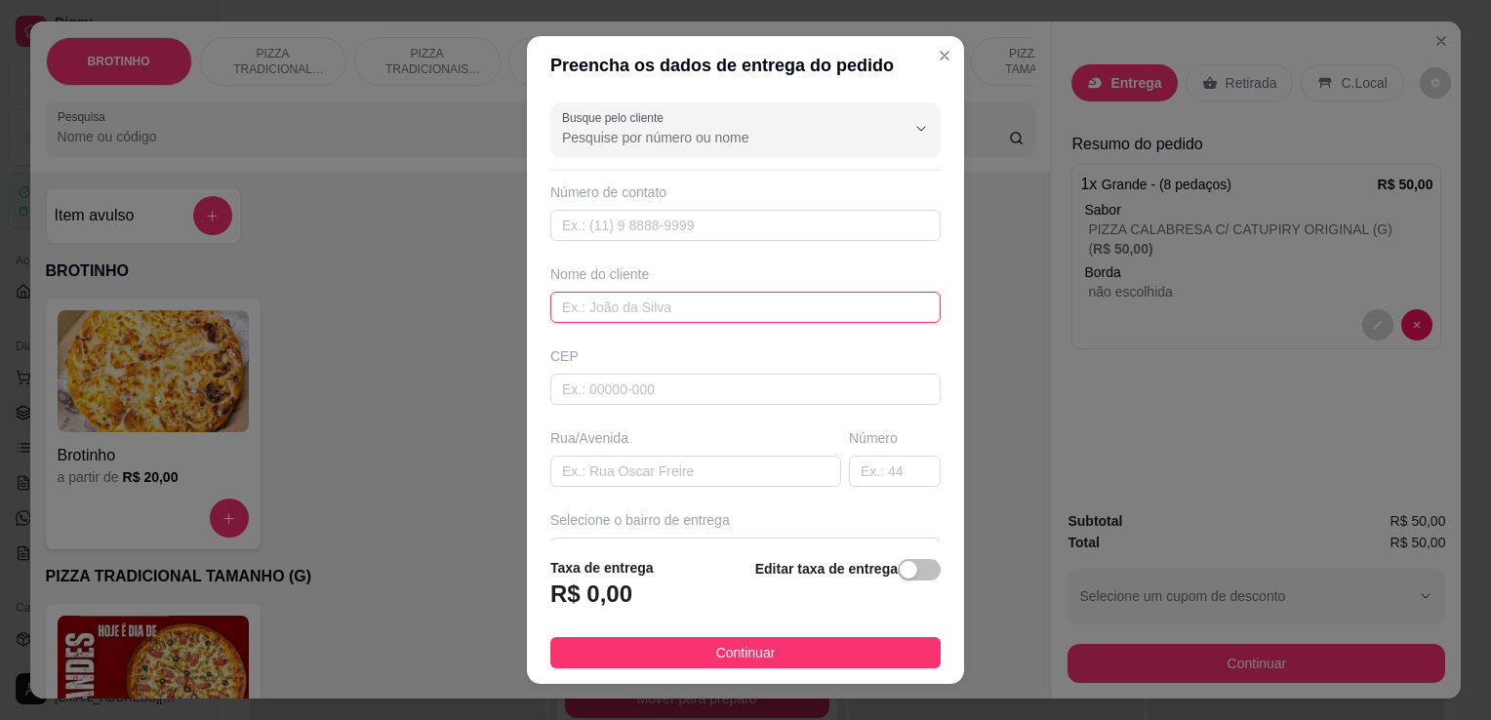
click at [761, 310] on input "text" at bounding box center [745, 307] width 390 height 31
type input "I"
type input "[PERSON_NAME]"
click at [636, 475] on input "text" at bounding box center [695, 471] width 291 height 31
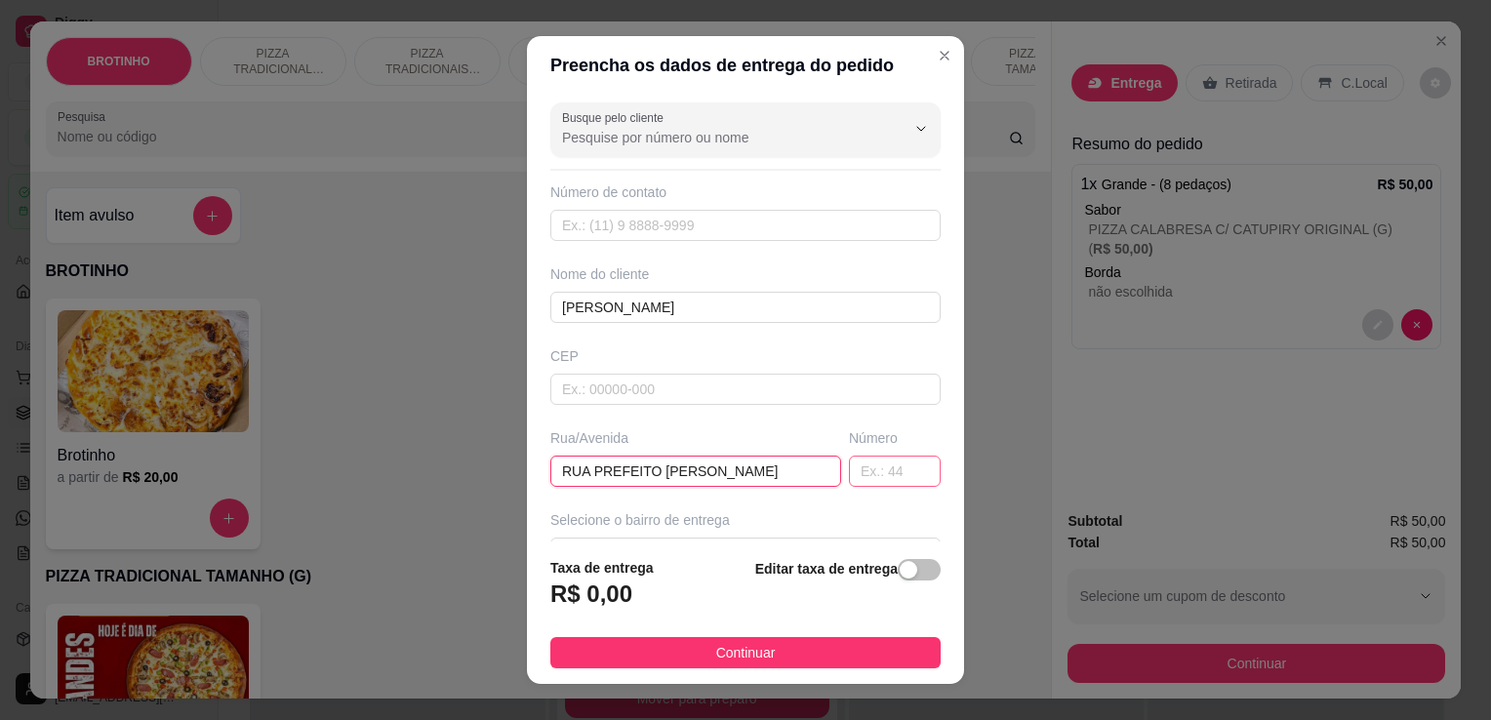
type input "RUA PREFEITO [PERSON_NAME]"
click at [849, 466] on input "text" at bounding box center [895, 471] width 92 height 31
type input "138"
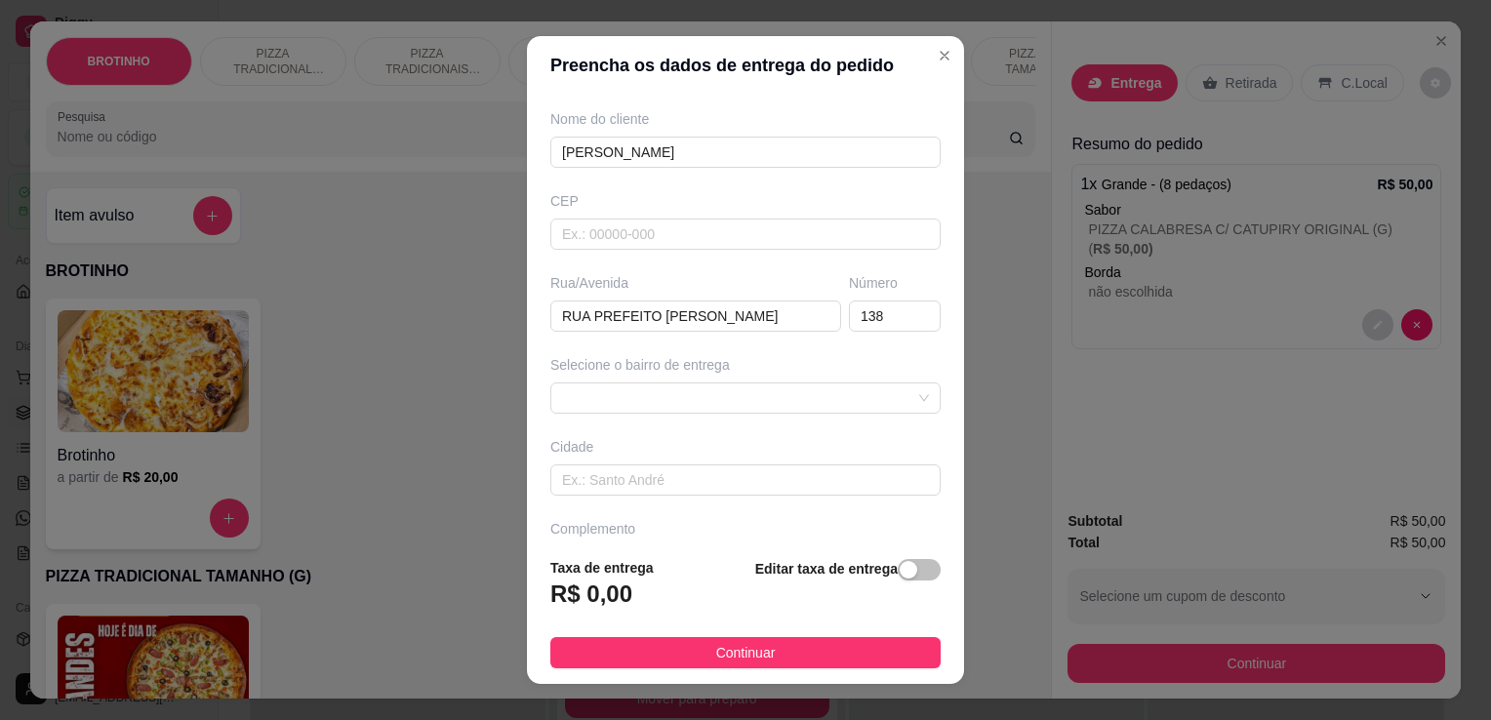
scroll to position [157, 0]
click at [878, 385] on span at bounding box center [745, 396] width 367 height 29
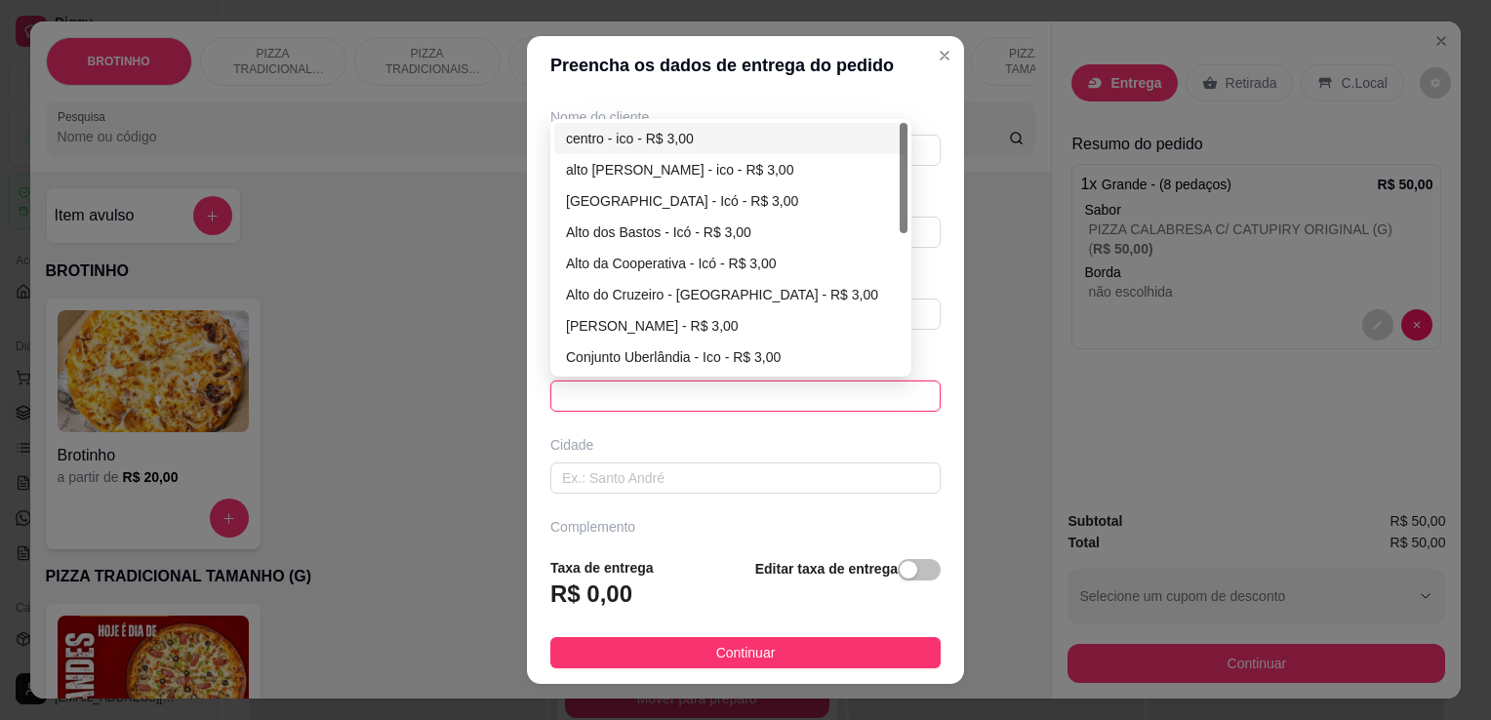
click at [618, 135] on div "centro - ico - R$ 3,00" at bounding box center [731, 138] width 330 height 21
type input "ico"
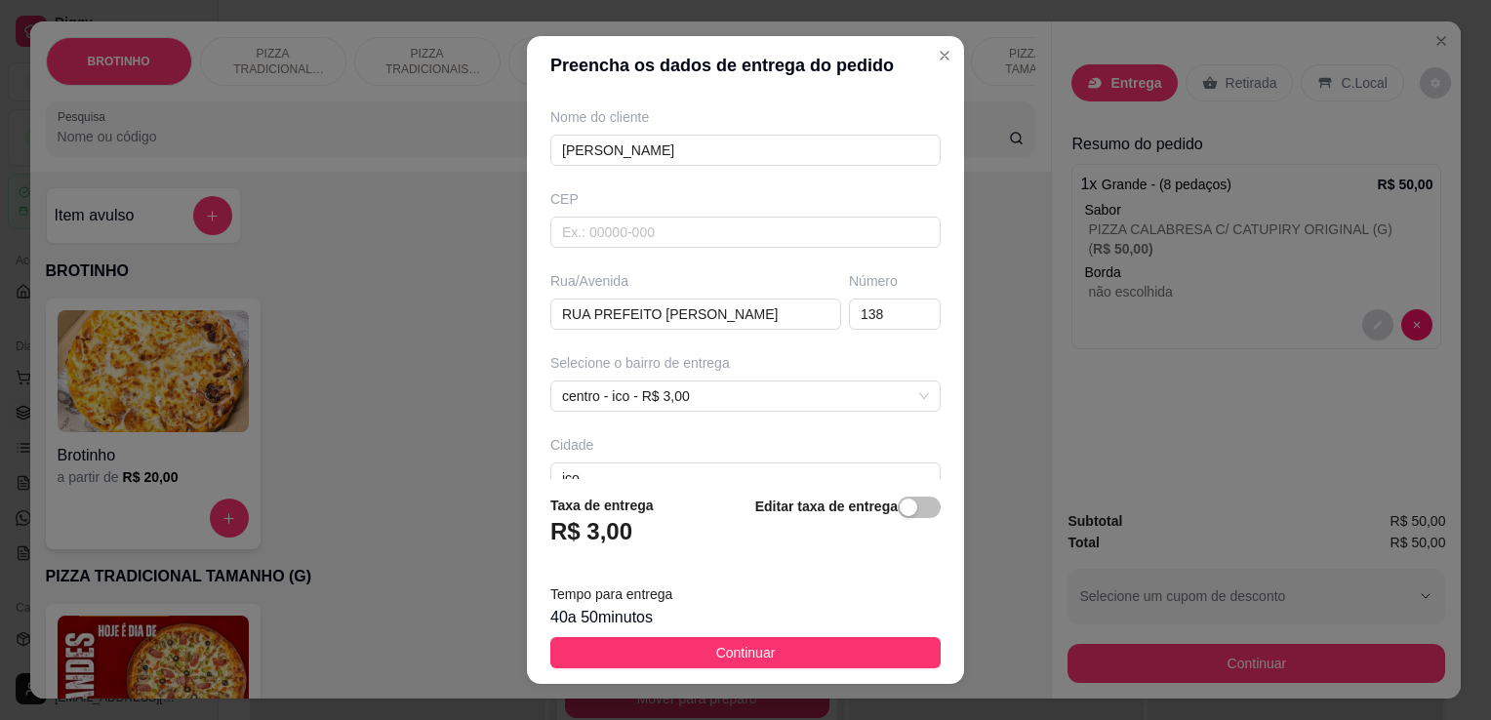
scroll to position [269, 0]
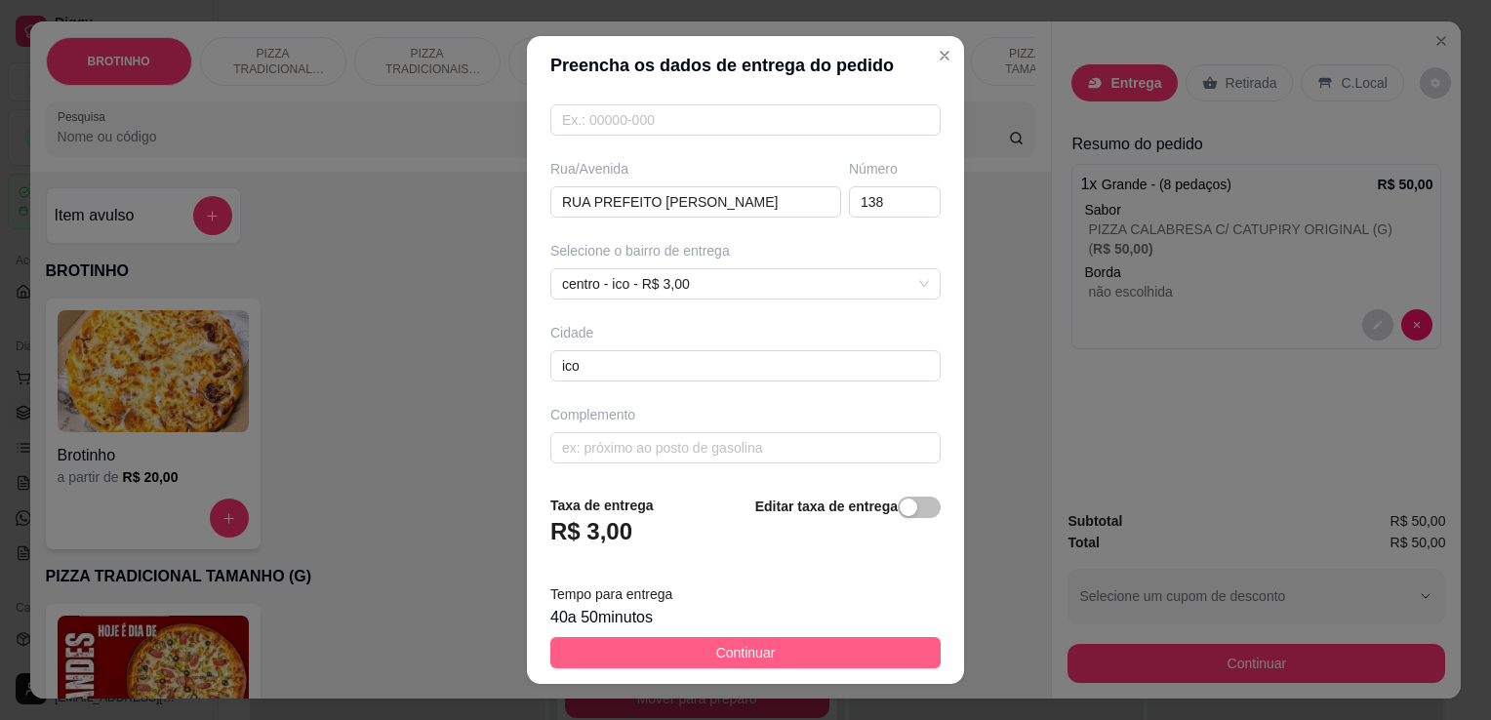
click at [824, 652] on button "Continuar" at bounding box center [745, 652] width 390 height 31
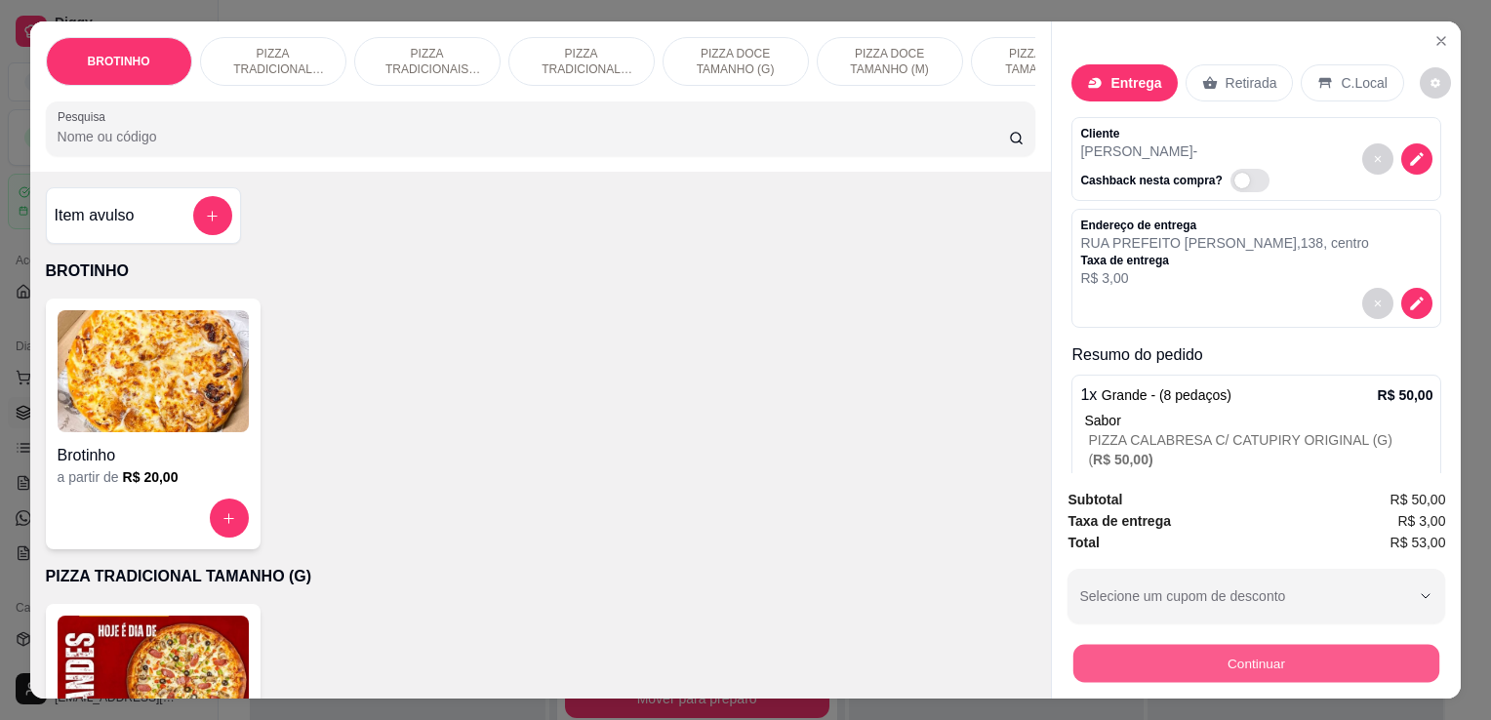
click at [1105, 647] on button "Continuar" at bounding box center [1256, 663] width 366 height 38
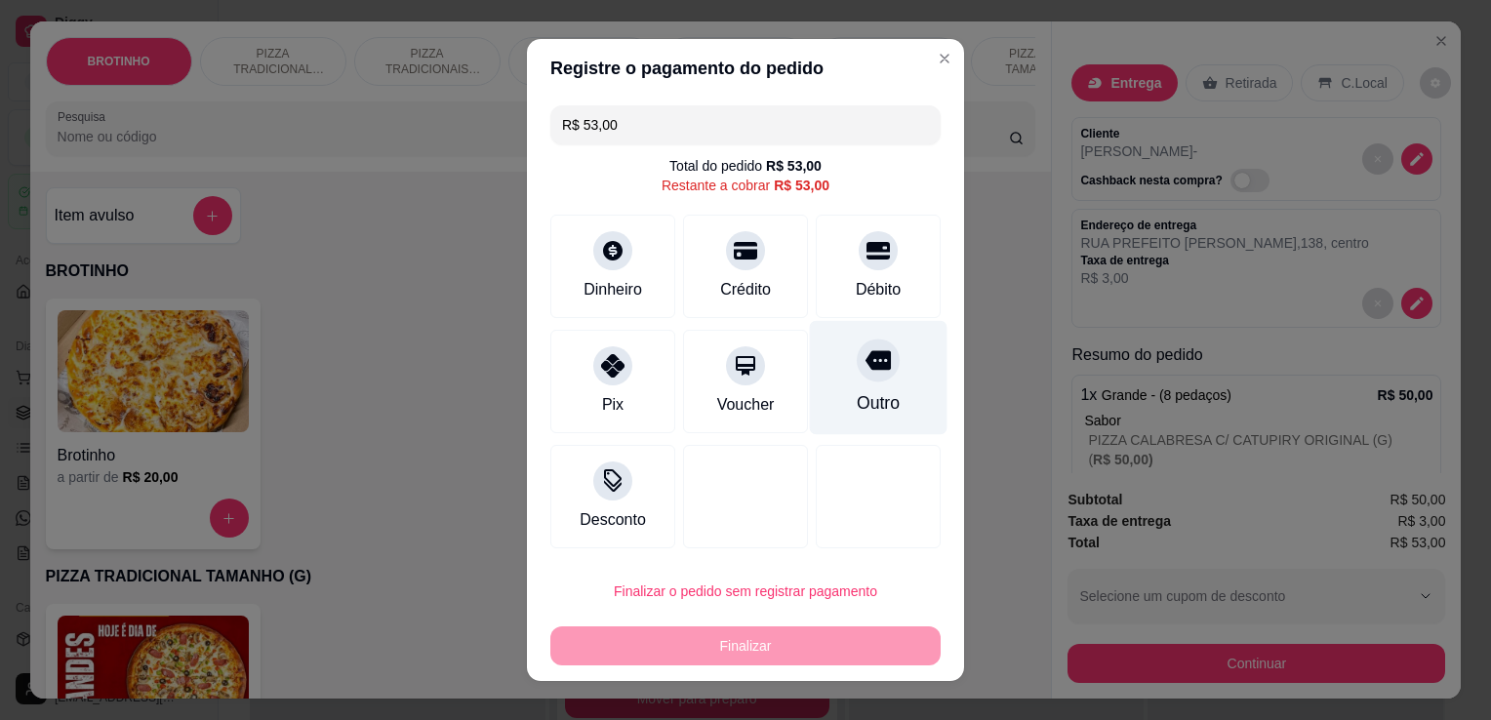
click at [851, 388] on div "Outro" at bounding box center [879, 378] width 138 height 114
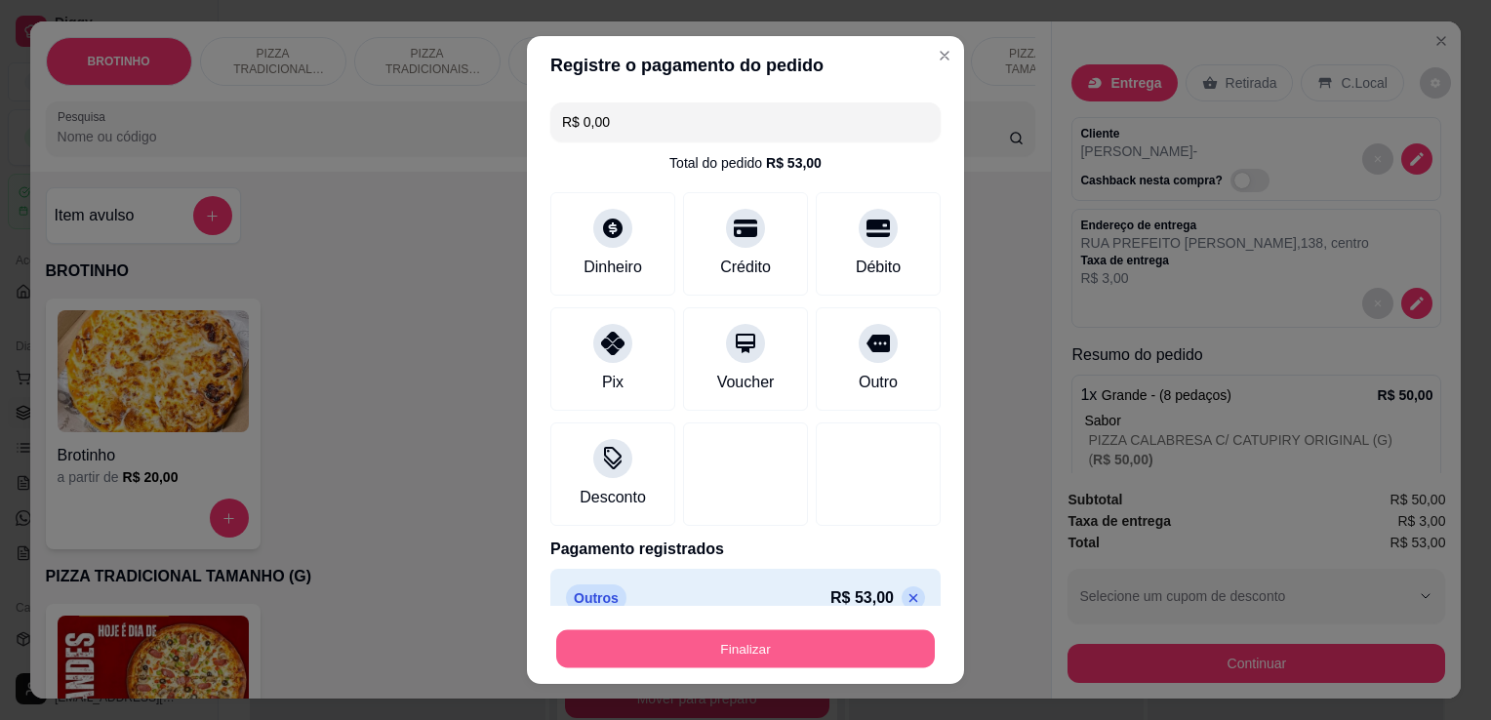
click at [777, 657] on button "Finalizar" at bounding box center [745, 649] width 379 height 38
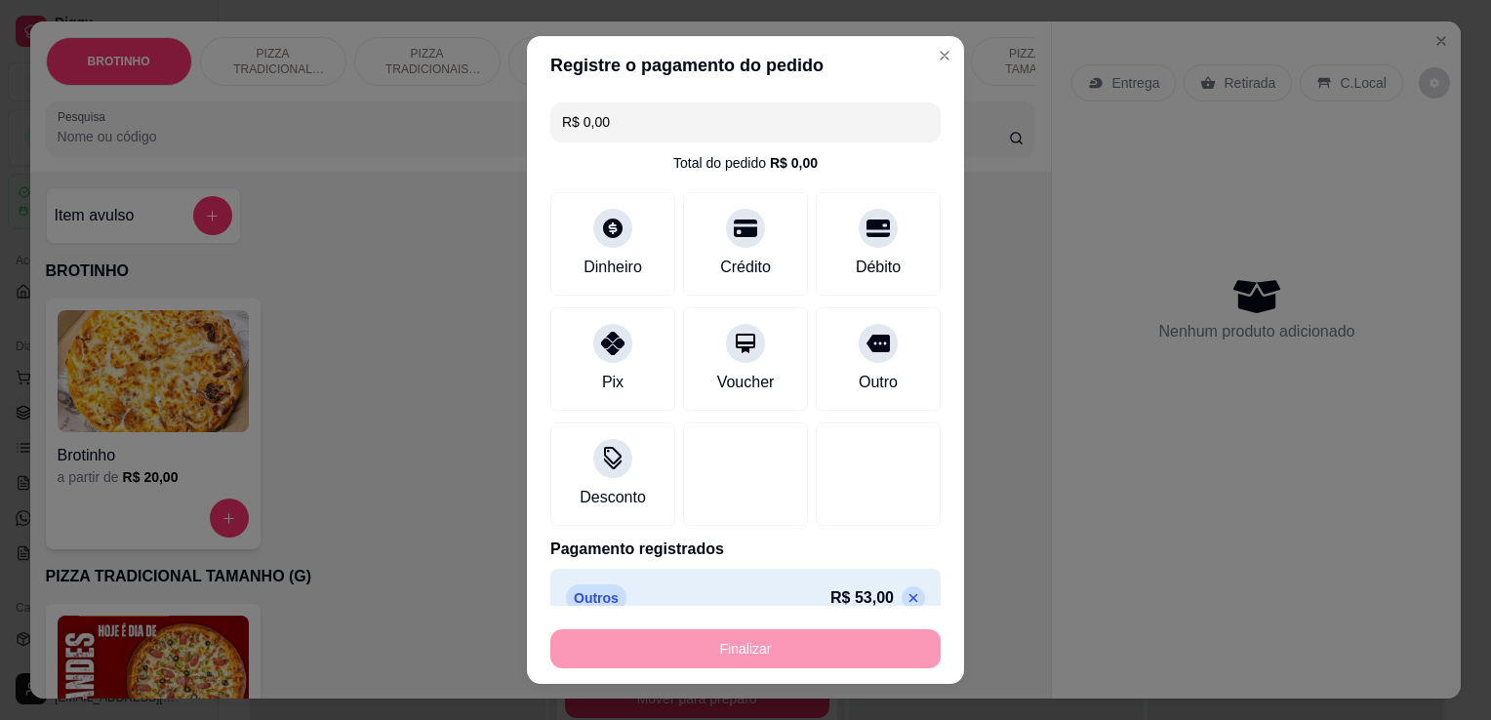
type input "-R$ 53,00"
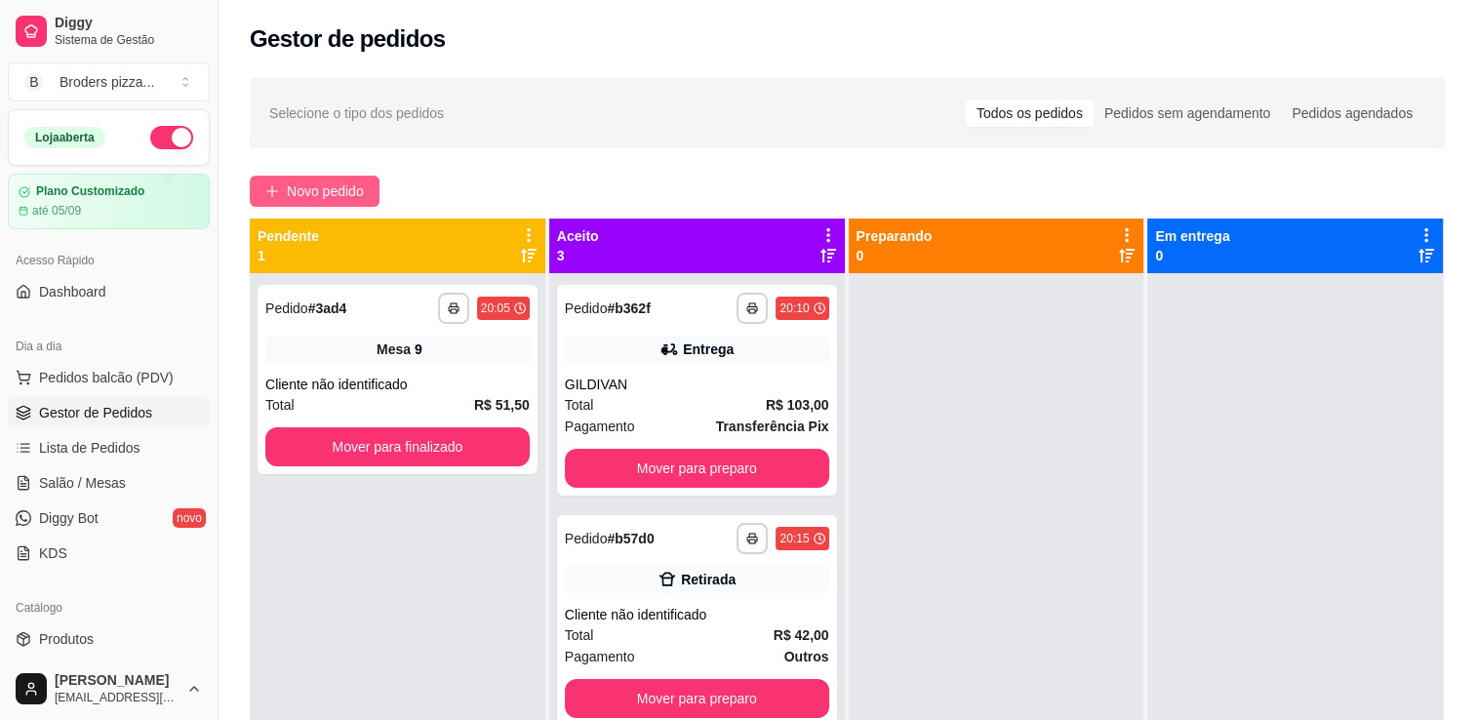
click at [308, 188] on span "Novo pedido" at bounding box center [325, 191] width 77 height 21
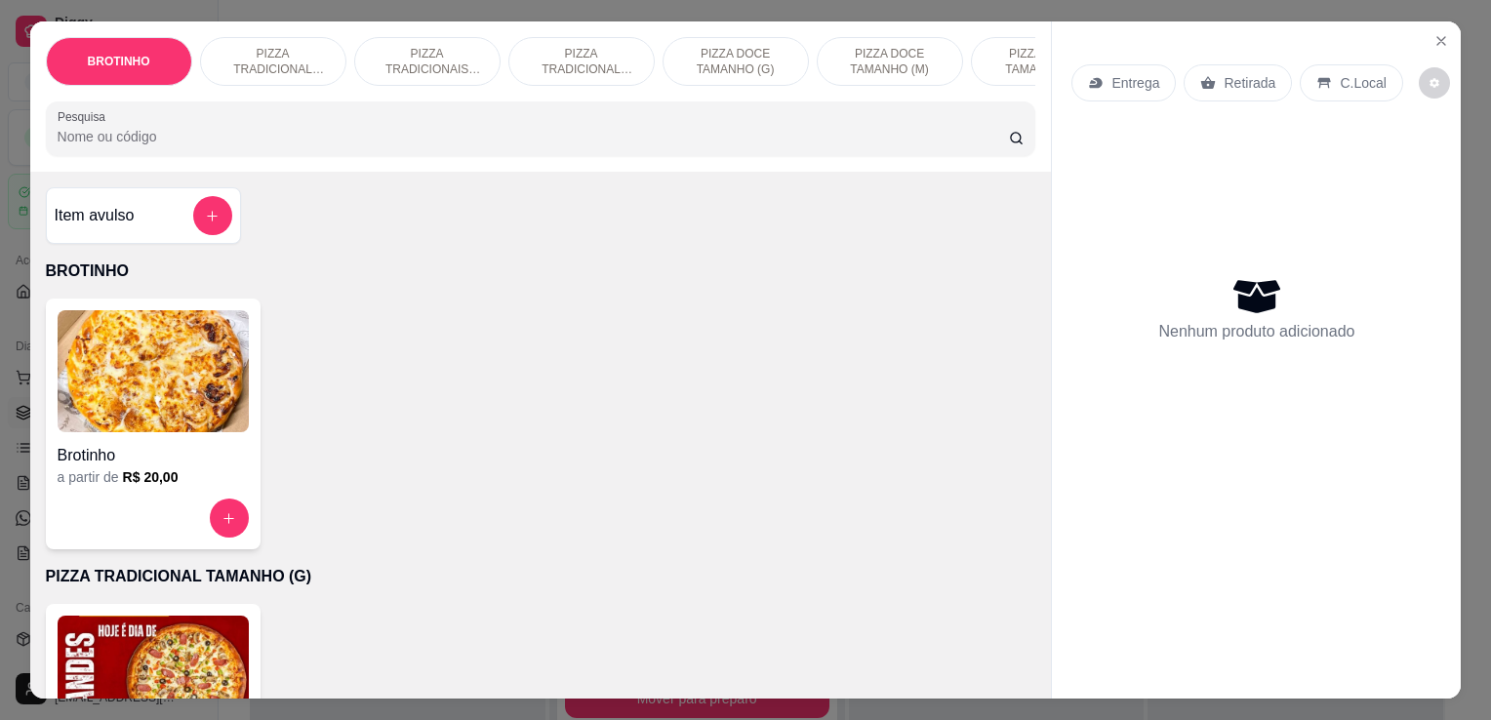
click at [158, 656] on img at bounding box center [153, 677] width 191 height 122
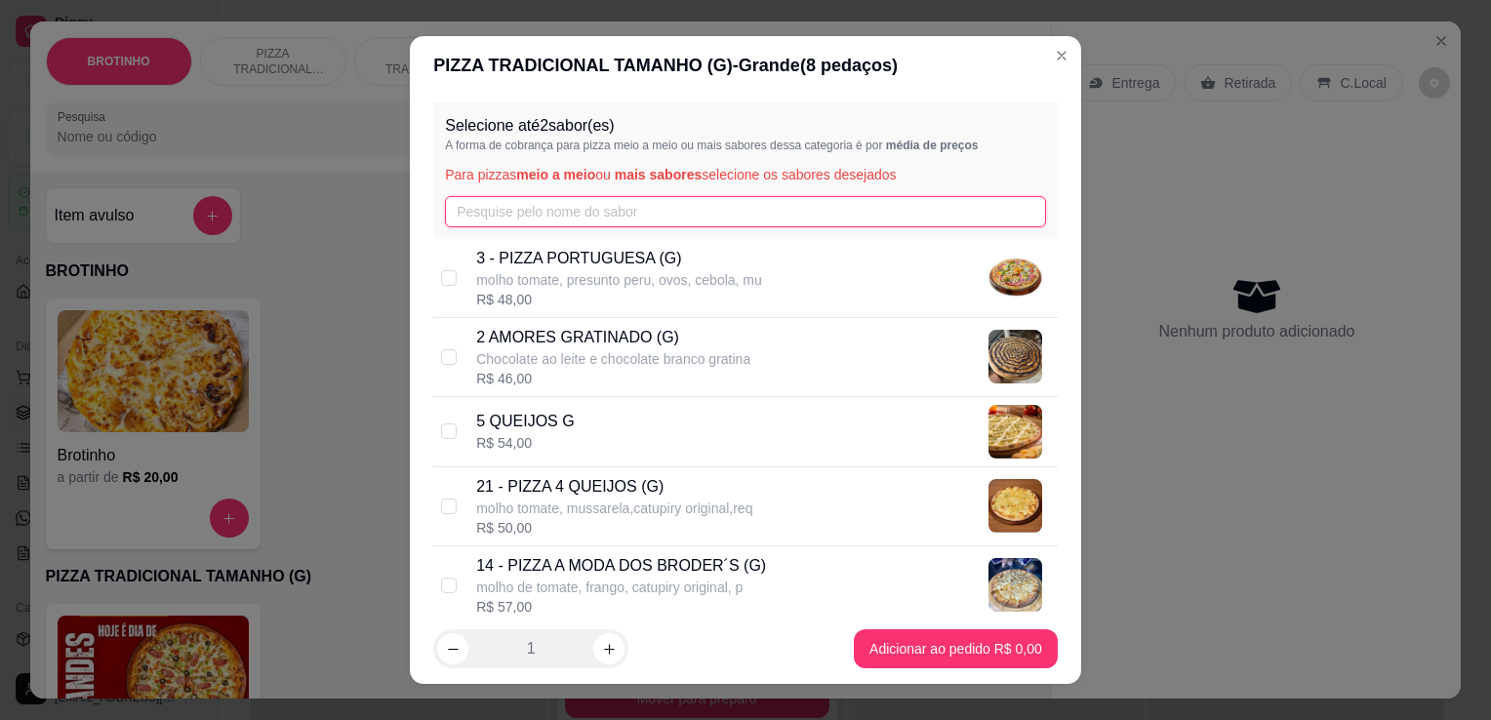
click at [550, 217] on input "text" at bounding box center [745, 211] width 601 height 31
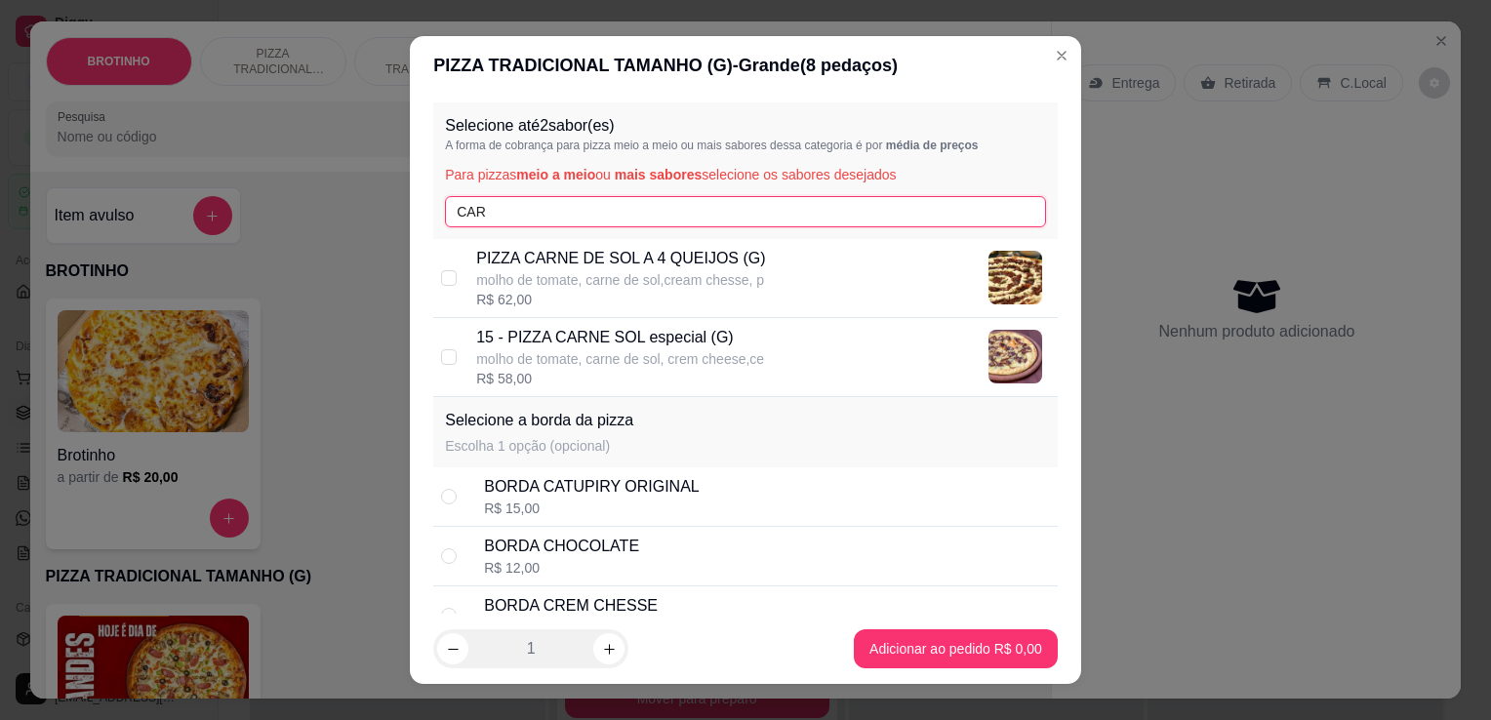
type input "CAR"
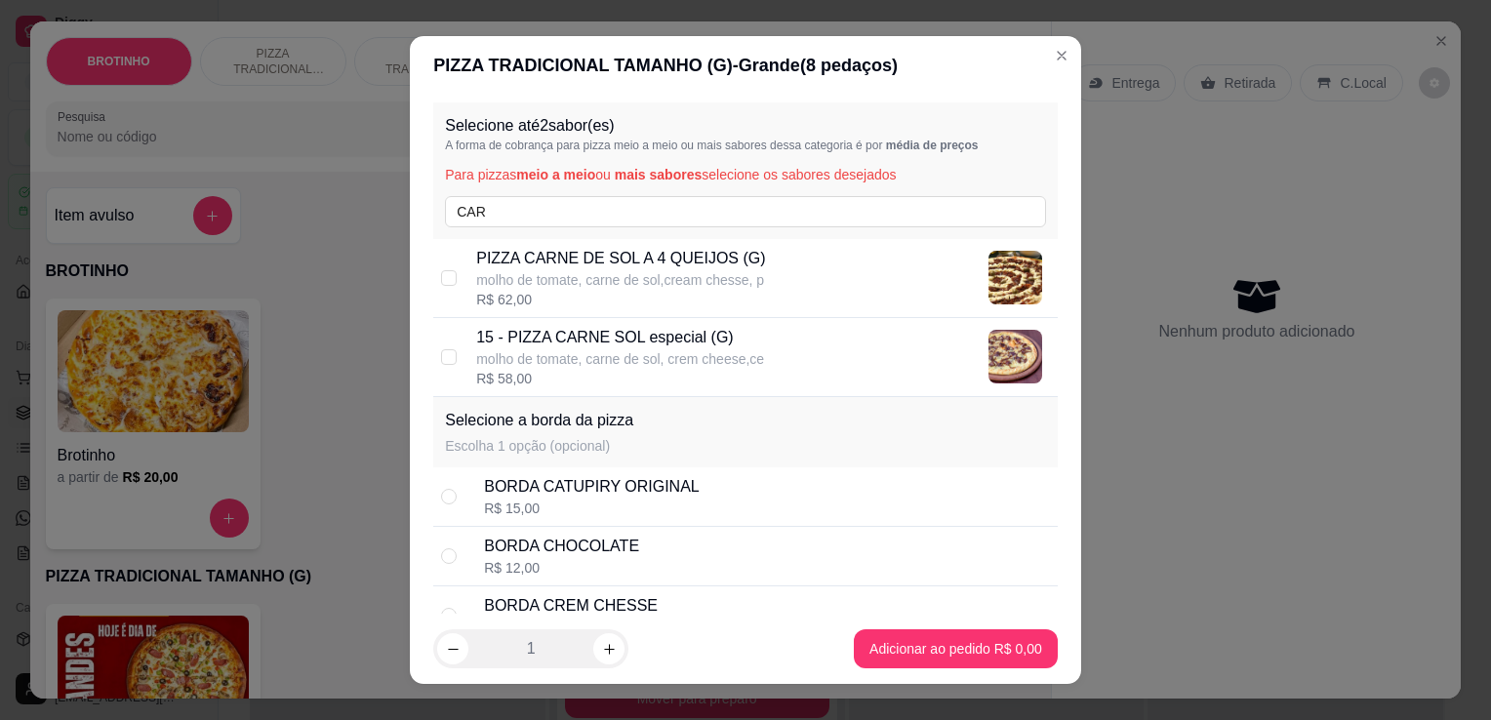
click at [671, 253] on p "PIZZA CARNE DE SOL A 4 QUEIJOS (G)" at bounding box center [620, 258] width 289 height 23
checkbox input "true"
click at [641, 197] on div "Selecione até 2 sabor(es) A forma de cobrança para pizza meio a meio ou mais sa…" at bounding box center [745, 170] width 625 height 137
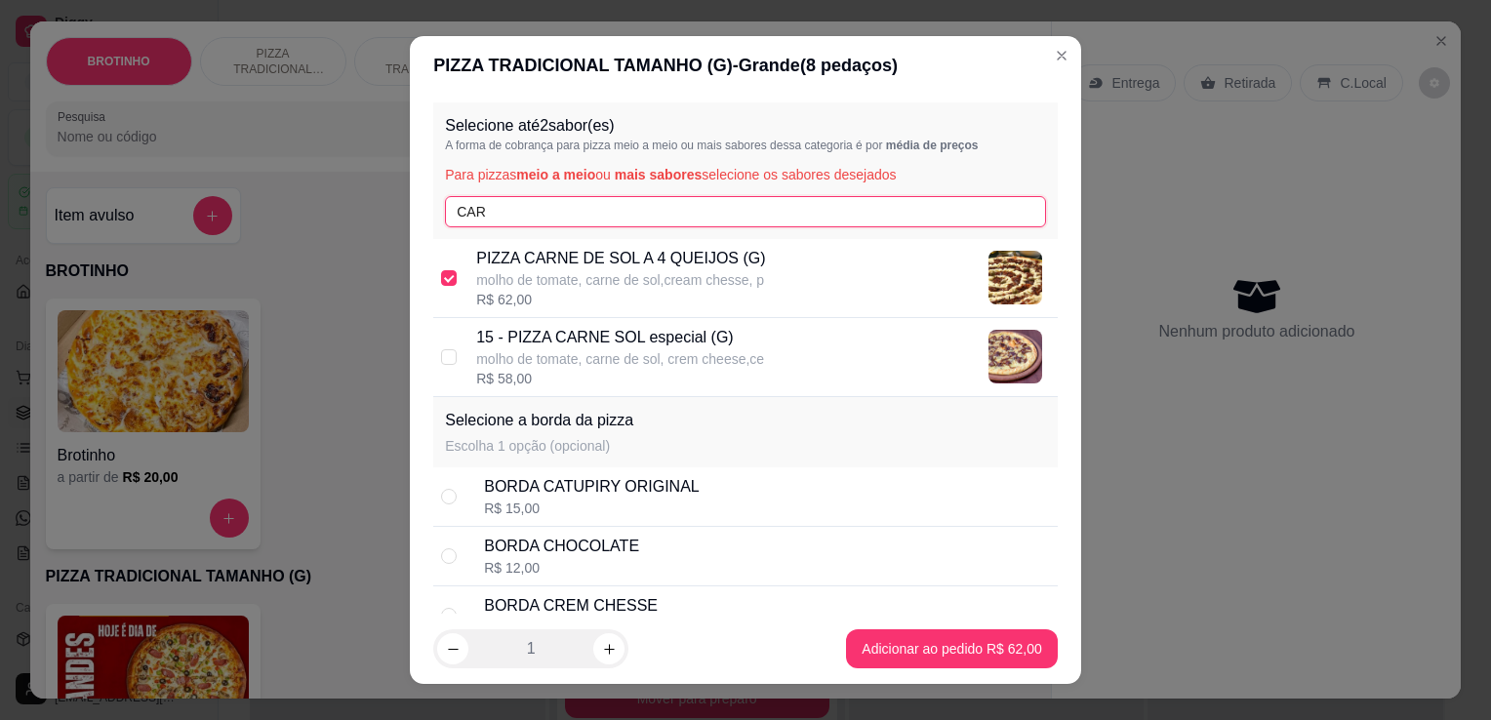
click at [641, 197] on input "CAR" at bounding box center [745, 211] width 601 height 31
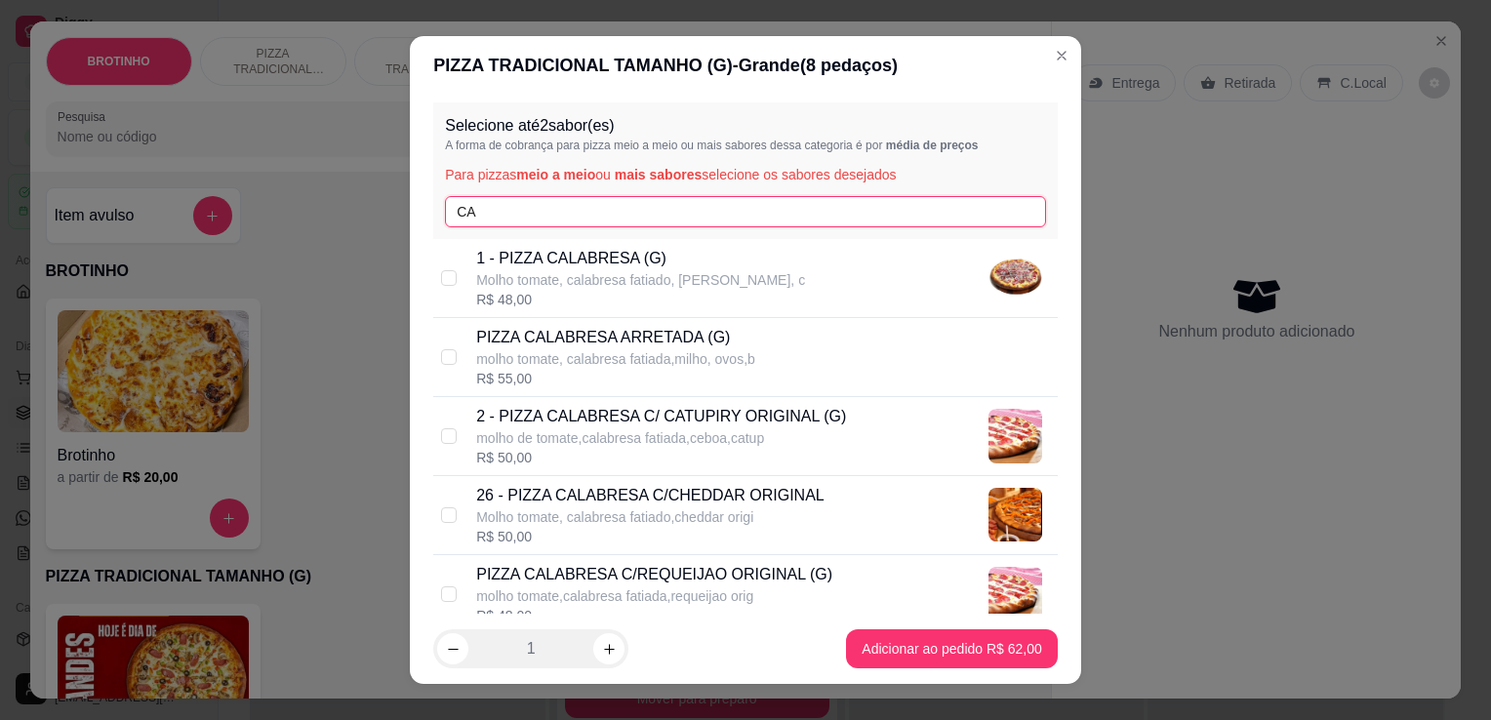
type input "C"
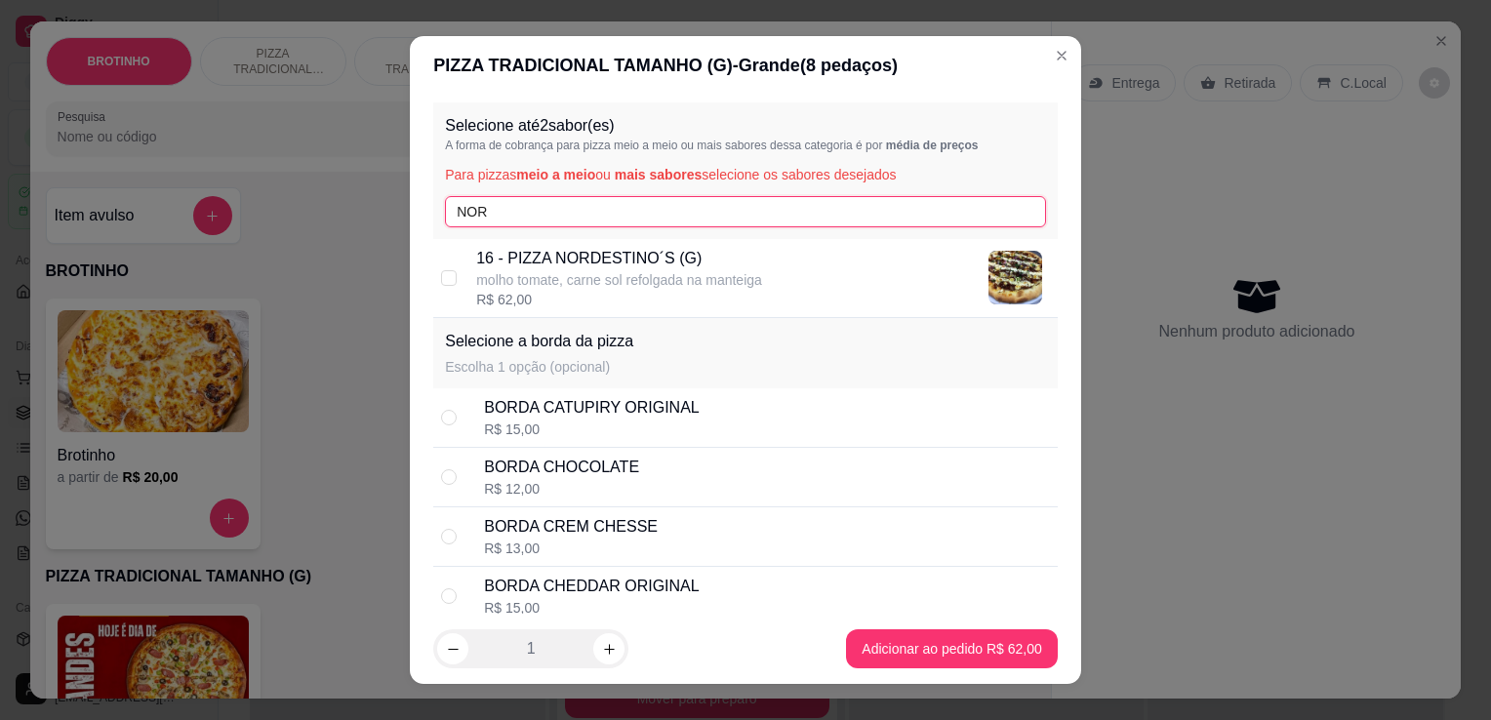
type input "NOR"
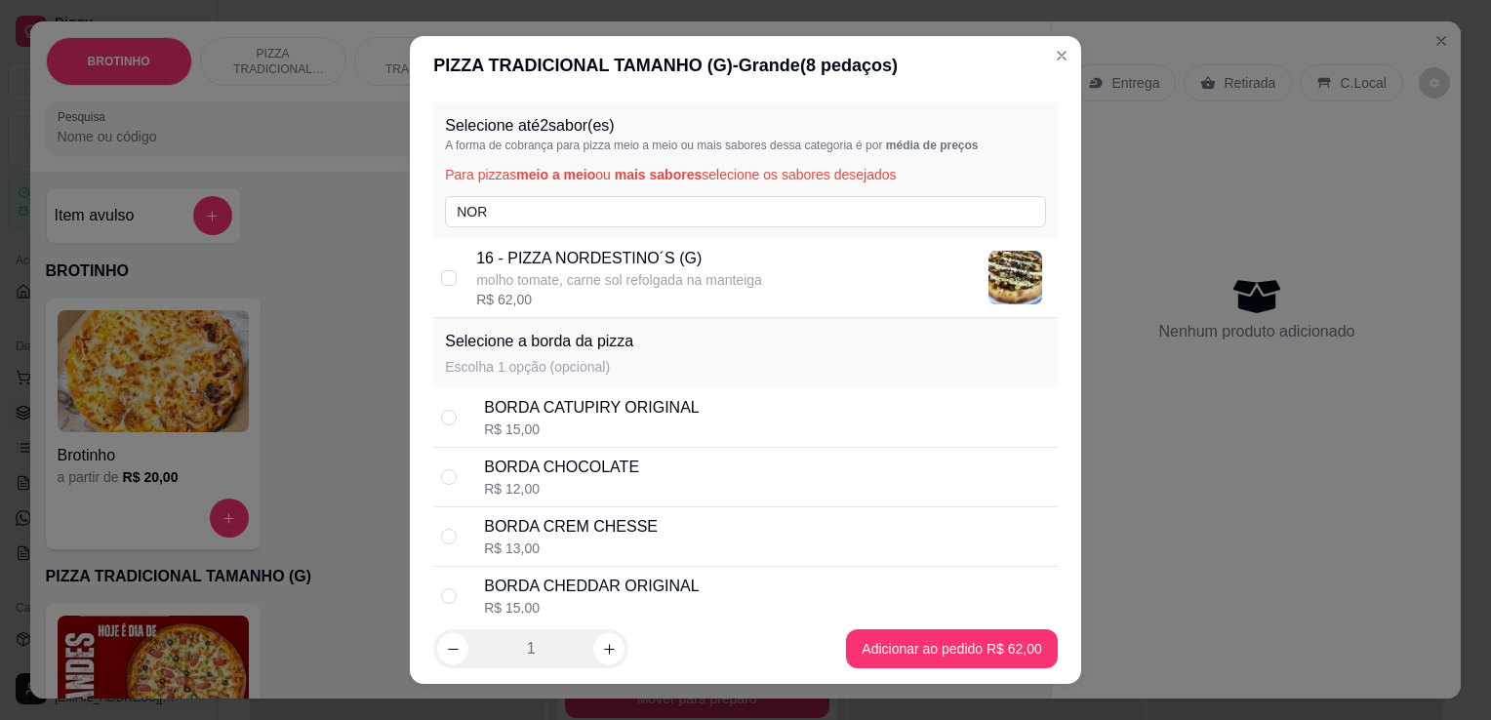
click at [643, 264] on p "16 - PIZZA NORDESTINO´S (G)" at bounding box center [619, 258] width 286 height 23
checkbox input "true"
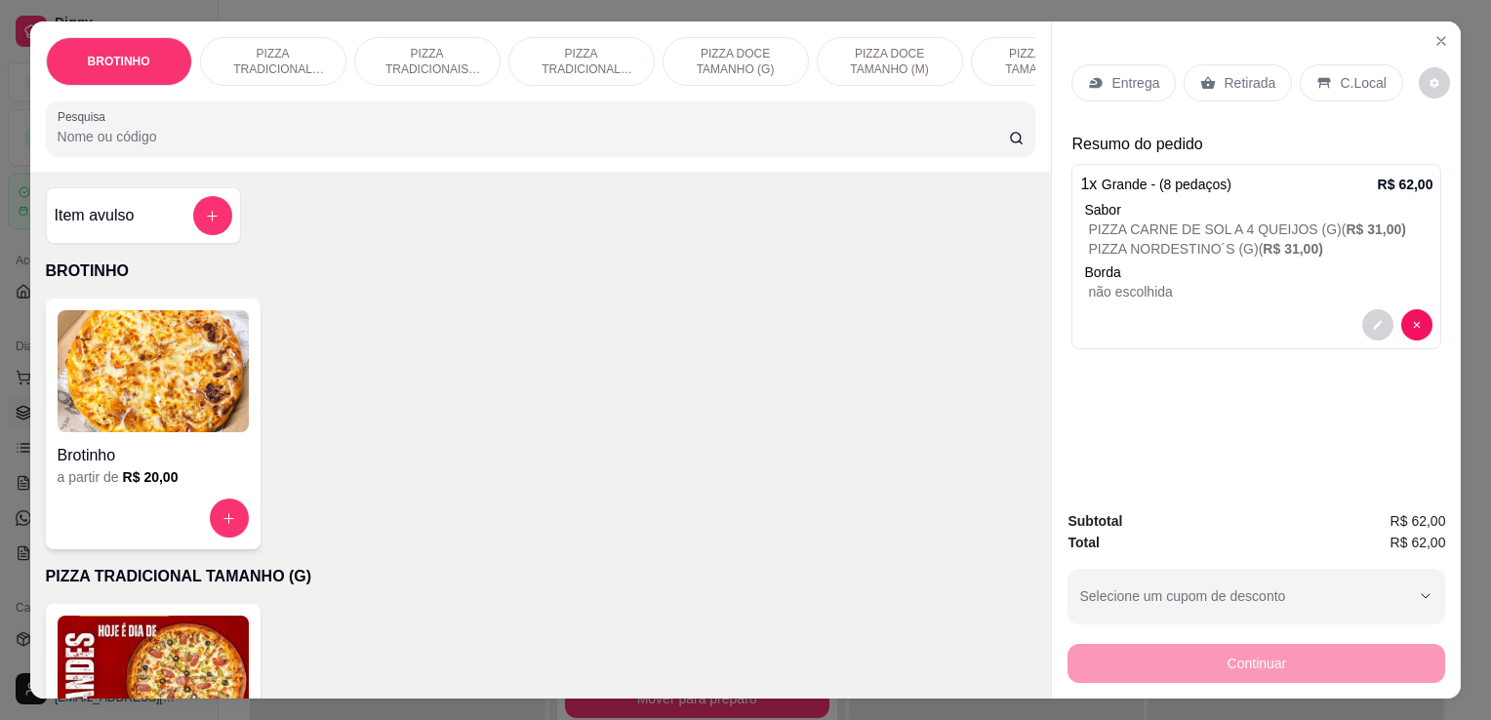
click at [1122, 76] on p "Entrega" at bounding box center [1135, 83] width 48 height 20
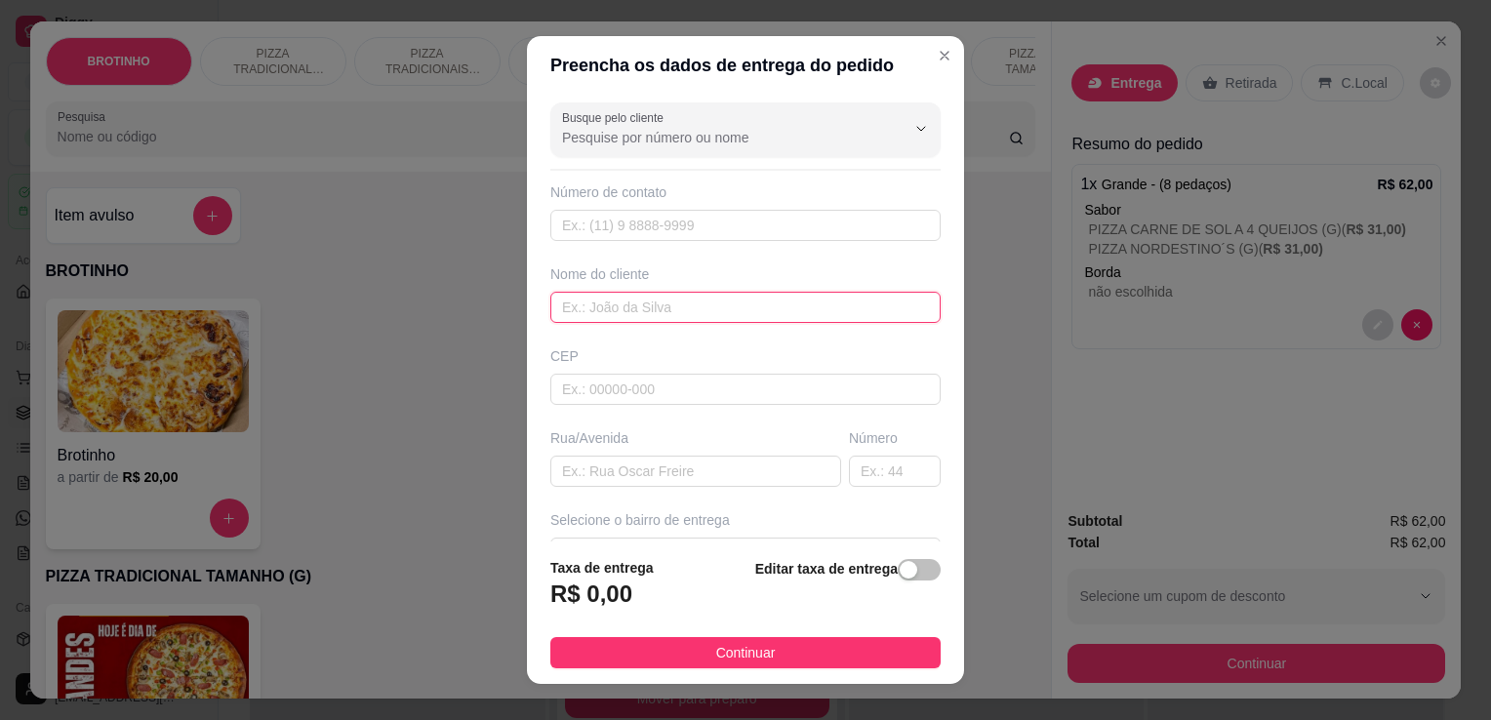
click at [606, 314] on input "text" at bounding box center [745, 307] width 390 height 31
type input "EDIANIA"
click at [605, 460] on input "text" at bounding box center [695, 471] width 291 height 31
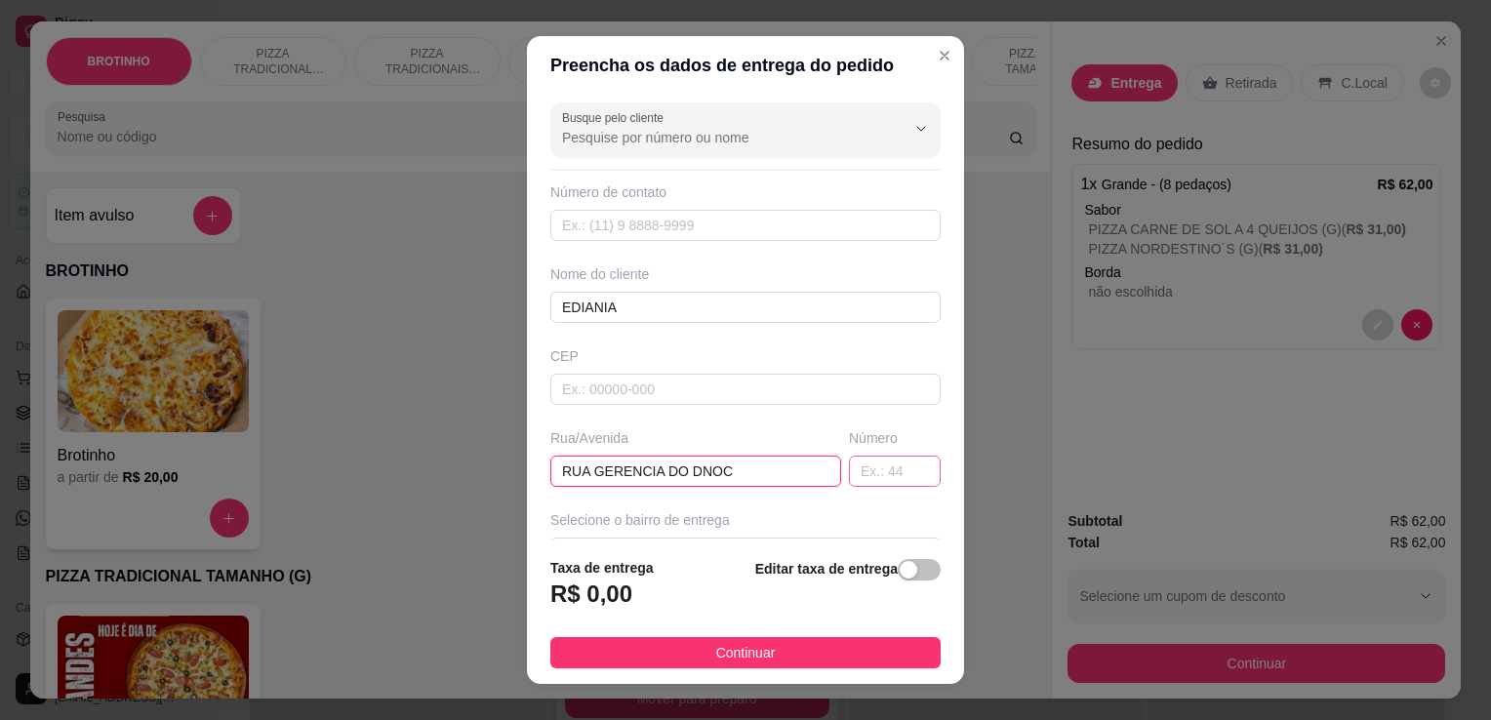
type input "RUA GERENCIA DO DNOC"
click at [867, 467] on input "text" at bounding box center [895, 471] width 92 height 31
type input "1053"
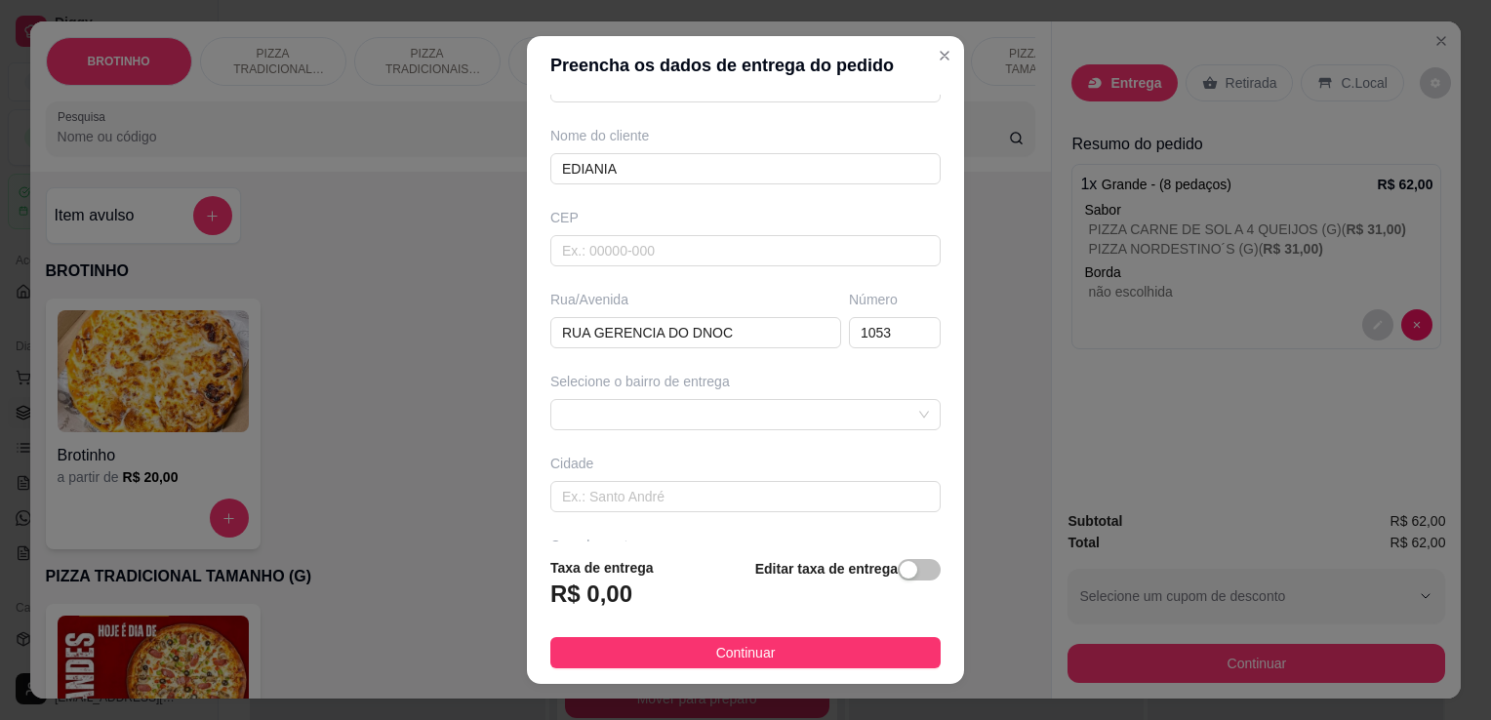
scroll to position [207, 0]
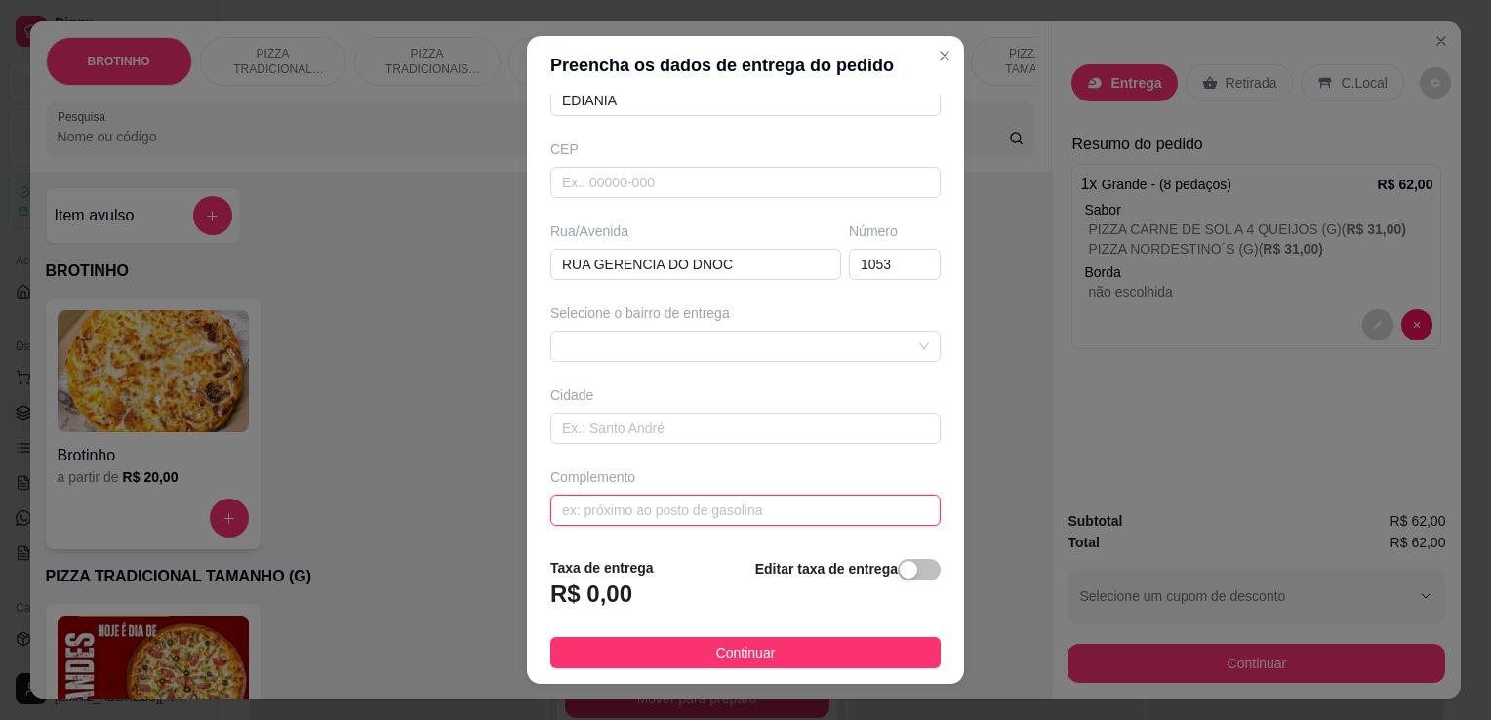
click at [681, 510] on input "text" at bounding box center [745, 510] width 390 height 31
type input "P"
click at [859, 507] on input "PEOXIMO AO POSTO DE GASOLINA ALTO DOS BATOS" at bounding box center [745, 510] width 390 height 31
type input "PEOXIMO AO POSTO DE GASOLINA ALTO DOS BASTOS"
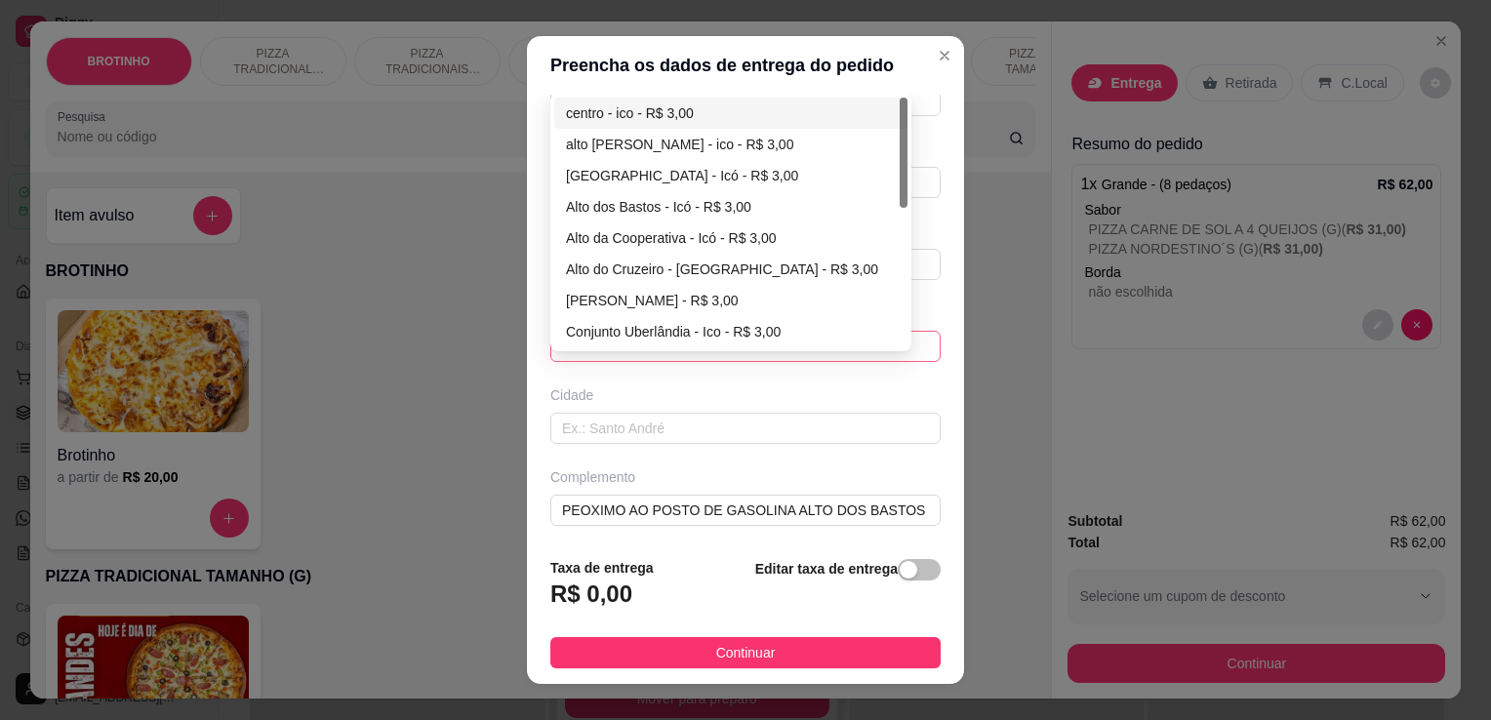
click at [585, 332] on div "66fc5bfb9f9f99dbfde6ab93 66fc5f5ab70e882d3ef484da centro - ico - R$ 3,00 [GEOGR…" at bounding box center [745, 346] width 390 height 31
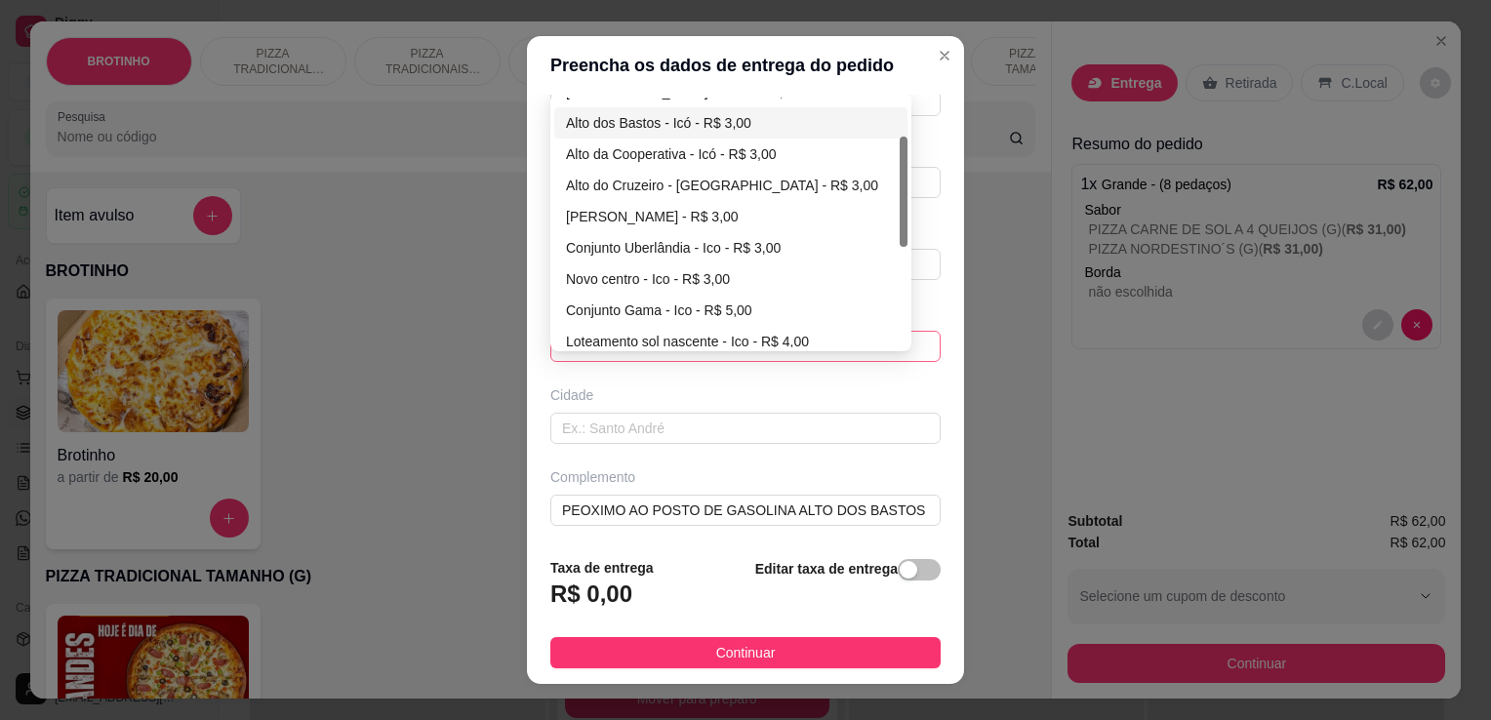
scroll to position [88, 0]
drag, startPoint x: 893, startPoint y: 185, endPoint x: 886, endPoint y: 224, distance: 39.6
click at [886, 224] on div "Cidade Nova - Icó - R$ 3,00 [GEOGRAPHIC_DATA] - [GEOGRAPHIC_DATA] - R$ 3,00 Alt…" at bounding box center [730, 223] width 353 height 250
click at [717, 103] on div "Alto dos Bastos - Icó - R$ 3,00" at bounding box center [730, 118] width 353 height 31
type input "Icó"
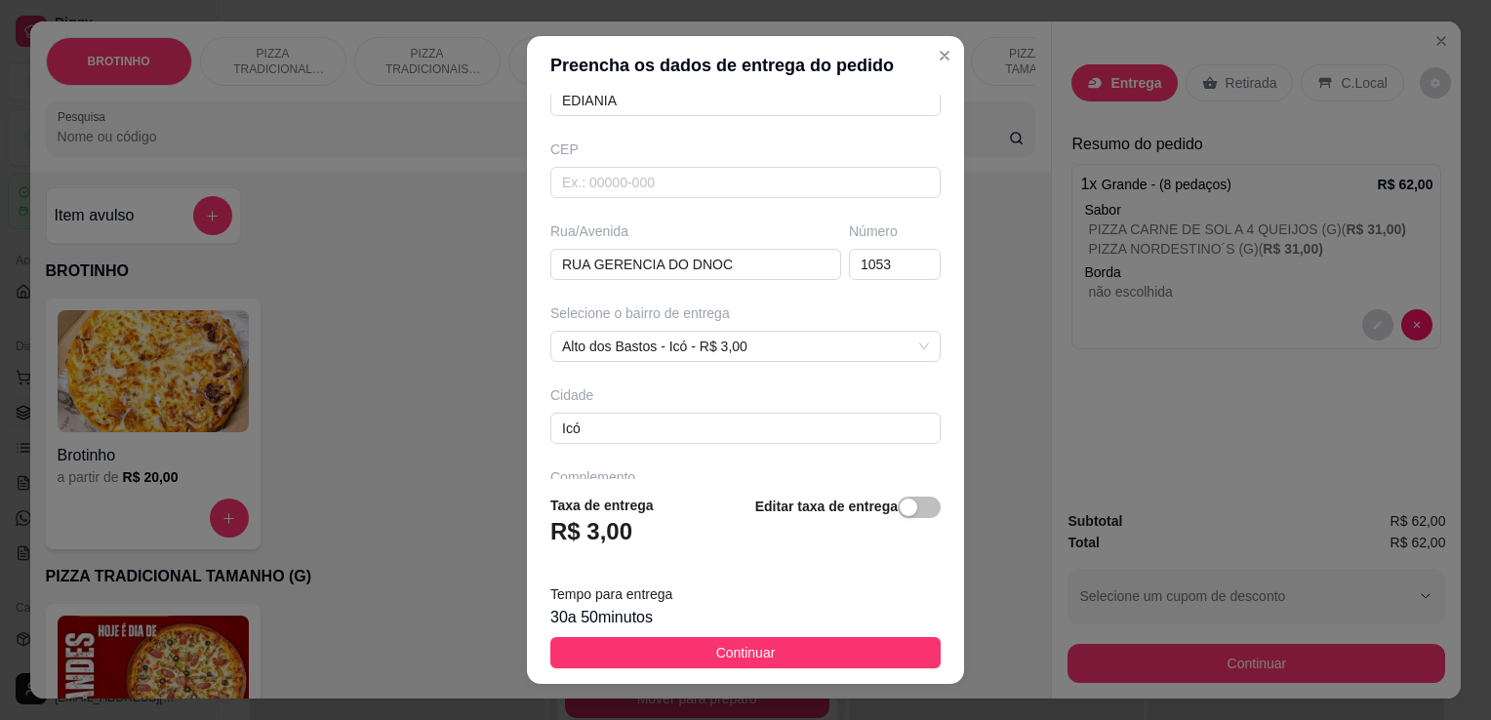
scroll to position [0, 0]
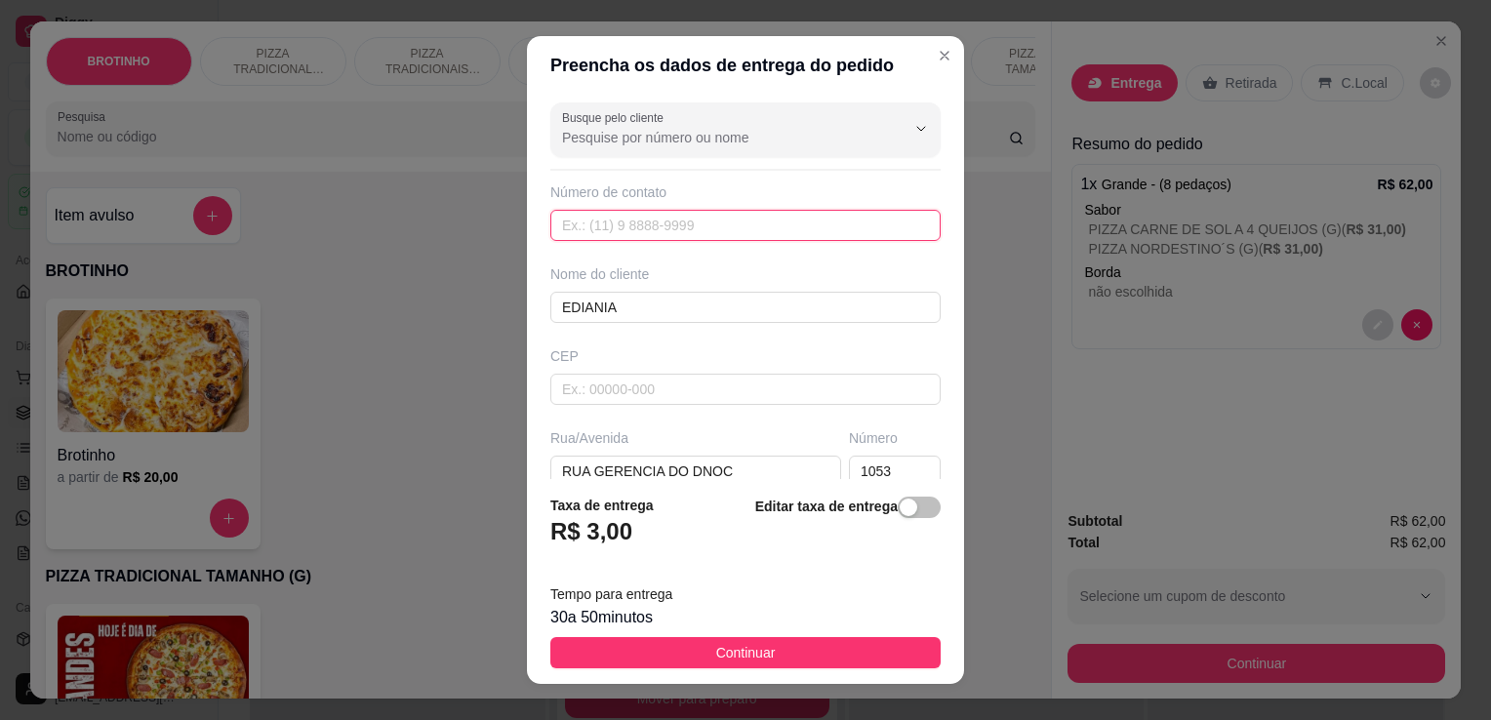
click at [594, 224] on input "text" at bounding box center [745, 225] width 390 height 31
type input "[PHONE_NUMBER]"
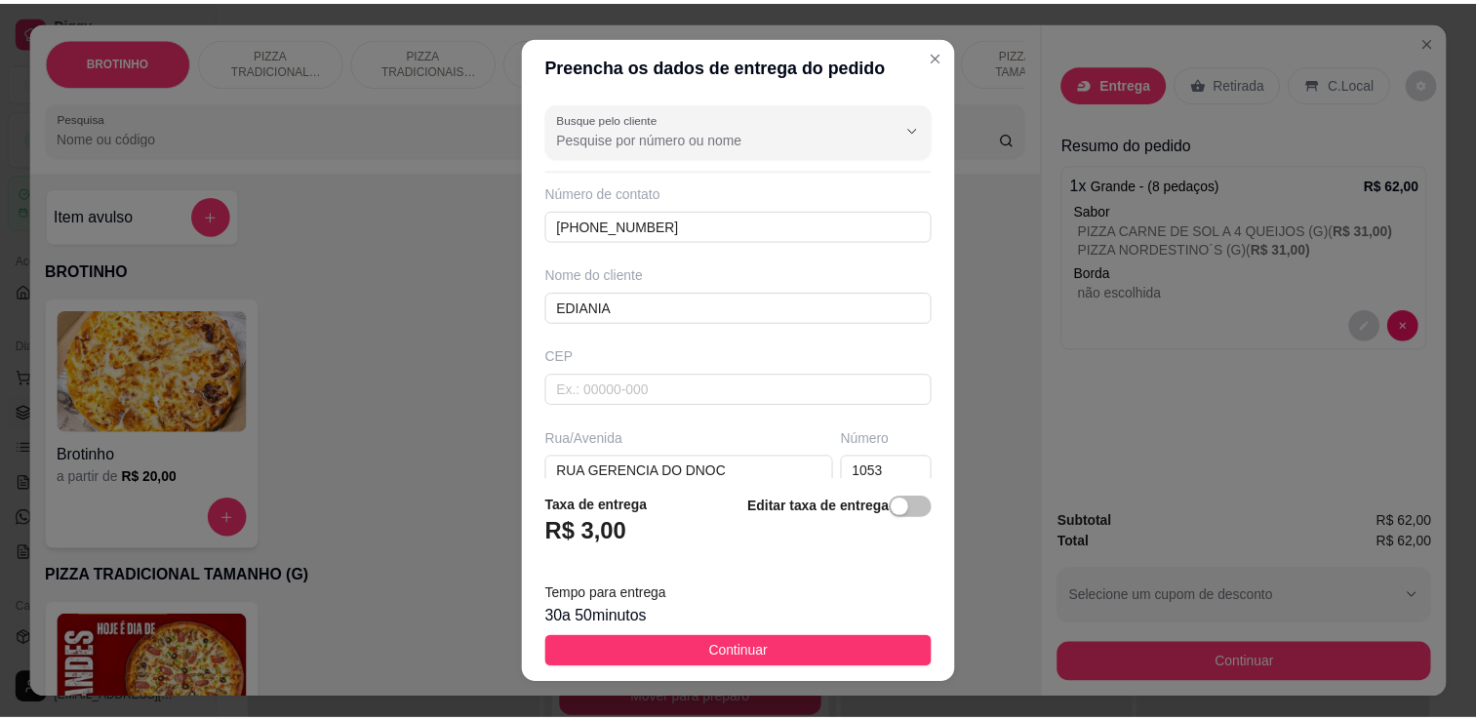
scroll to position [252, 0]
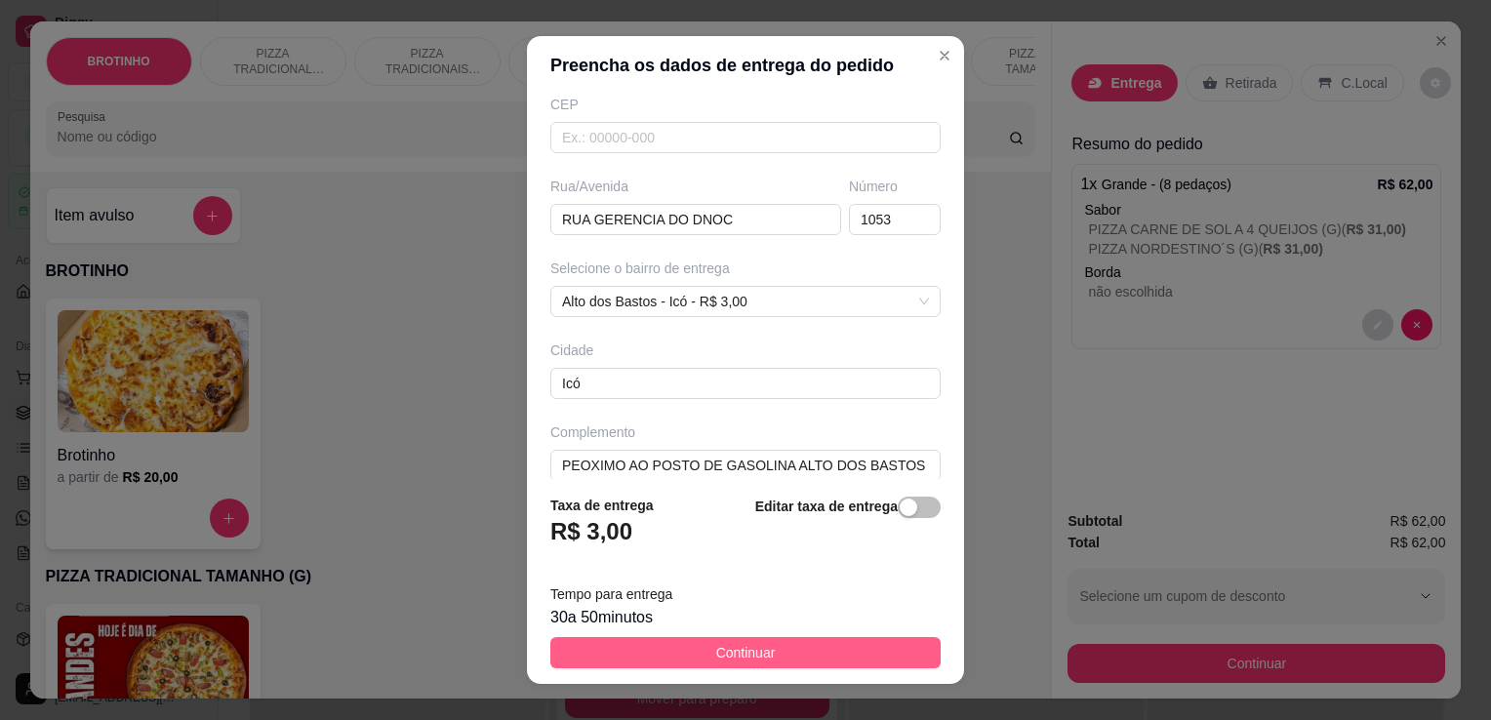
click at [779, 645] on button "Continuar" at bounding box center [745, 652] width 390 height 31
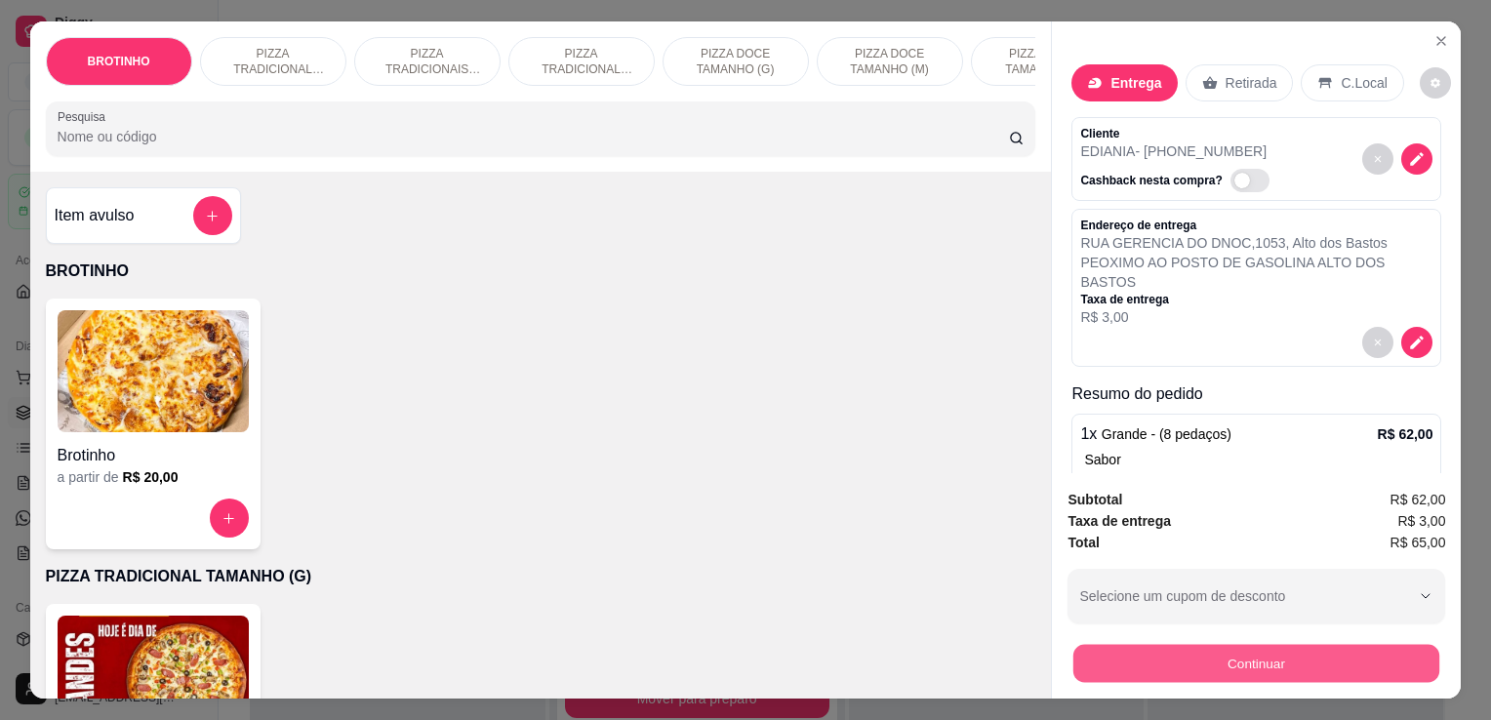
click at [1187, 657] on button "Continuar" at bounding box center [1256, 663] width 366 height 38
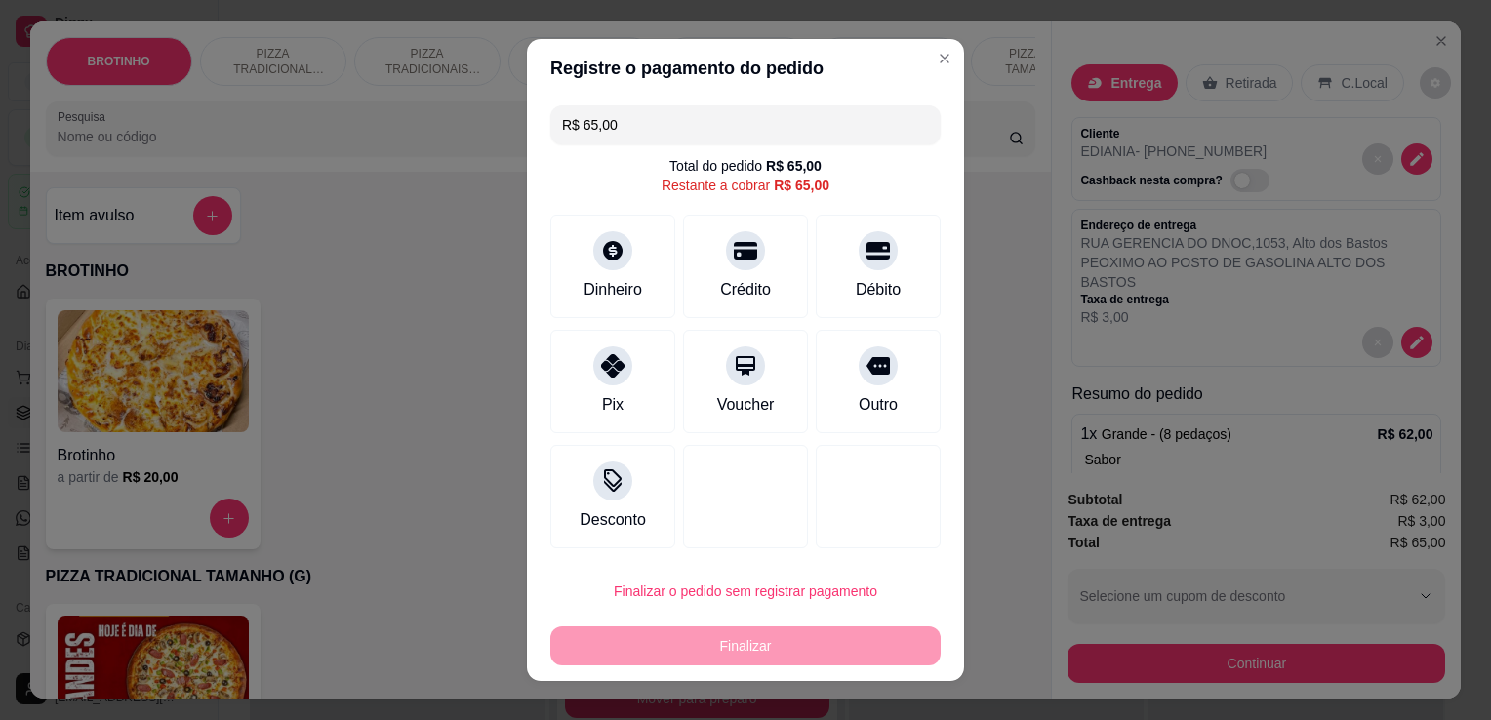
click at [626, 115] on input "R$ 65,00" at bounding box center [745, 124] width 367 height 39
click at [580, 365] on div "Pix" at bounding box center [613, 378] width 138 height 114
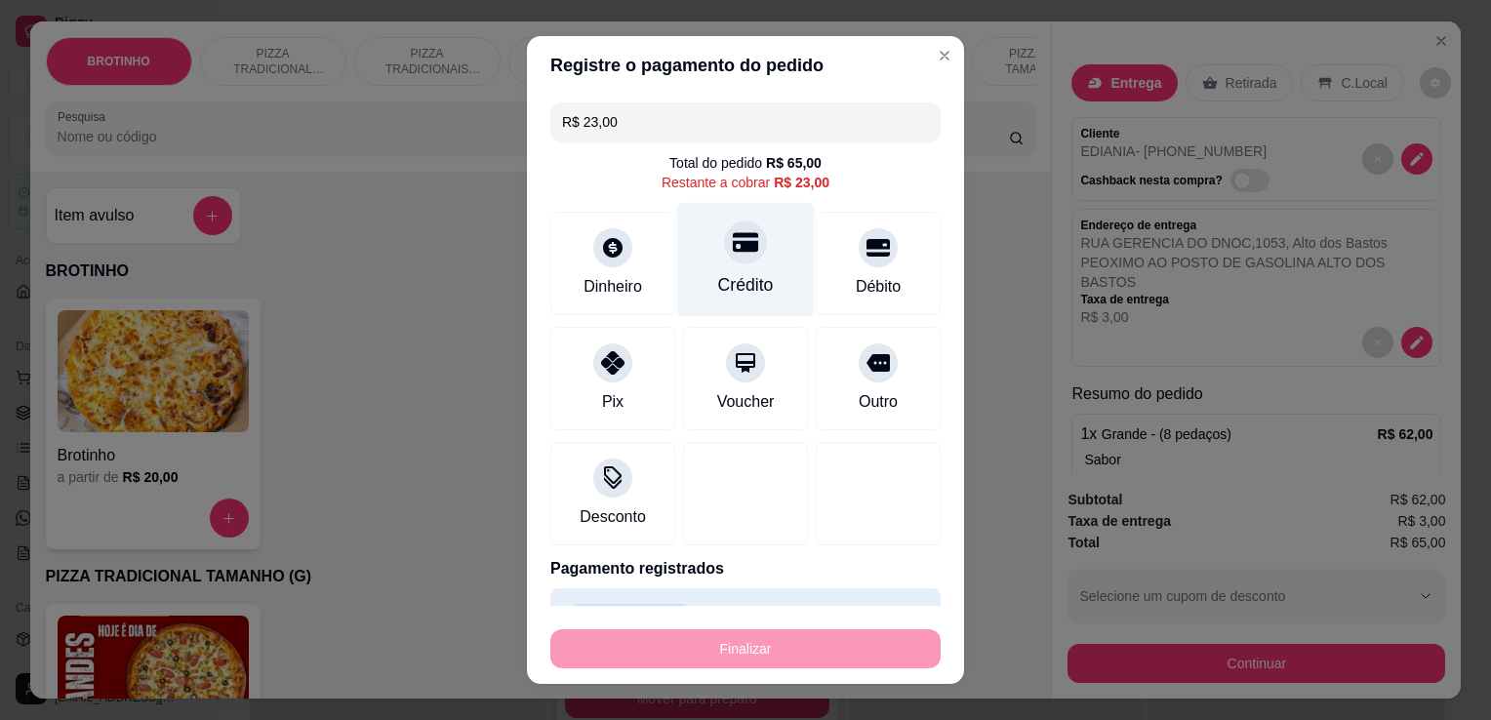
click at [745, 277] on div "Crédito" at bounding box center [746, 284] width 56 height 25
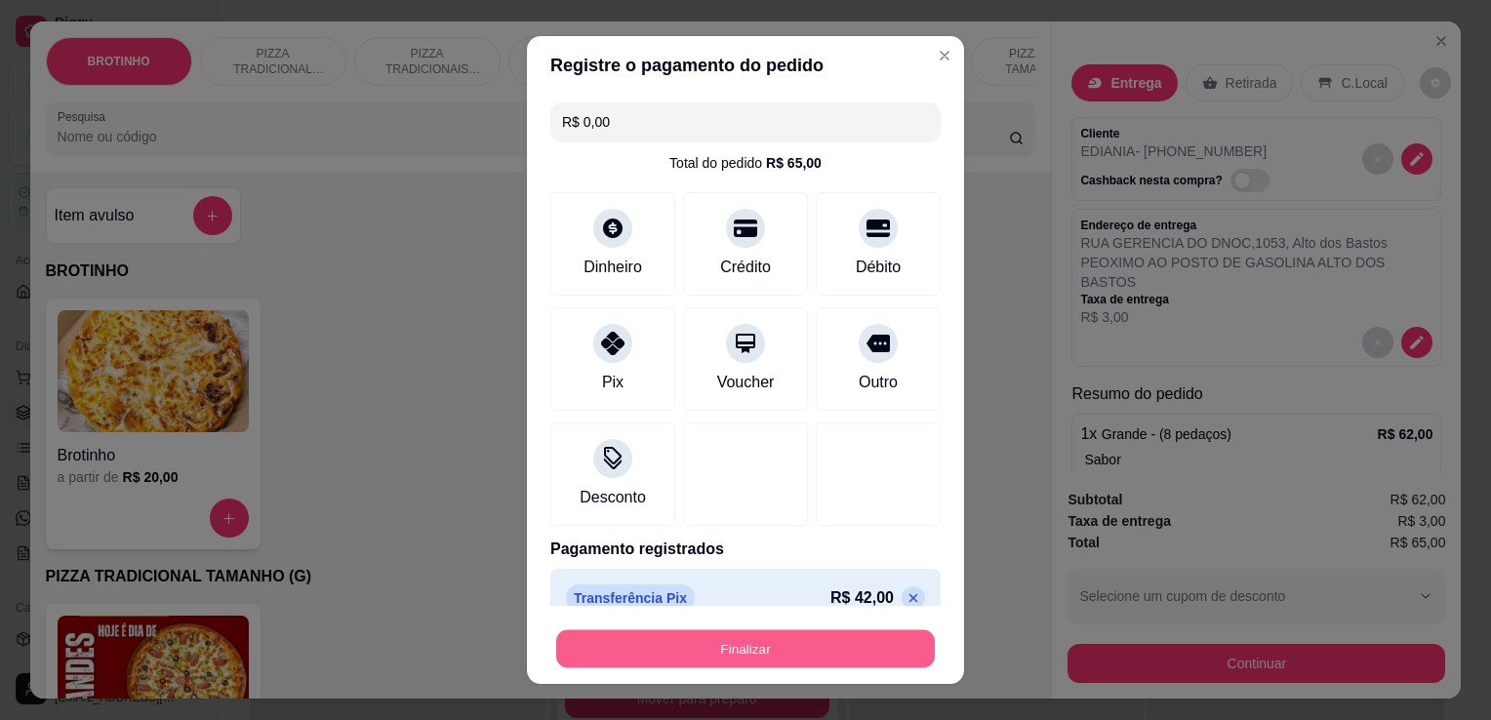
click at [811, 635] on button "Finalizar" at bounding box center [745, 649] width 379 height 38
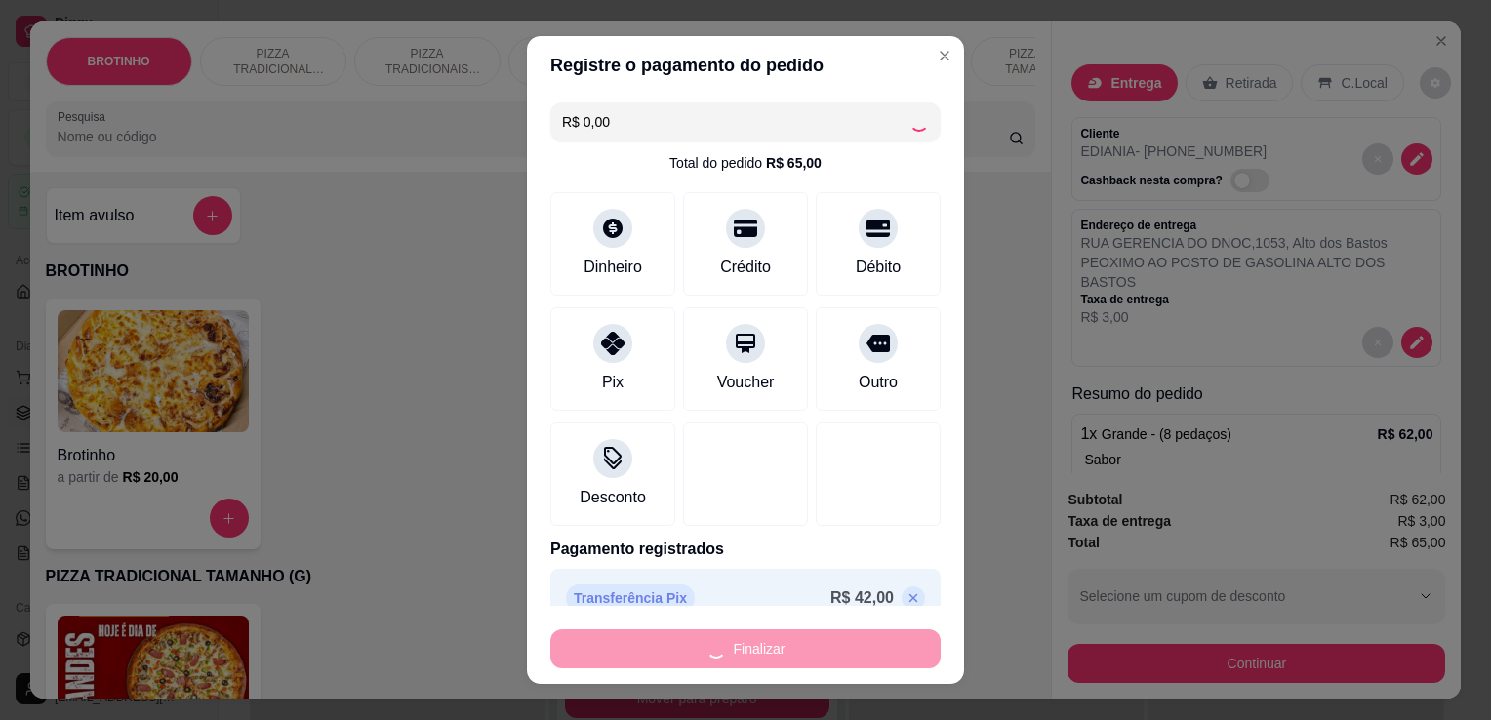
type input "-R$ 65,00"
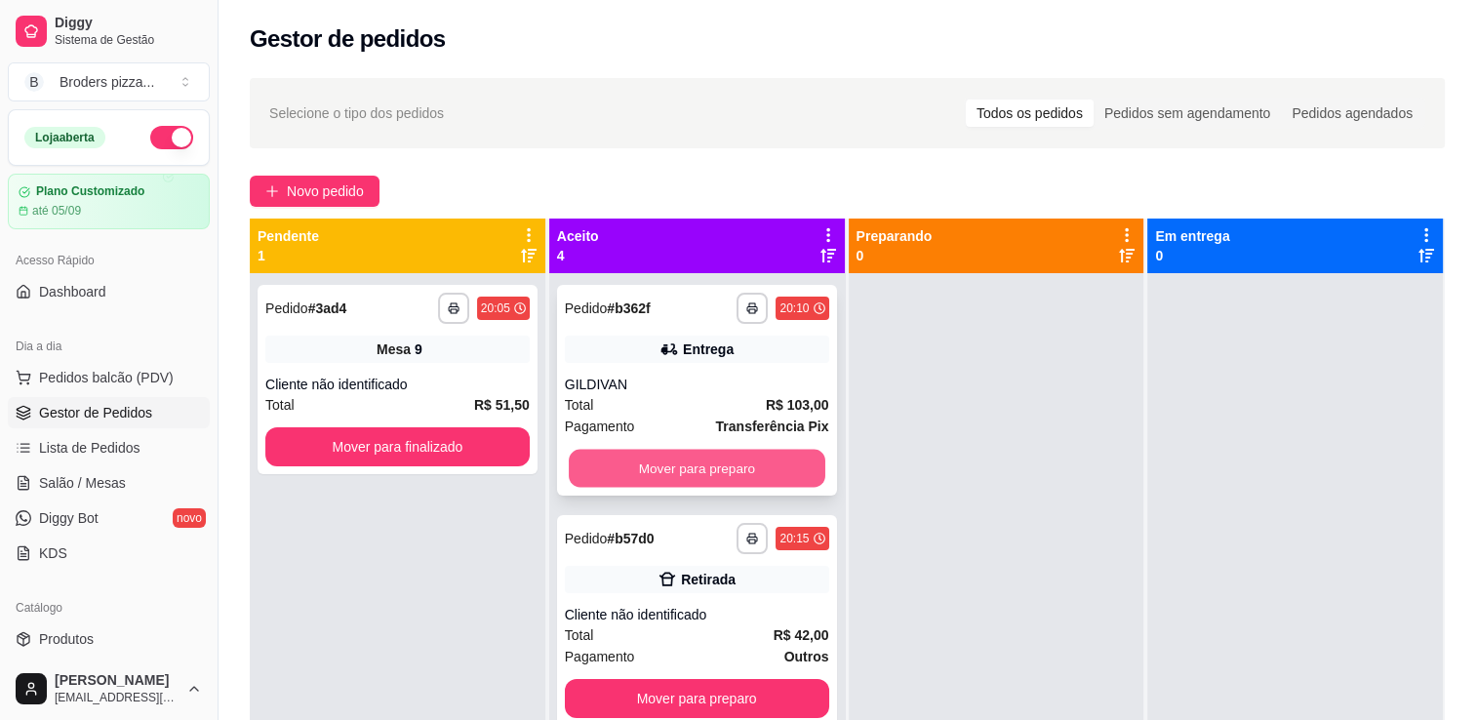
click at [765, 473] on button "Mover para preparo" at bounding box center [697, 469] width 257 height 38
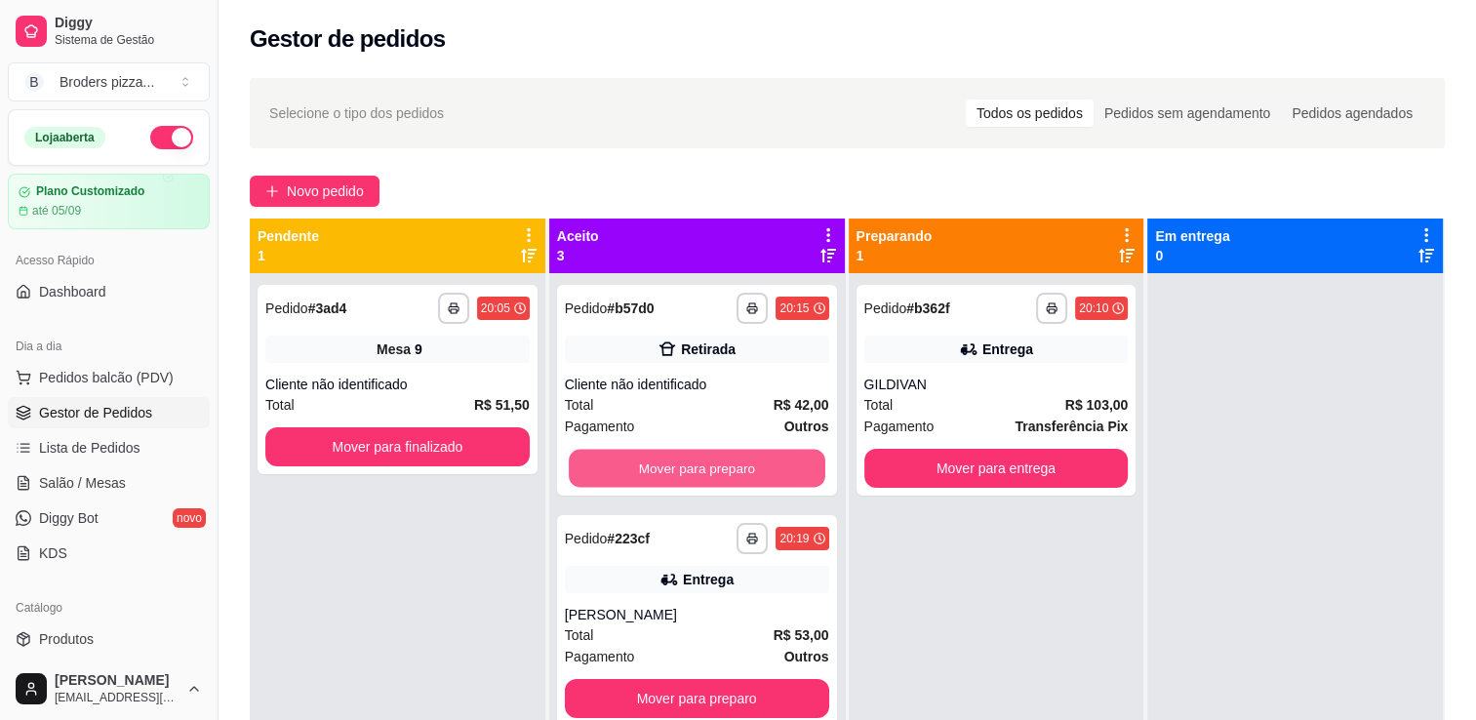
click at [765, 473] on button "Mover para preparo" at bounding box center [697, 469] width 257 height 38
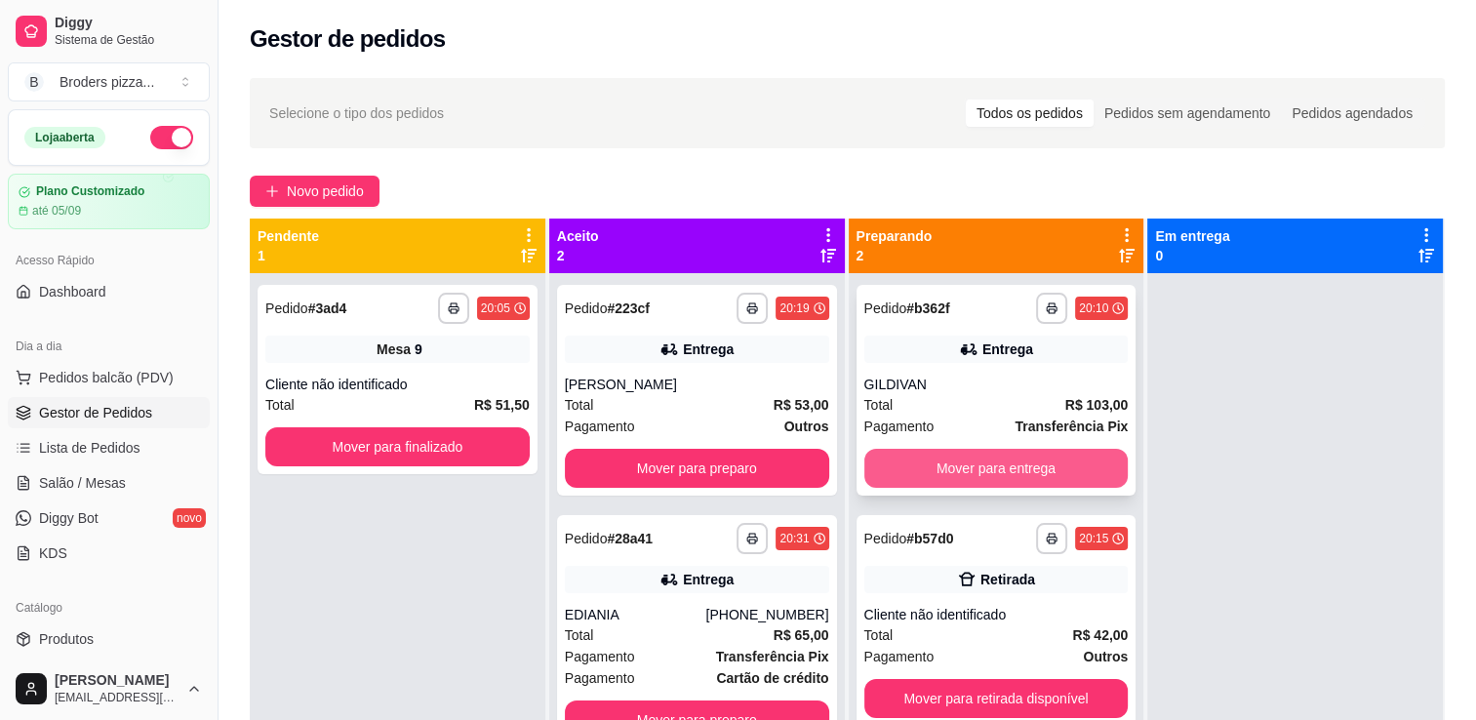
click at [1012, 464] on button "Mover para entrega" at bounding box center [997, 468] width 264 height 39
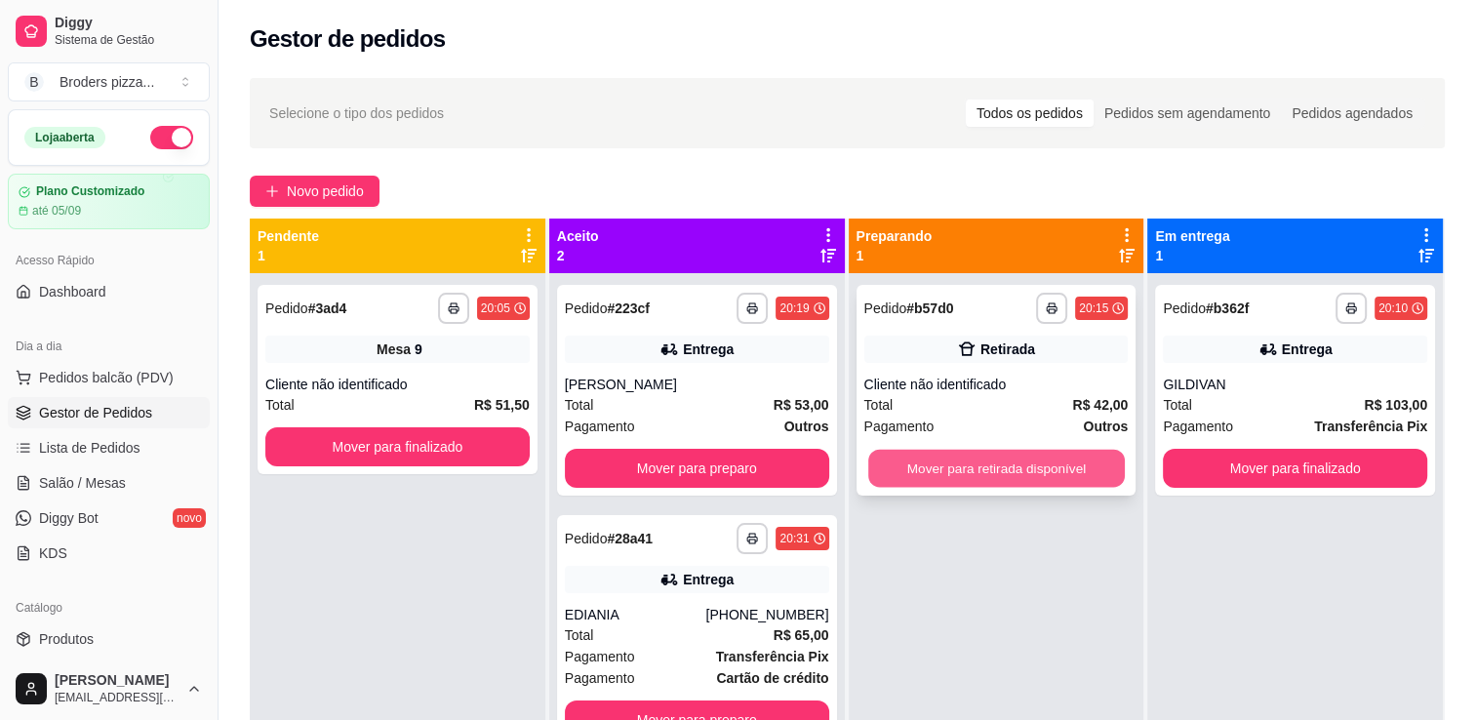
click at [1018, 478] on button "Mover para retirada disponível" at bounding box center [996, 469] width 257 height 38
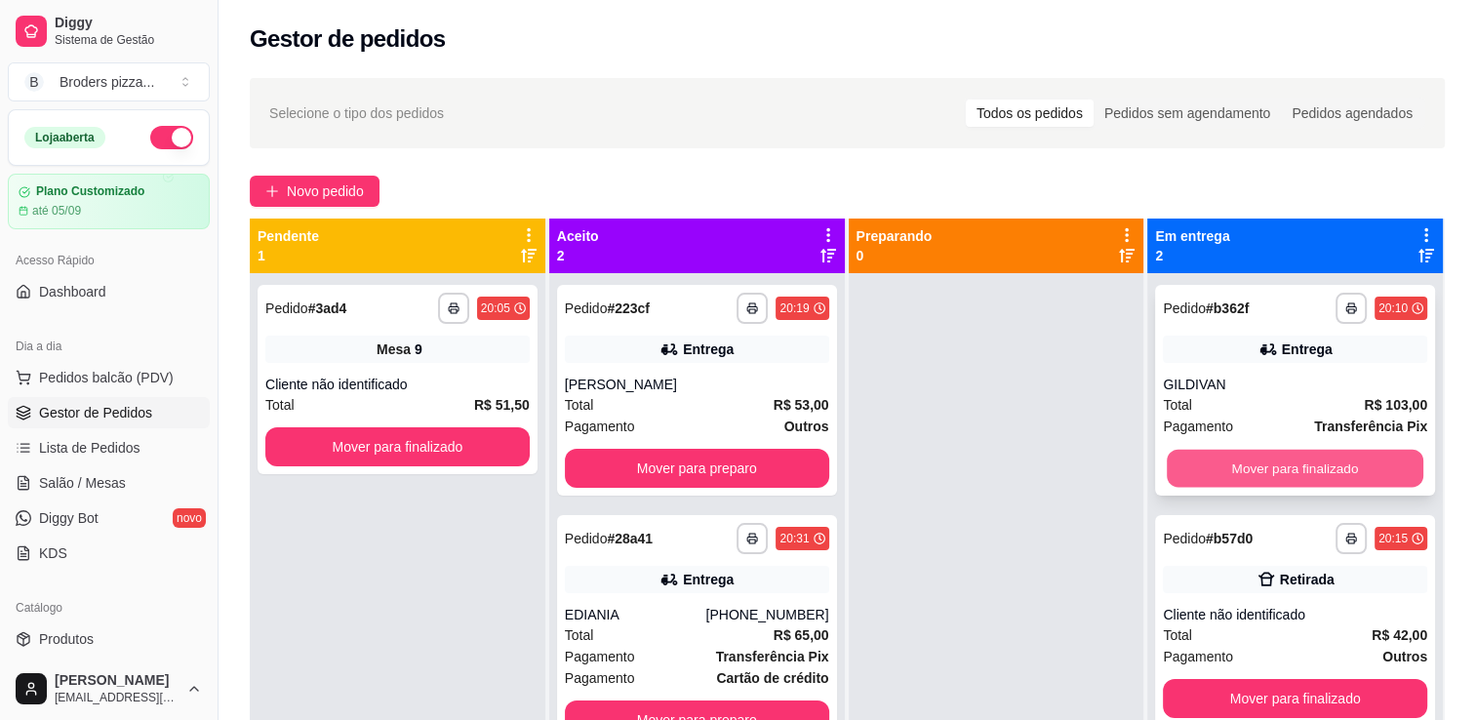
click at [1269, 468] on button "Mover para finalizado" at bounding box center [1295, 469] width 257 height 38
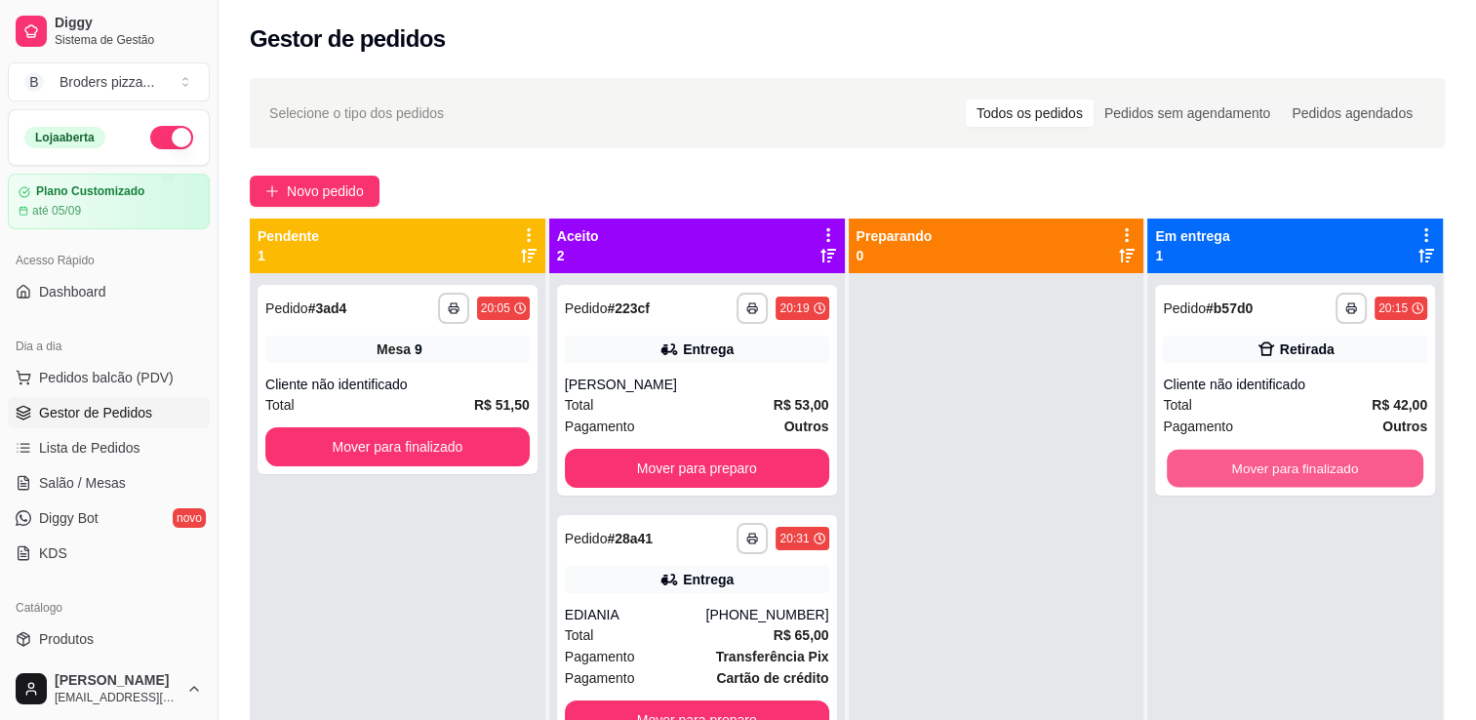
click at [1269, 468] on button "Mover para finalizado" at bounding box center [1295, 469] width 257 height 38
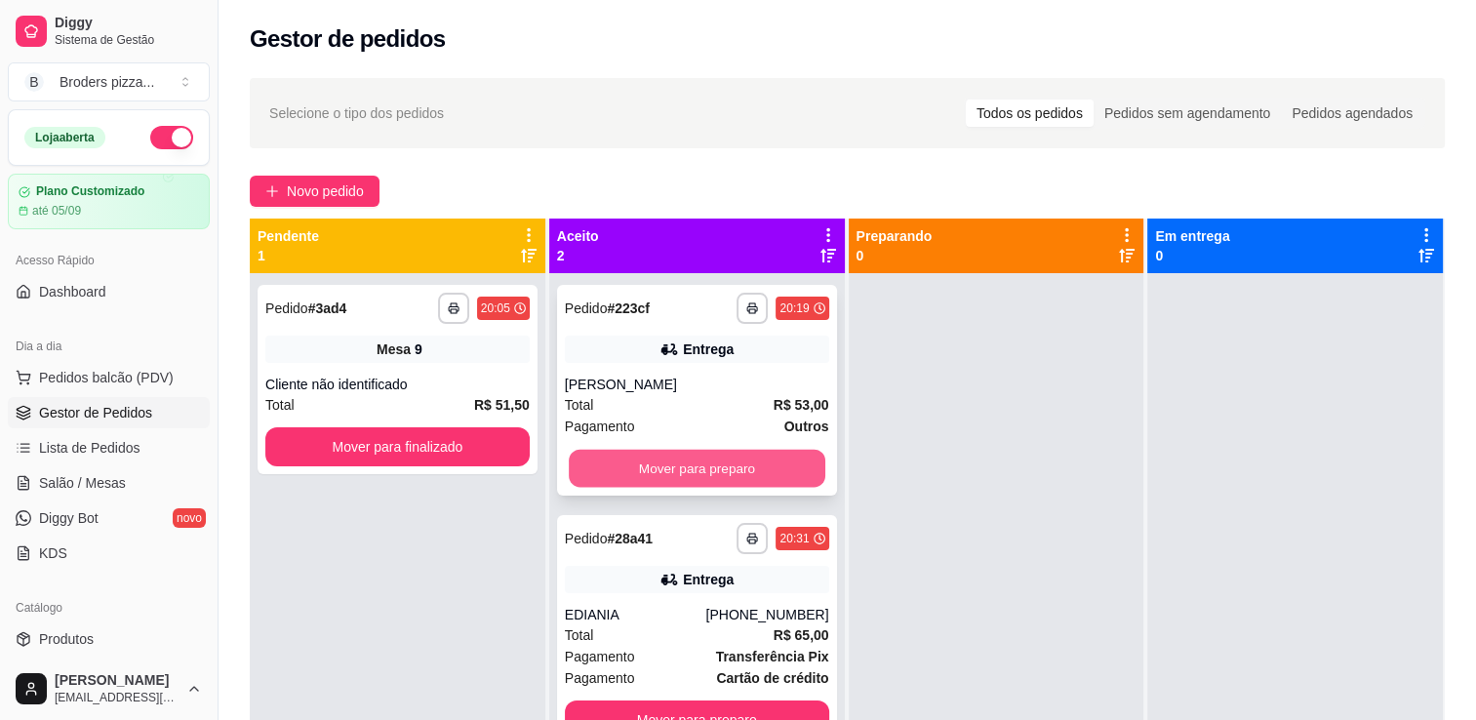
click at [782, 478] on button "Mover para preparo" at bounding box center [697, 469] width 257 height 38
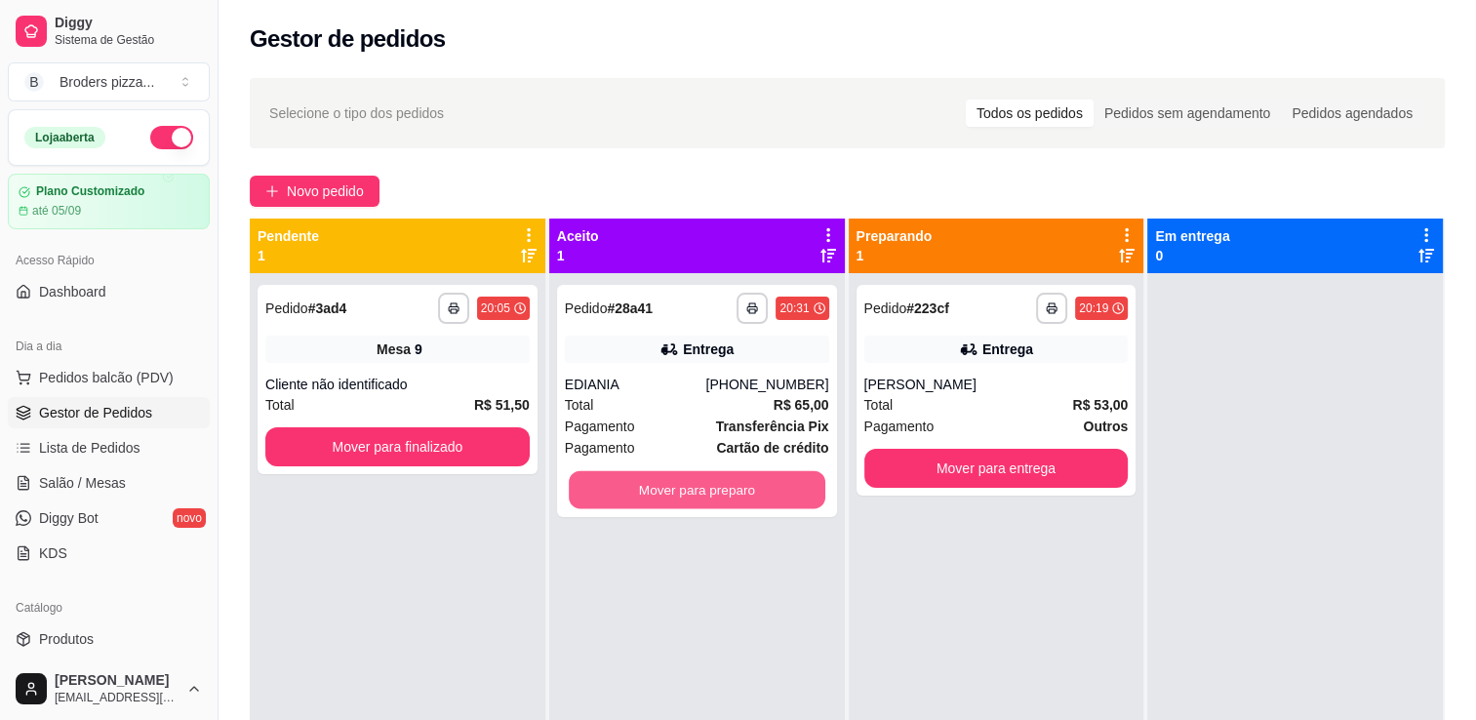
click at [782, 478] on button "Mover para preparo" at bounding box center [697, 490] width 257 height 38
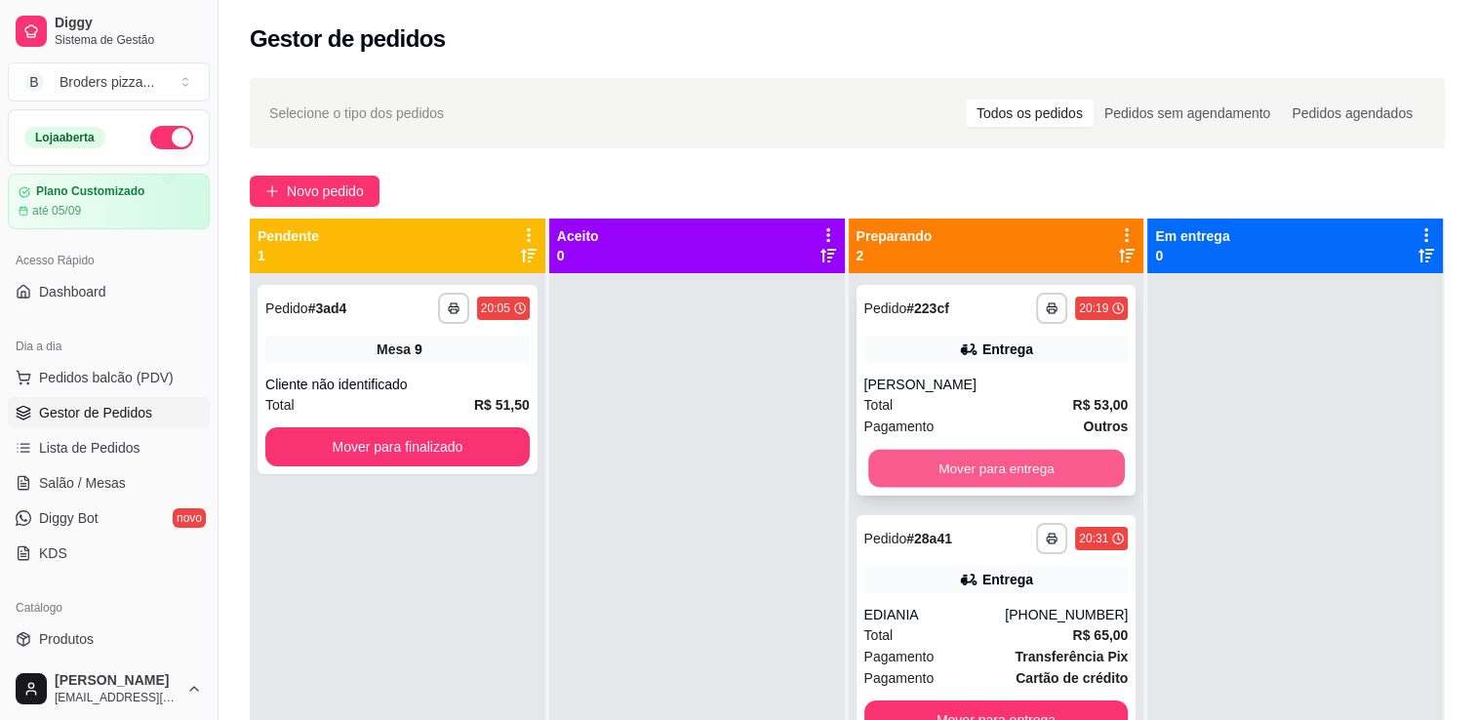
click at [941, 485] on button "Mover para entrega" at bounding box center [996, 469] width 257 height 38
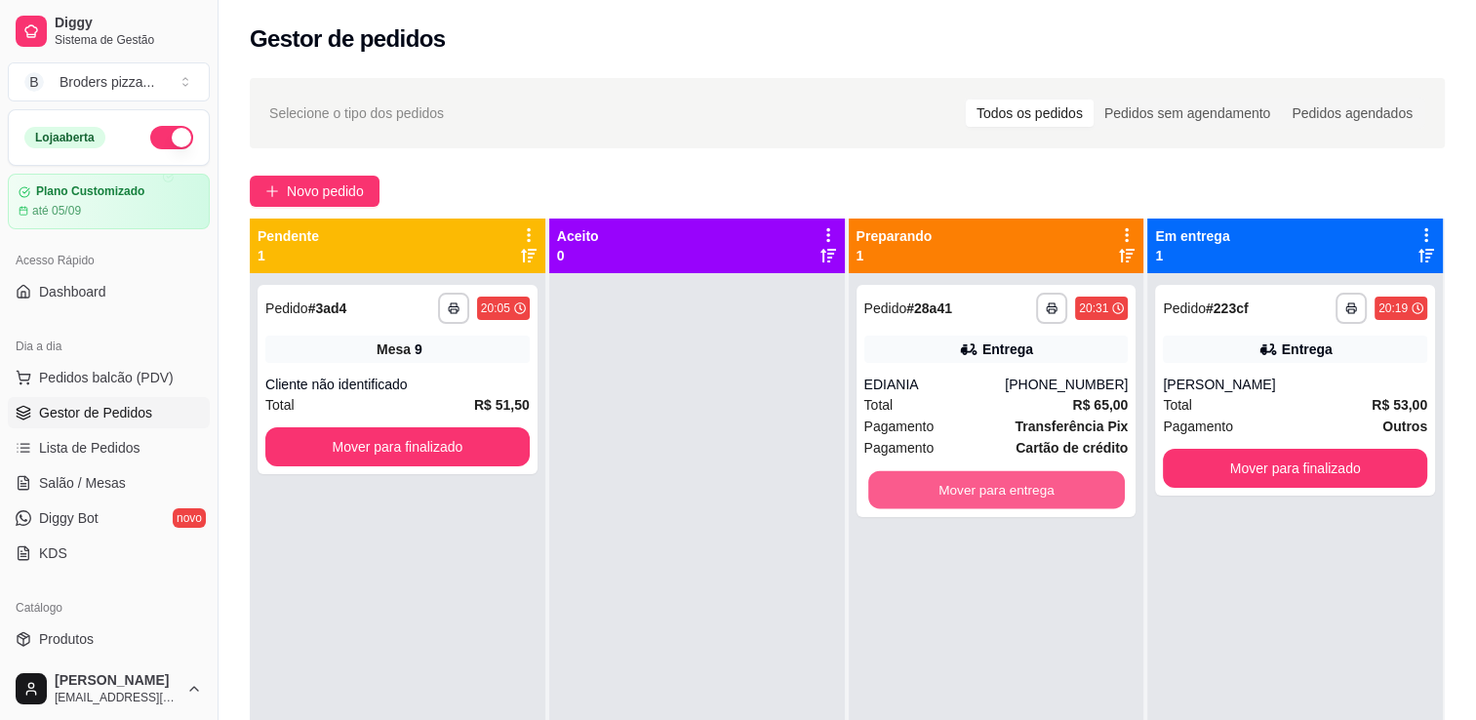
click at [941, 485] on button "Mover para entrega" at bounding box center [996, 490] width 257 height 38
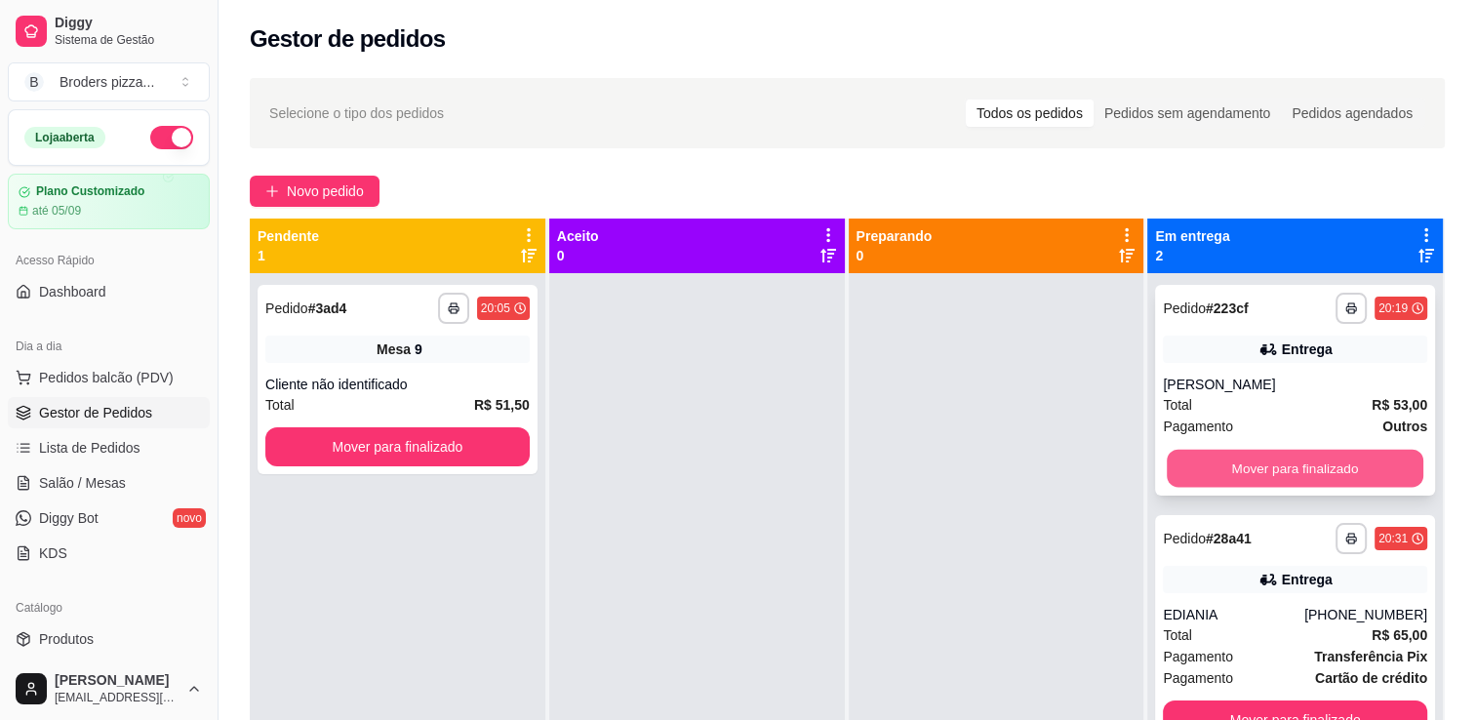
click at [1315, 481] on button "Mover para finalizado" at bounding box center [1295, 469] width 257 height 38
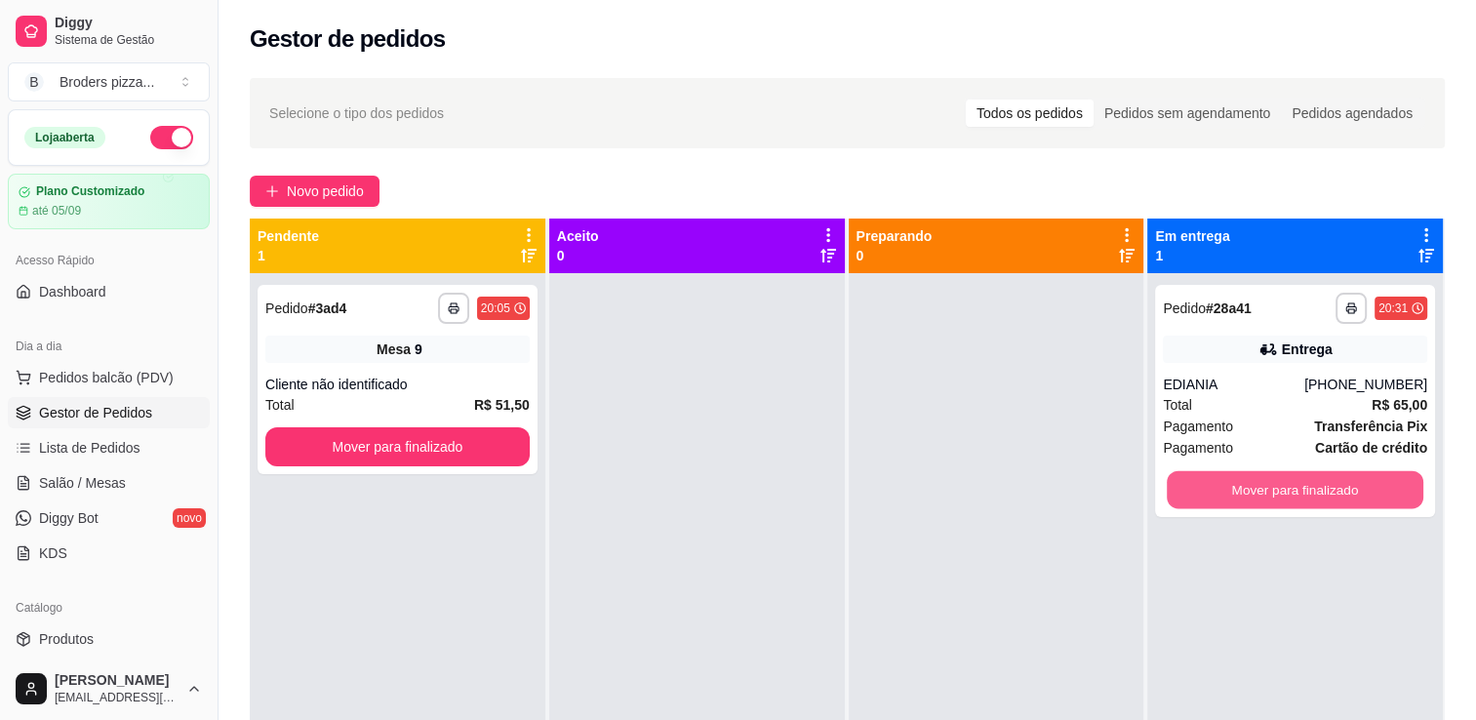
click at [1315, 481] on button "Mover para finalizado" at bounding box center [1295, 490] width 257 height 38
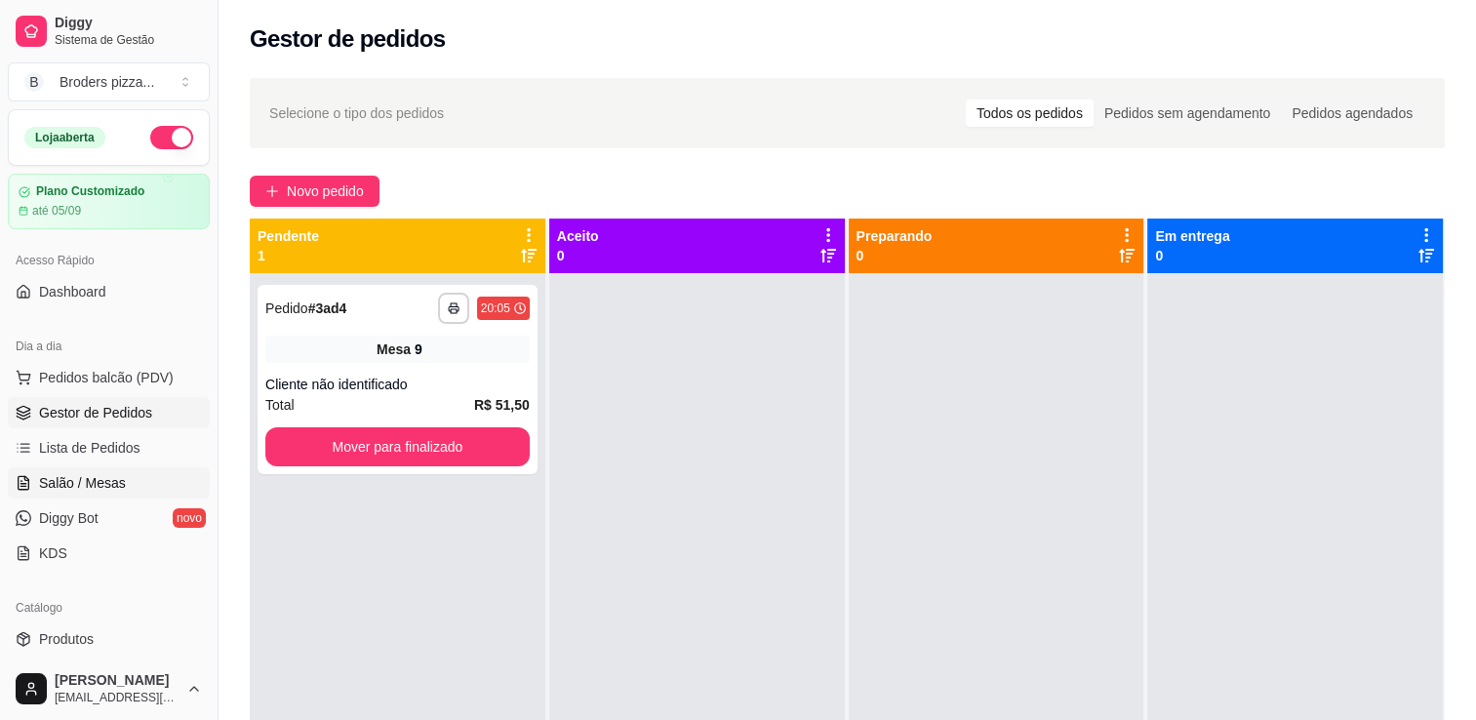
click at [105, 485] on span "Salão / Mesas" at bounding box center [82, 483] width 87 height 20
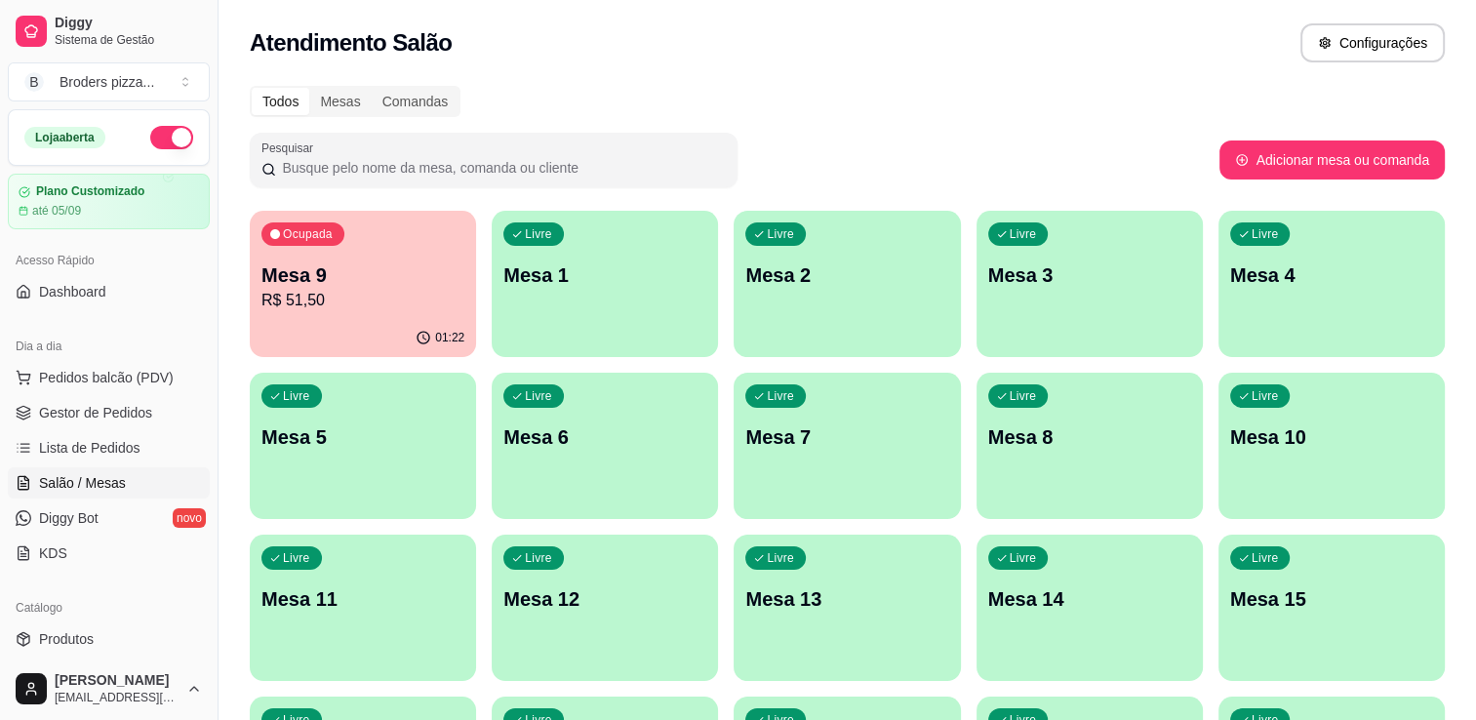
click at [234, 291] on div "Todos Mesas Comandas Pesquisar Adicionar mesa ou comanda Ocupada Mesa 9 R$ 51,5…" at bounding box center [848, 470] width 1258 height 792
click at [330, 295] on p "R$ 51,50" at bounding box center [362, 300] width 197 height 22
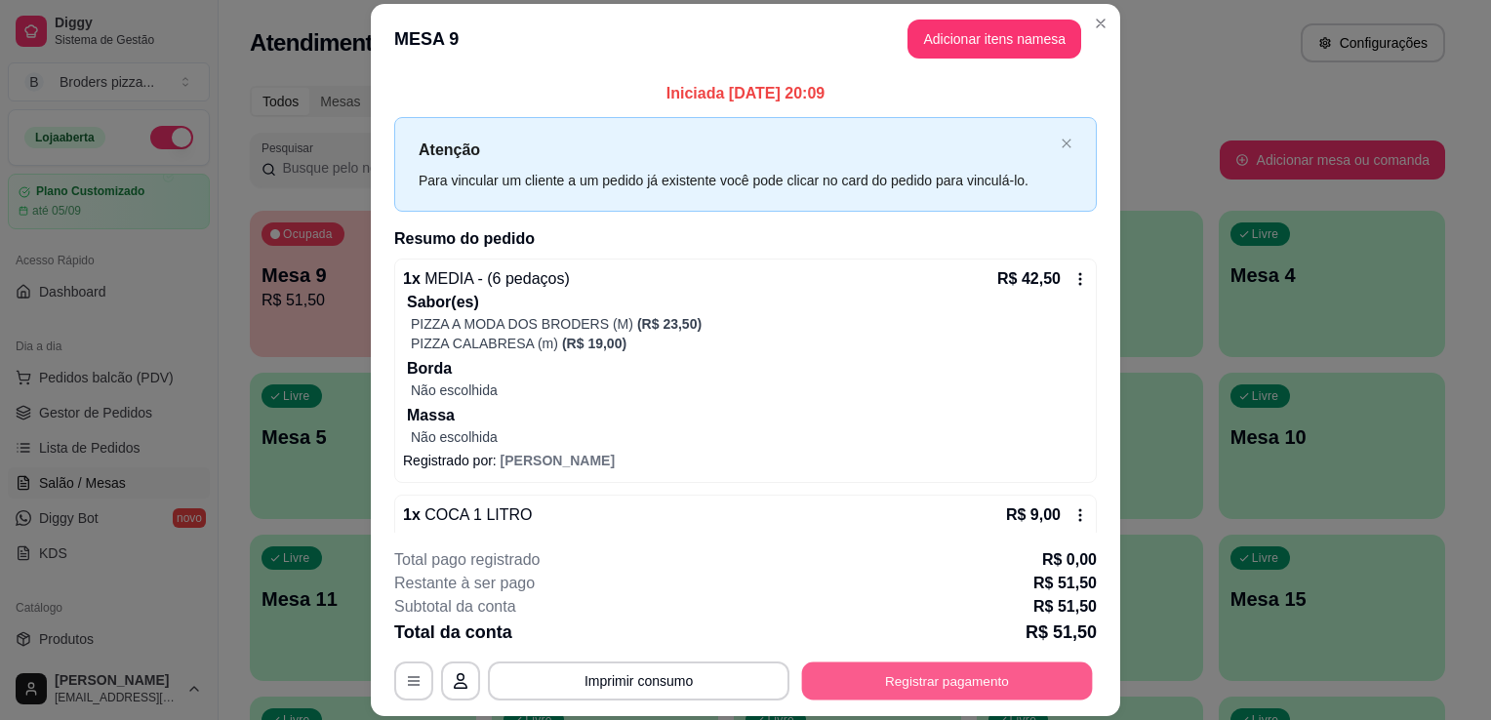
click at [919, 699] on button "Registrar pagamento" at bounding box center [947, 682] width 291 height 38
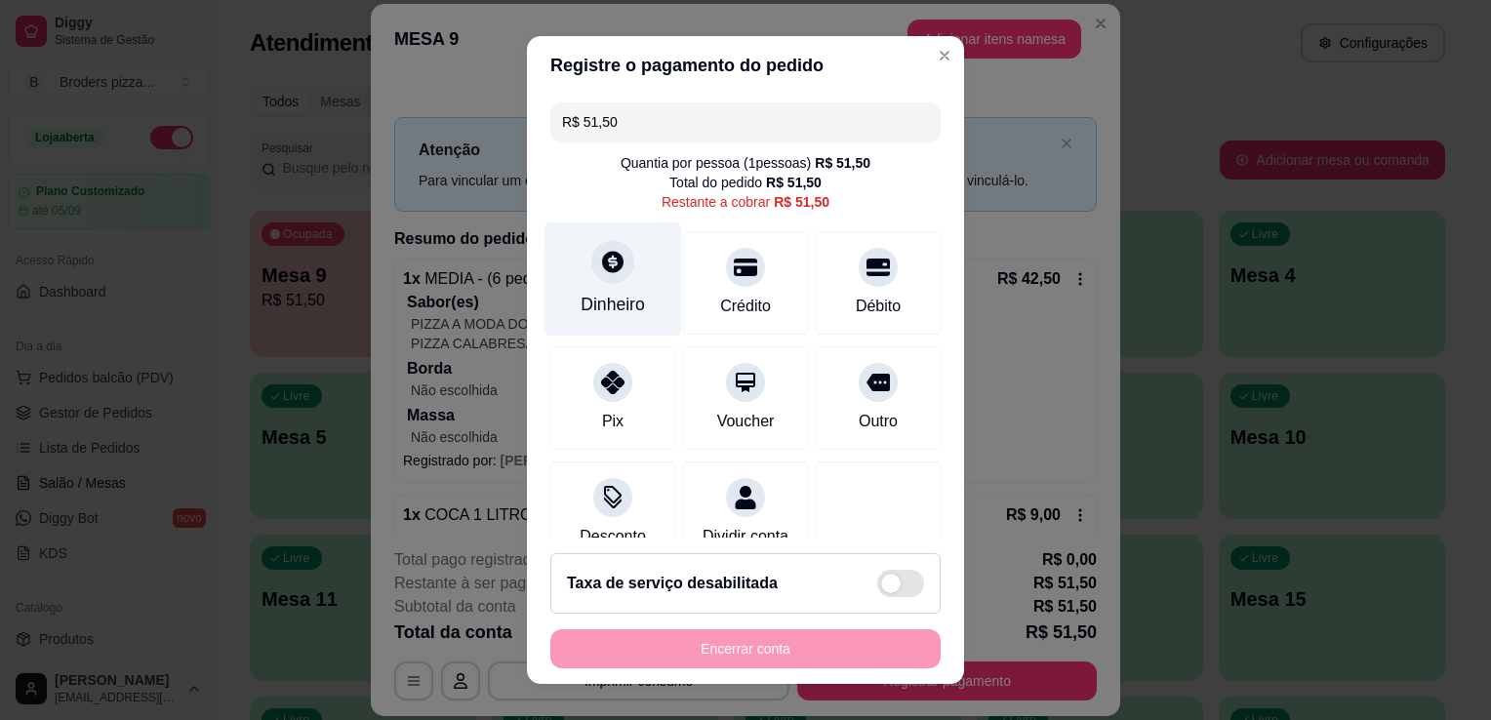
click at [617, 300] on div "Dinheiro" at bounding box center [613, 304] width 64 height 25
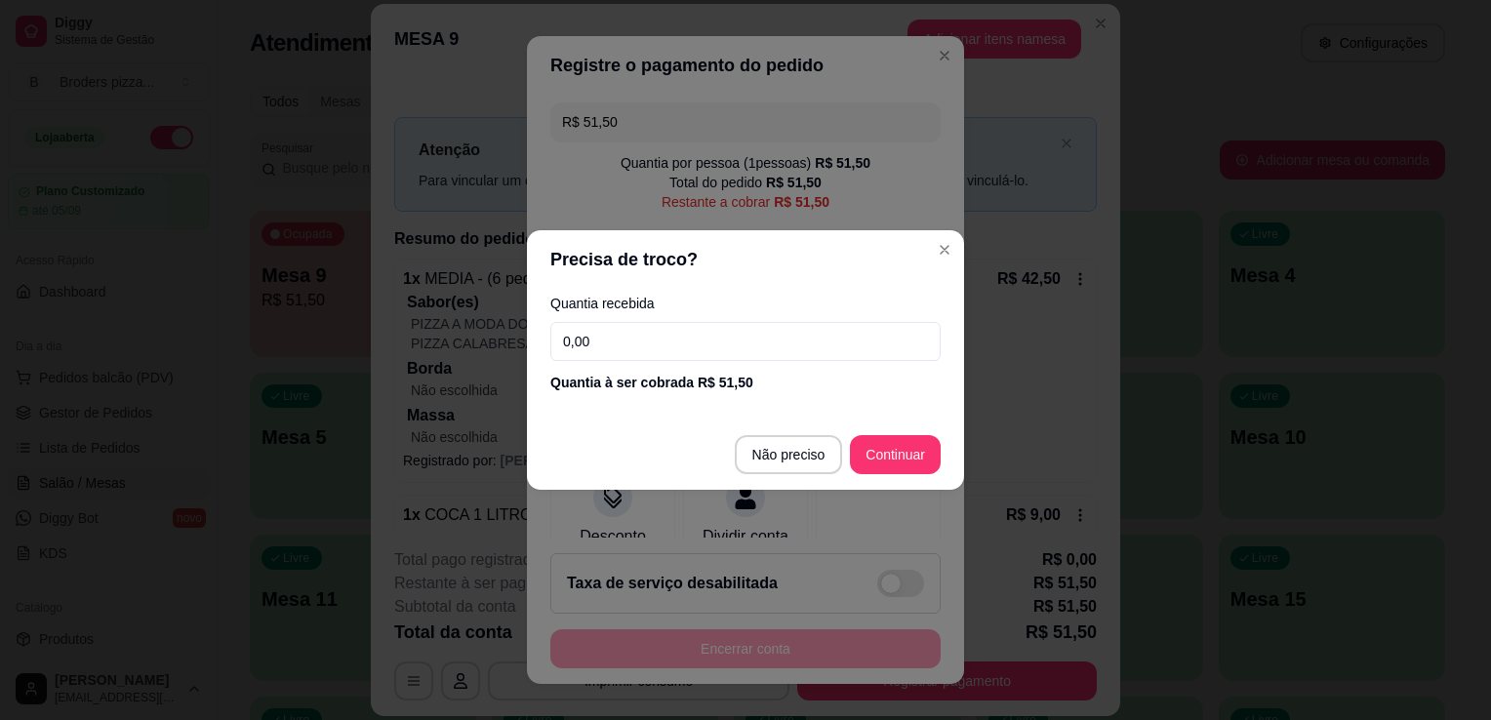
click at [620, 331] on input "0,00" at bounding box center [745, 341] width 390 height 39
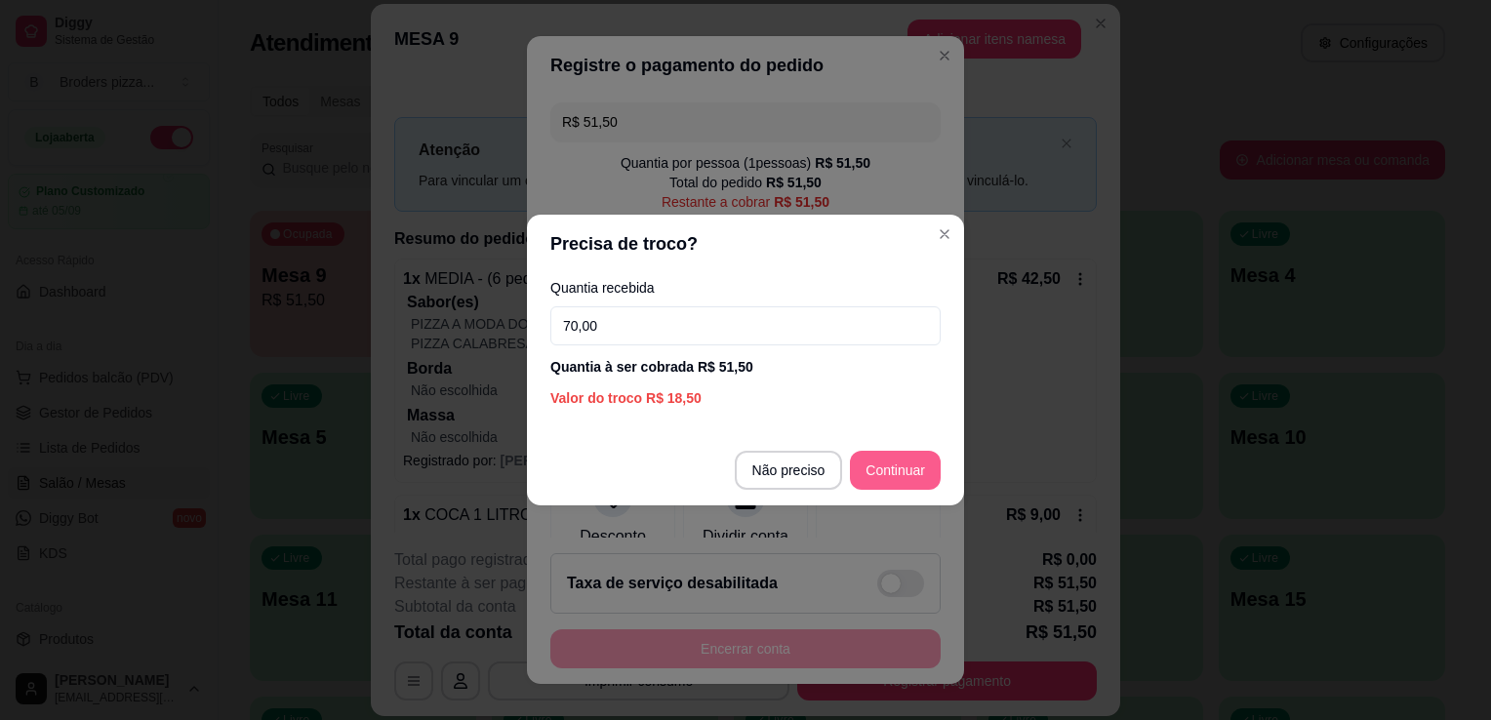
type input "70,00"
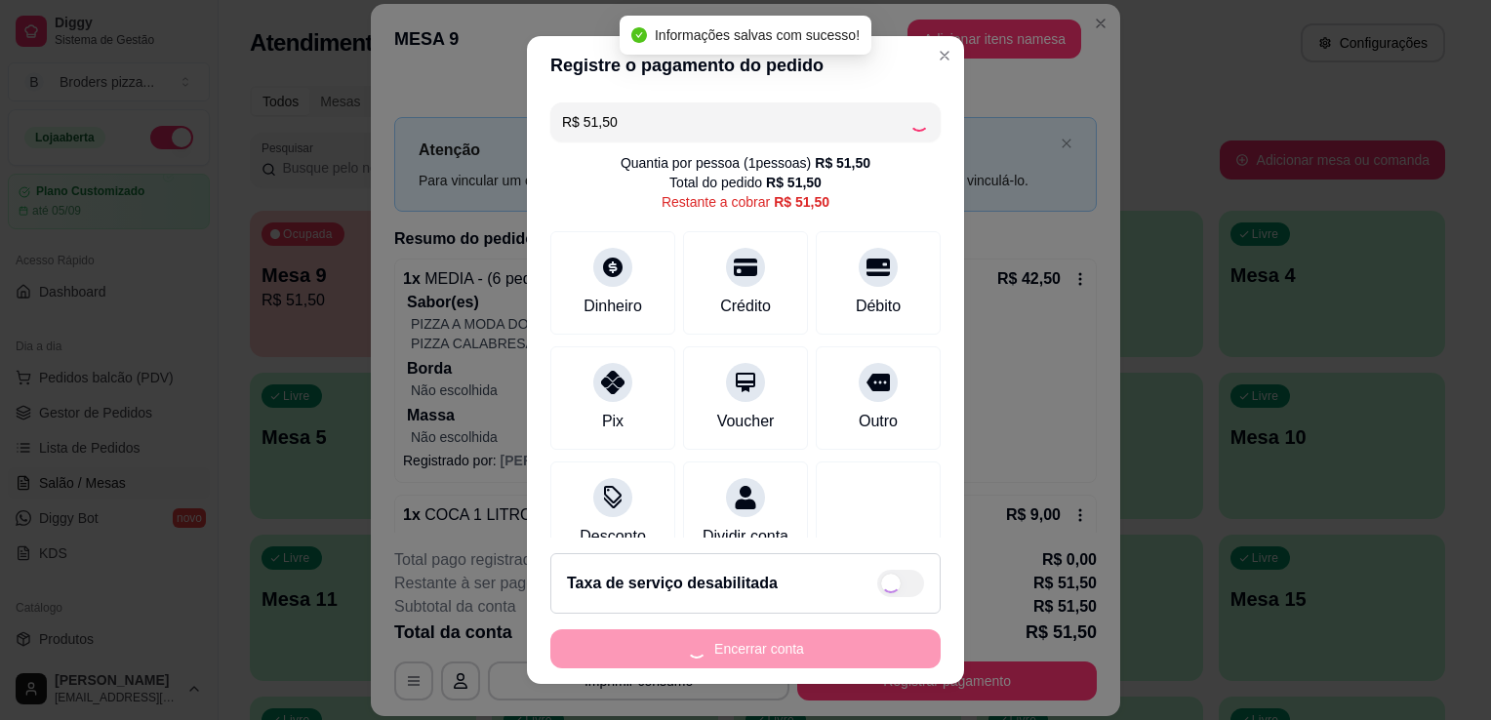
type input "R$ 0,00"
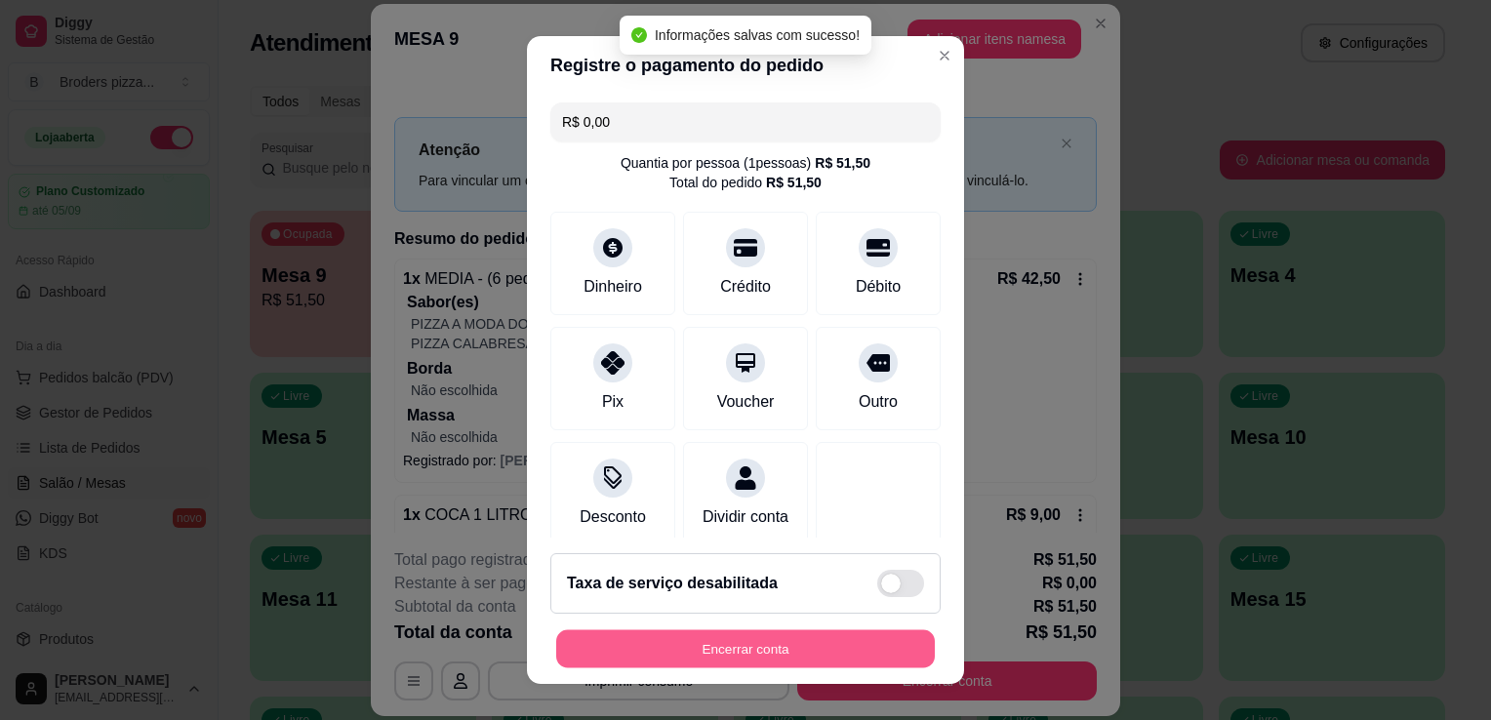
click at [738, 648] on button "Encerrar conta" at bounding box center [745, 649] width 379 height 38
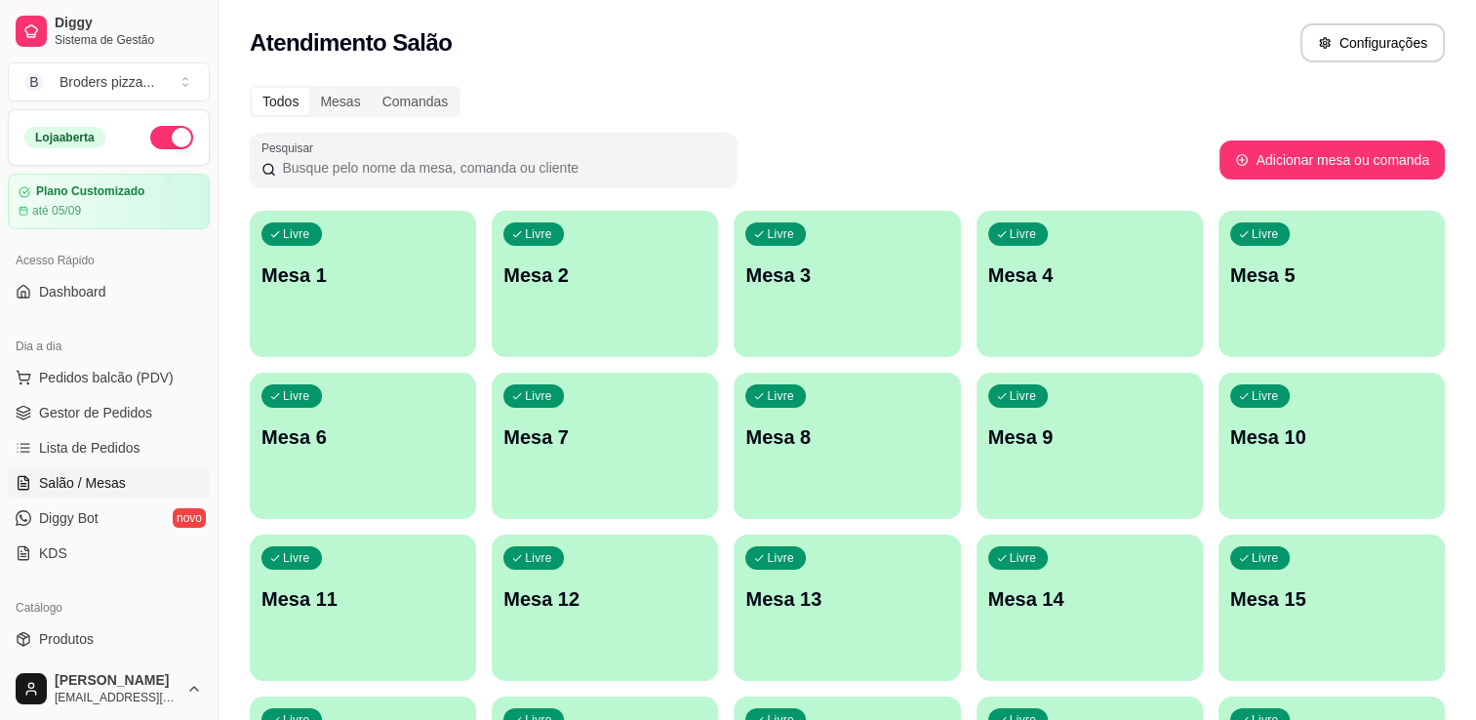
click at [158, 139] on button "button" at bounding box center [171, 137] width 43 height 23
click at [67, 400] on link "Gestor de Pedidos" at bounding box center [109, 412] width 202 height 31
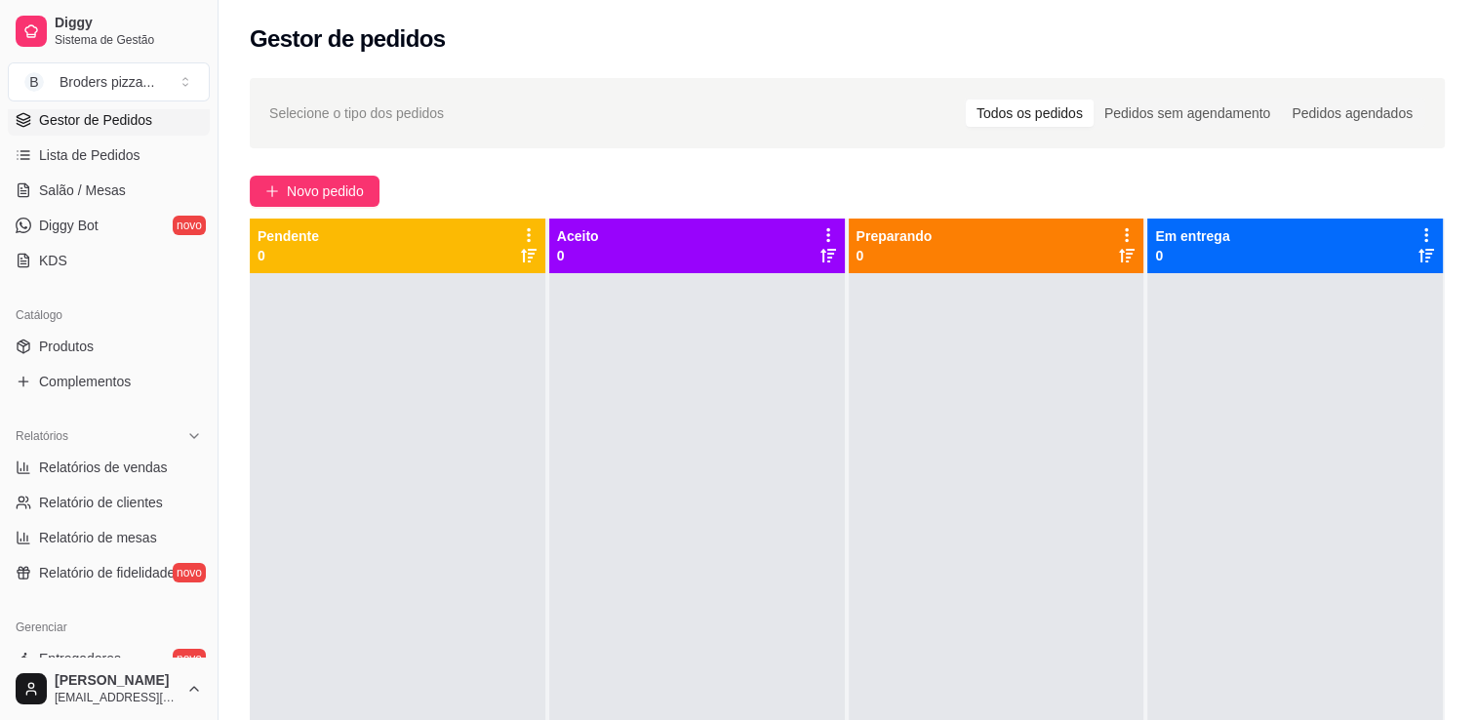
scroll to position [308, 0]
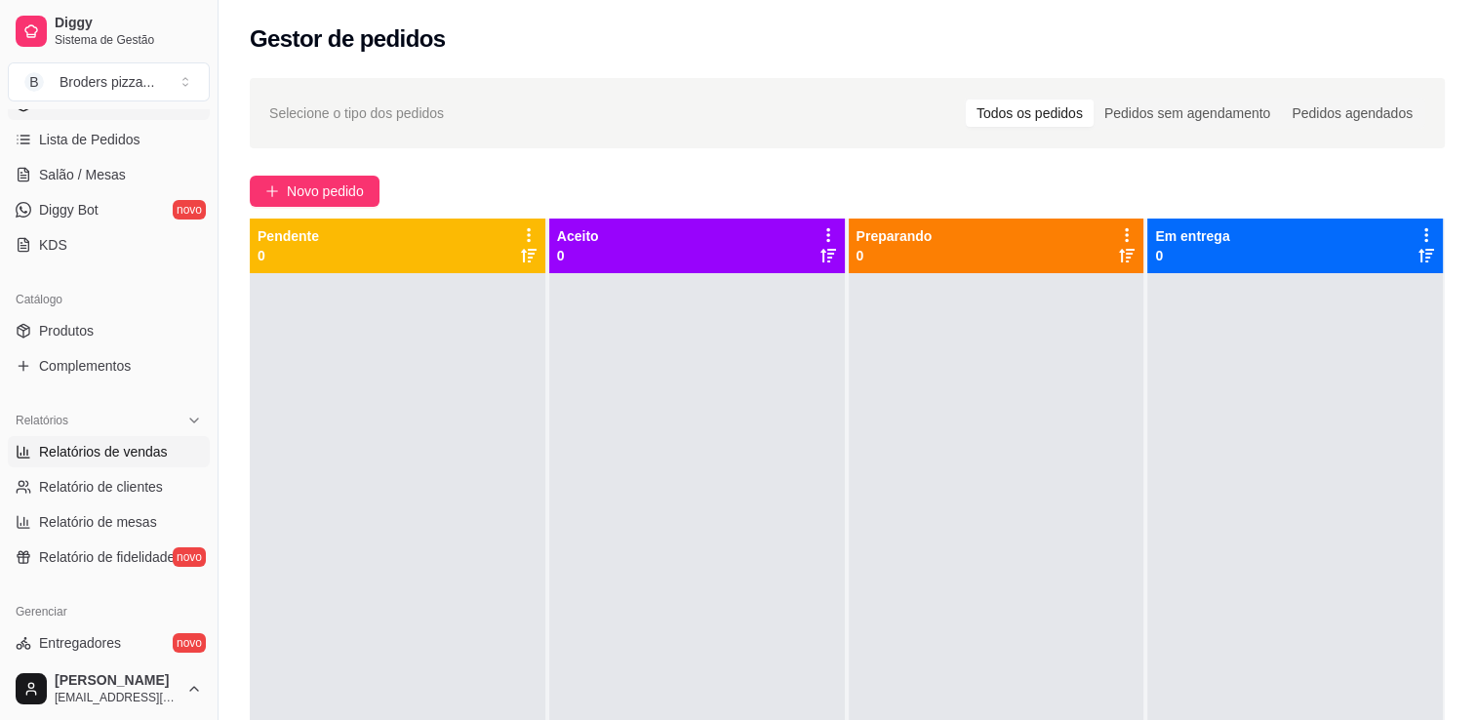
click at [125, 447] on span "Relatórios de vendas" at bounding box center [103, 452] width 129 height 20
select select "ALL"
select select "0"
